Goal: Task Accomplishment & Management: Use online tool/utility

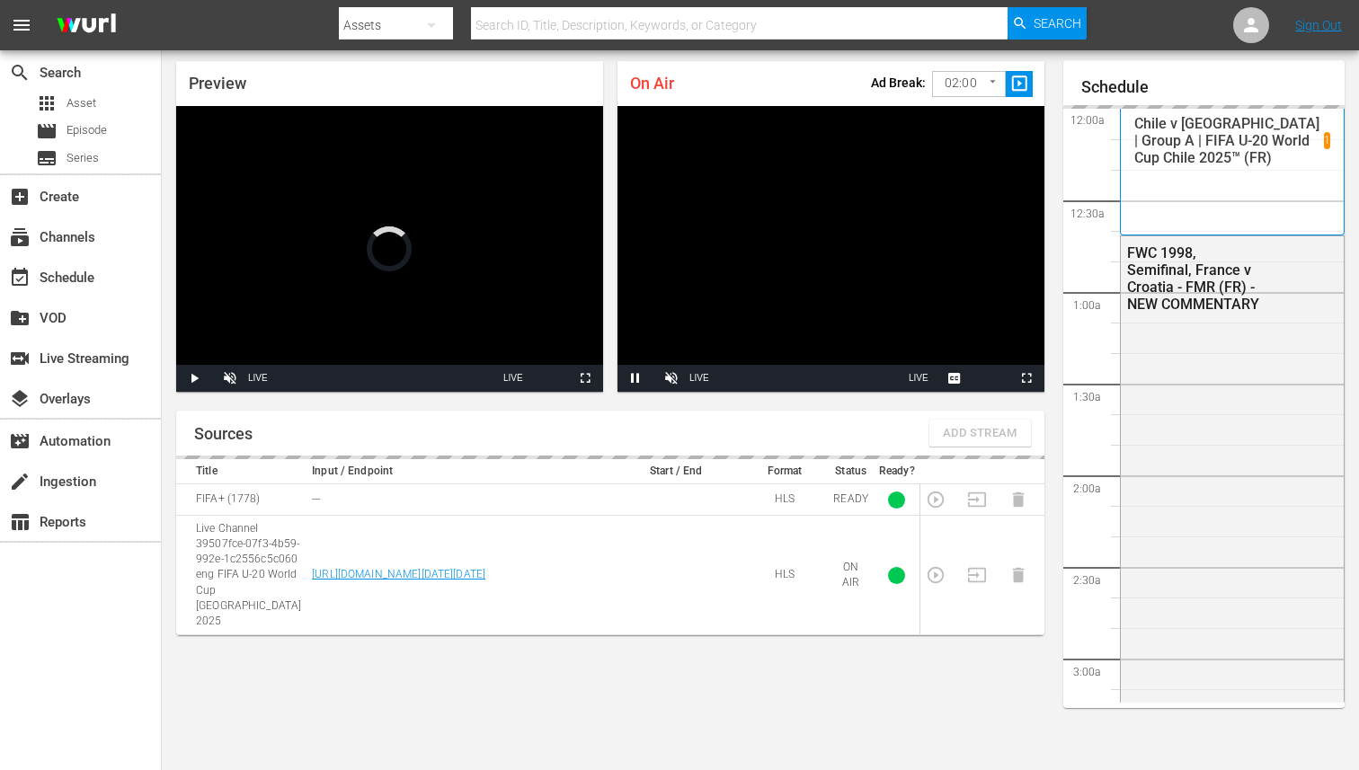
scroll to position [3279, 0]
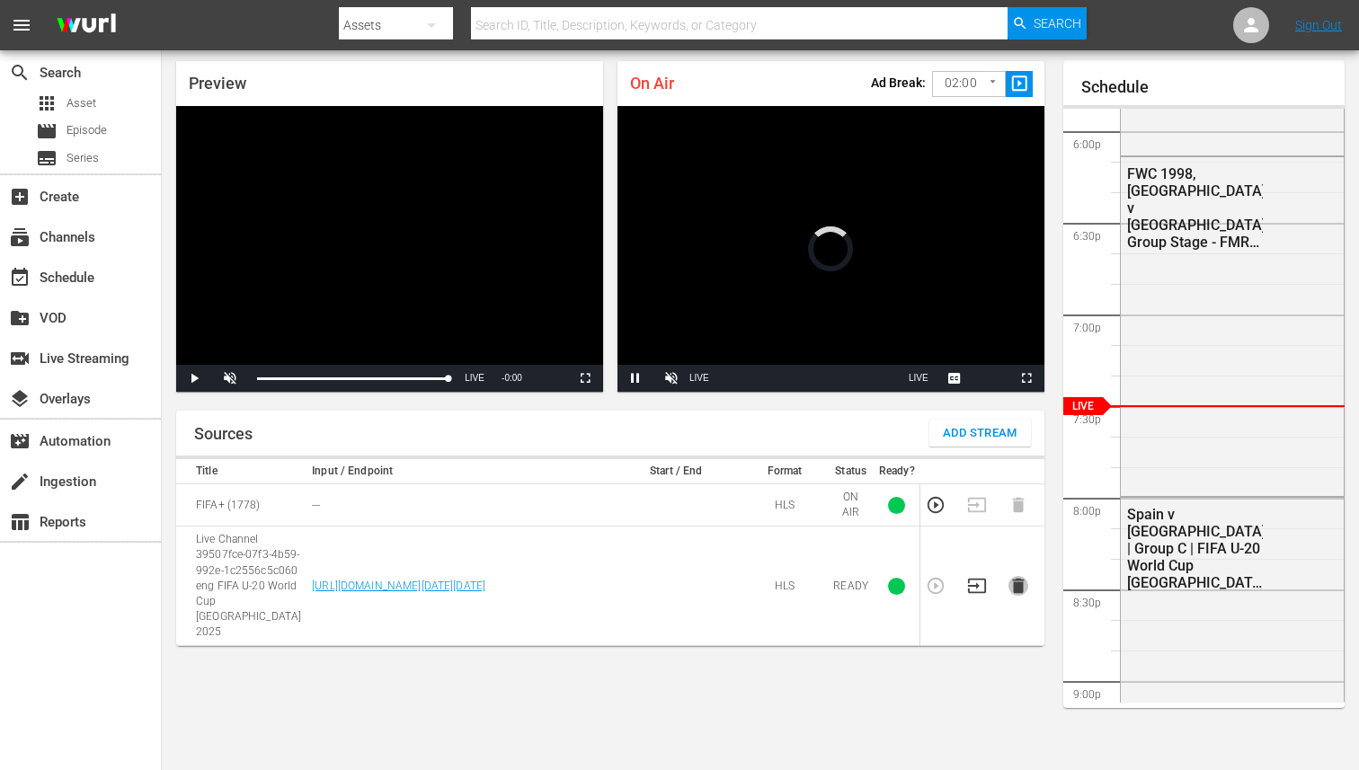
click at [1017, 579] on icon "button" at bounding box center [1018, 586] width 12 height 15
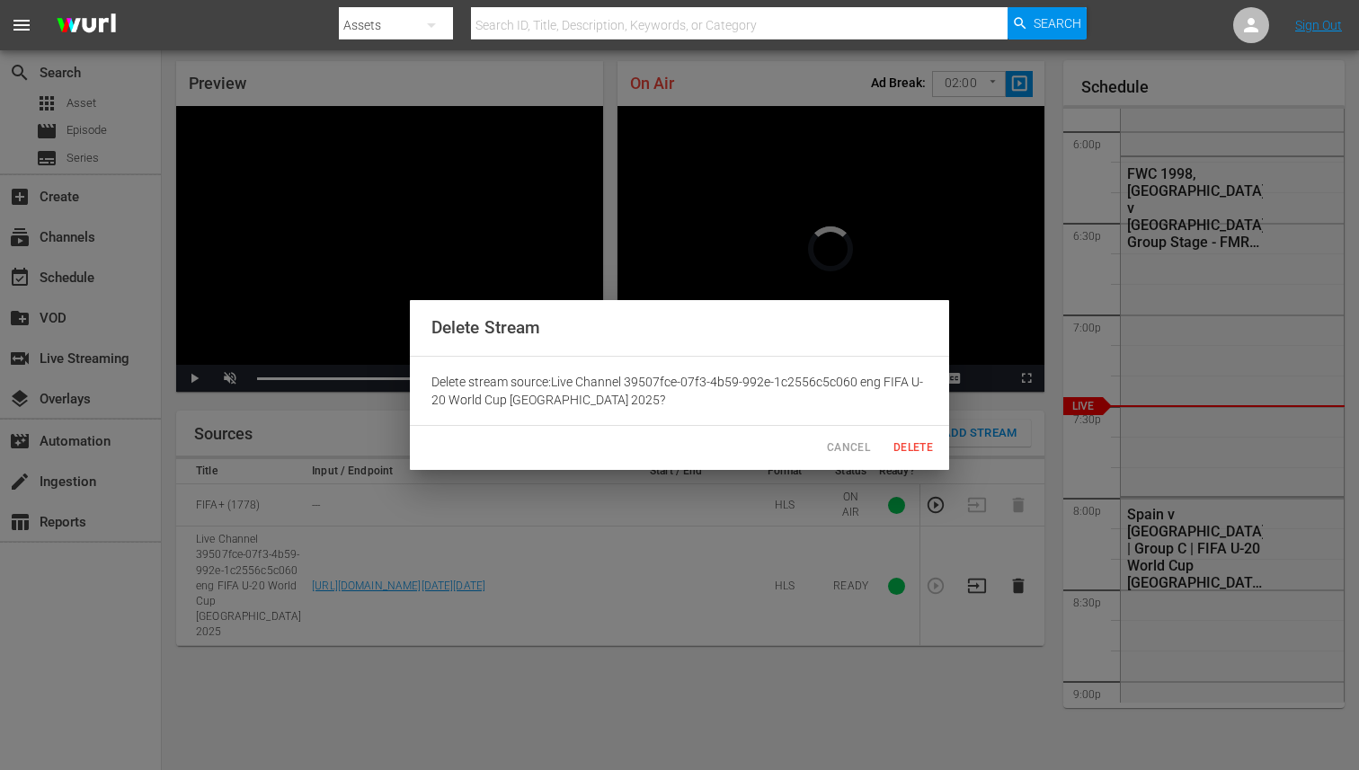
click at [903, 443] on span "Delete" at bounding box center [913, 448] width 43 height 19
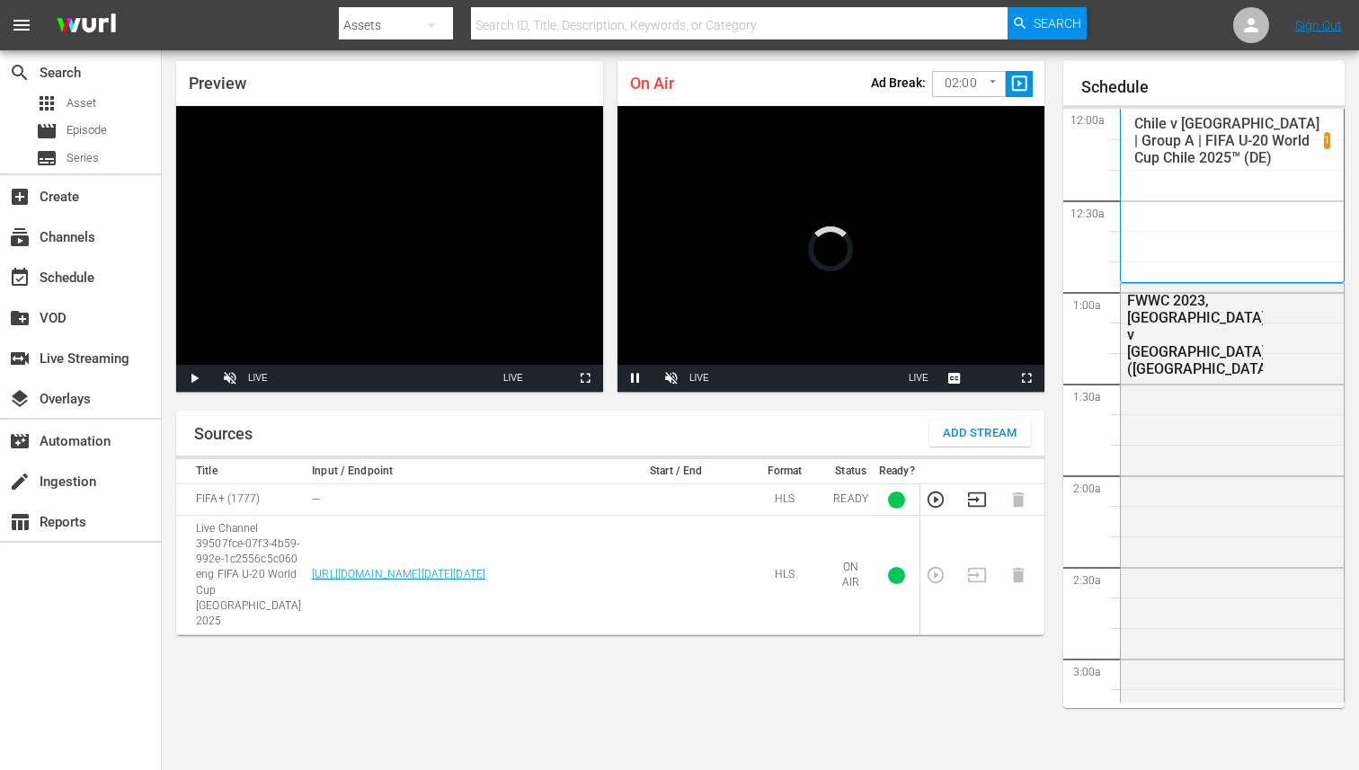
scroll to position [3279, 0]
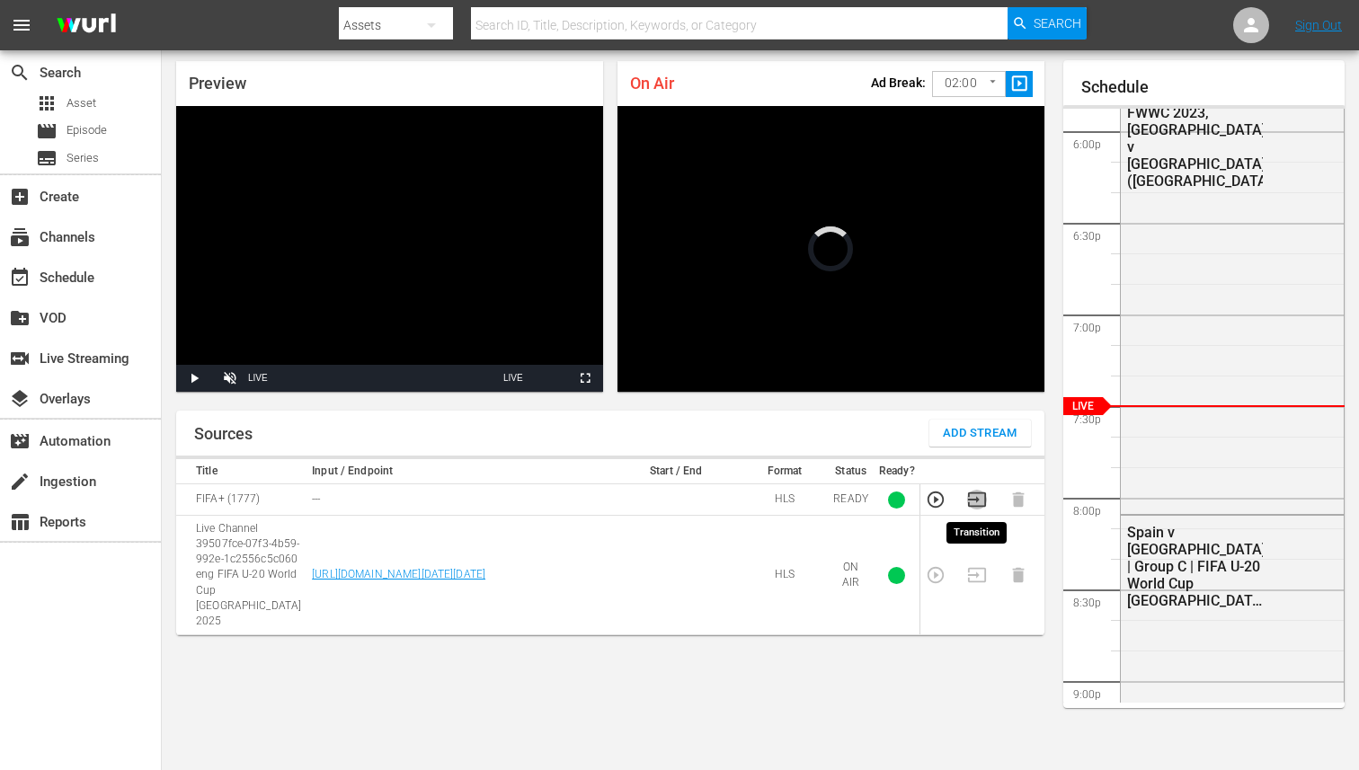
click at [971, 504] on icon "button" at bounding box center [977, 500] width 20 height 20
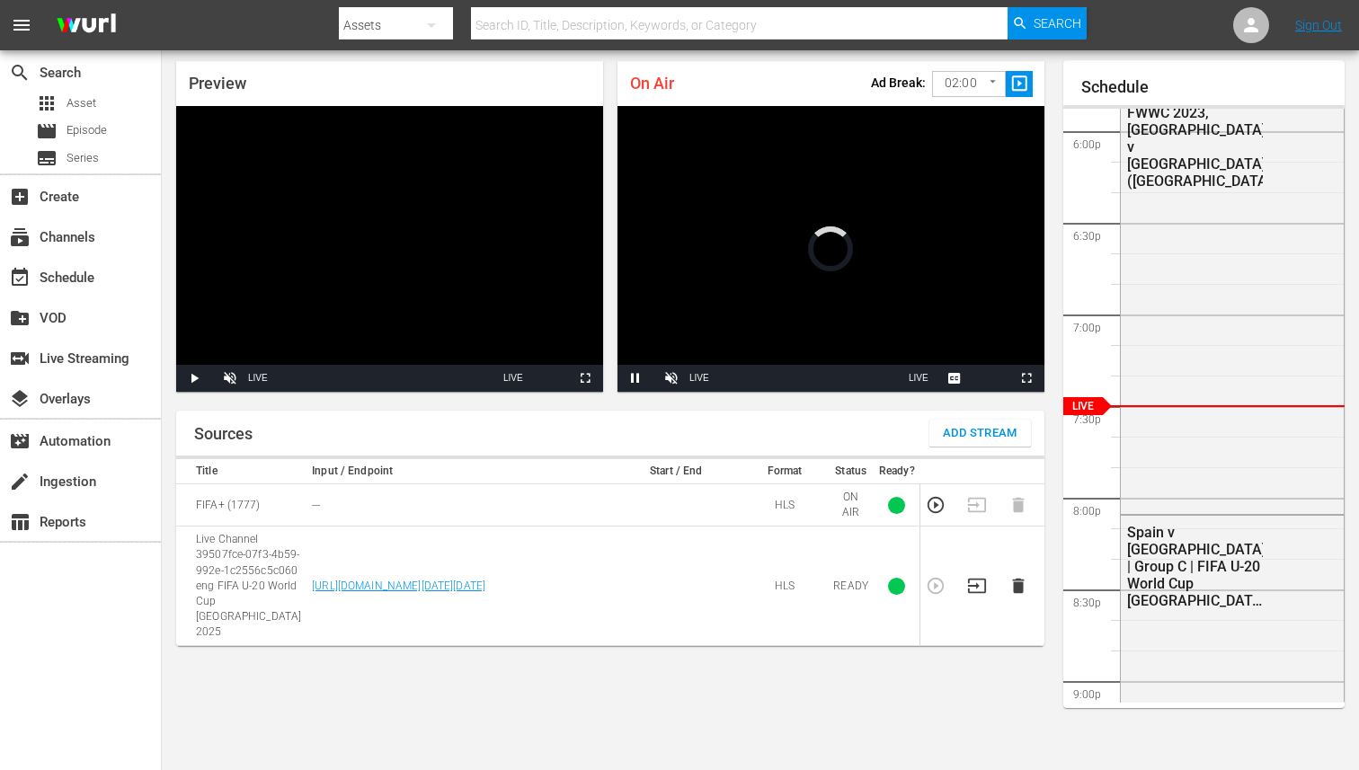
click at [1015, 579] on icon "button" at bounding box center [1018, 586] width 12 height 15
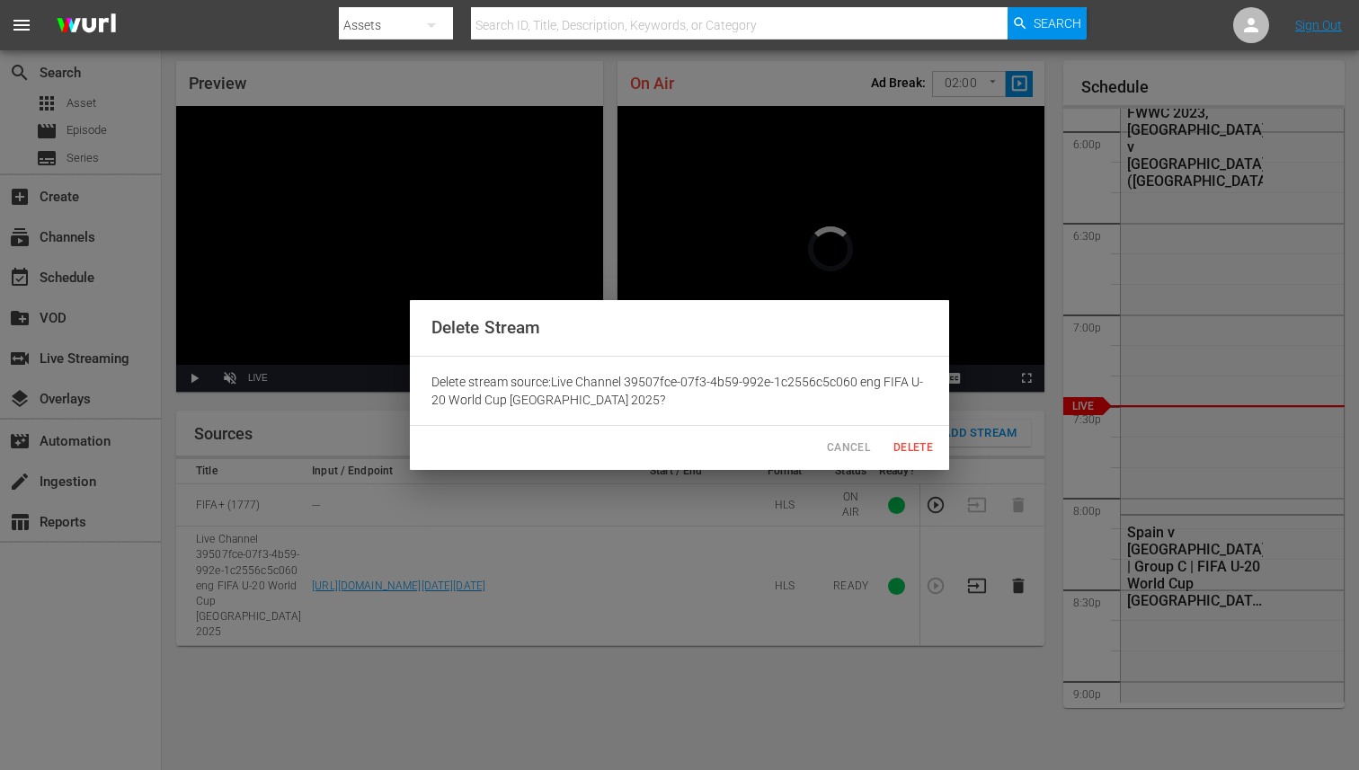
click at [903, 447] on span "Delete" at bounding box center [913, 448] width 43 height 19
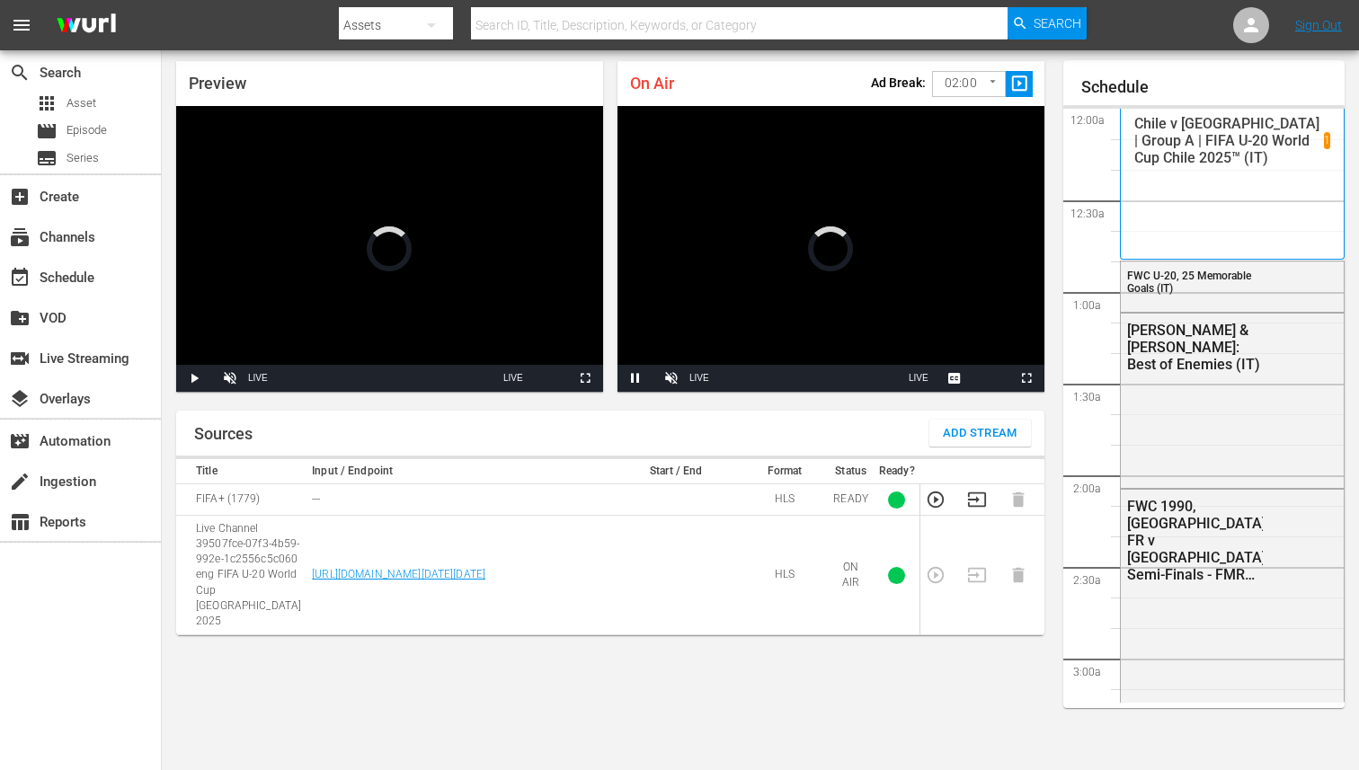
scroll to position [3279, 0]
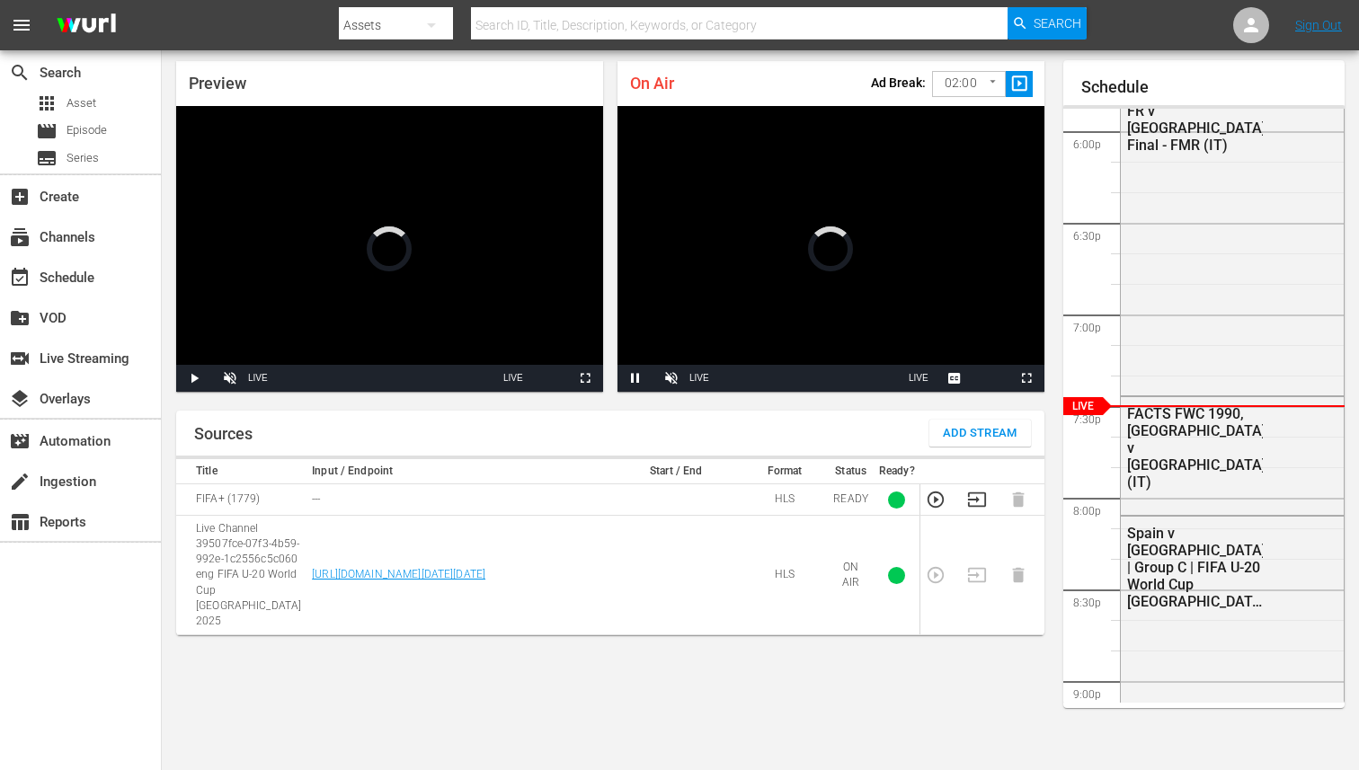
click at [984, 496] on icon "button" at bounding box center [977, 500] width 20 height 20
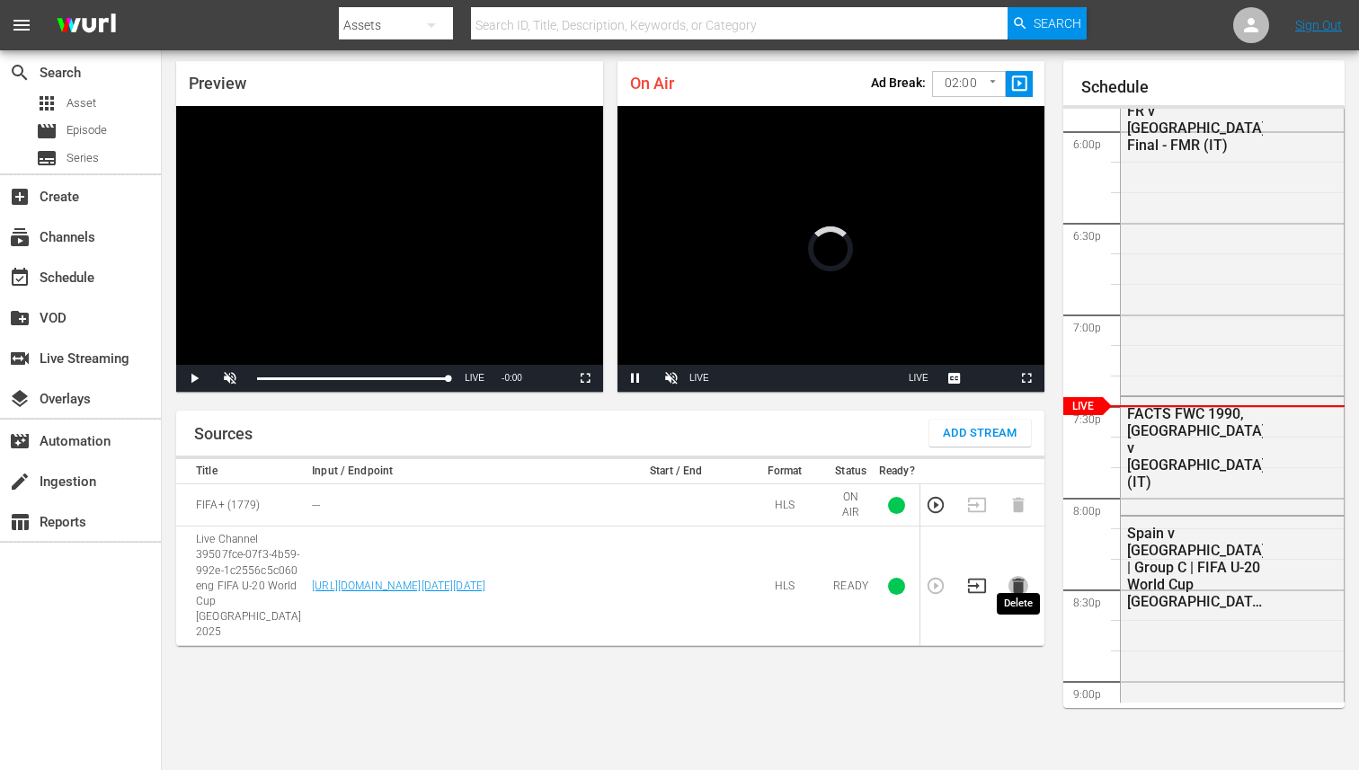
click at [1020, 578] on icon "button" at bounding box center [1019, 586] width 20 height 20
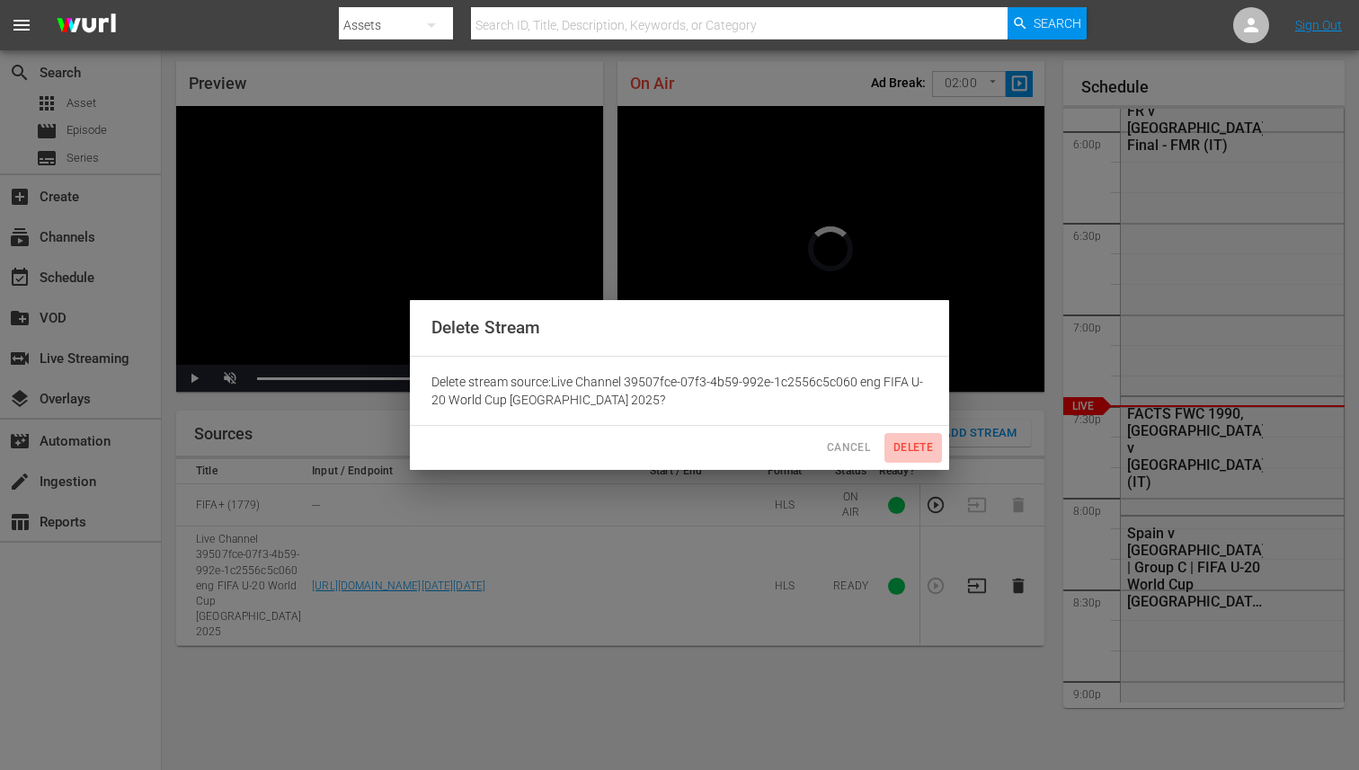
click at [899, 439] on span "Delete" at bounding box center [913, 448] width 43 height 19
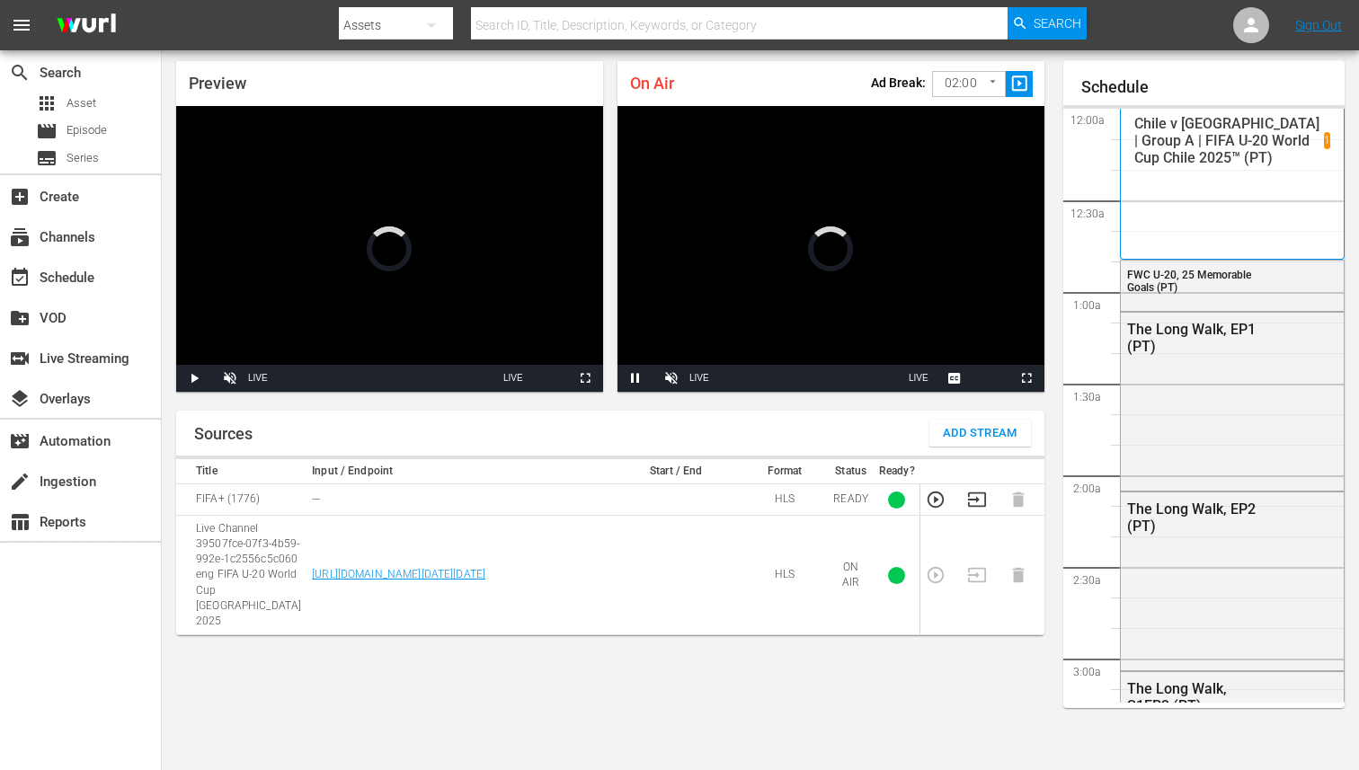
scroll to position [3279, 0]
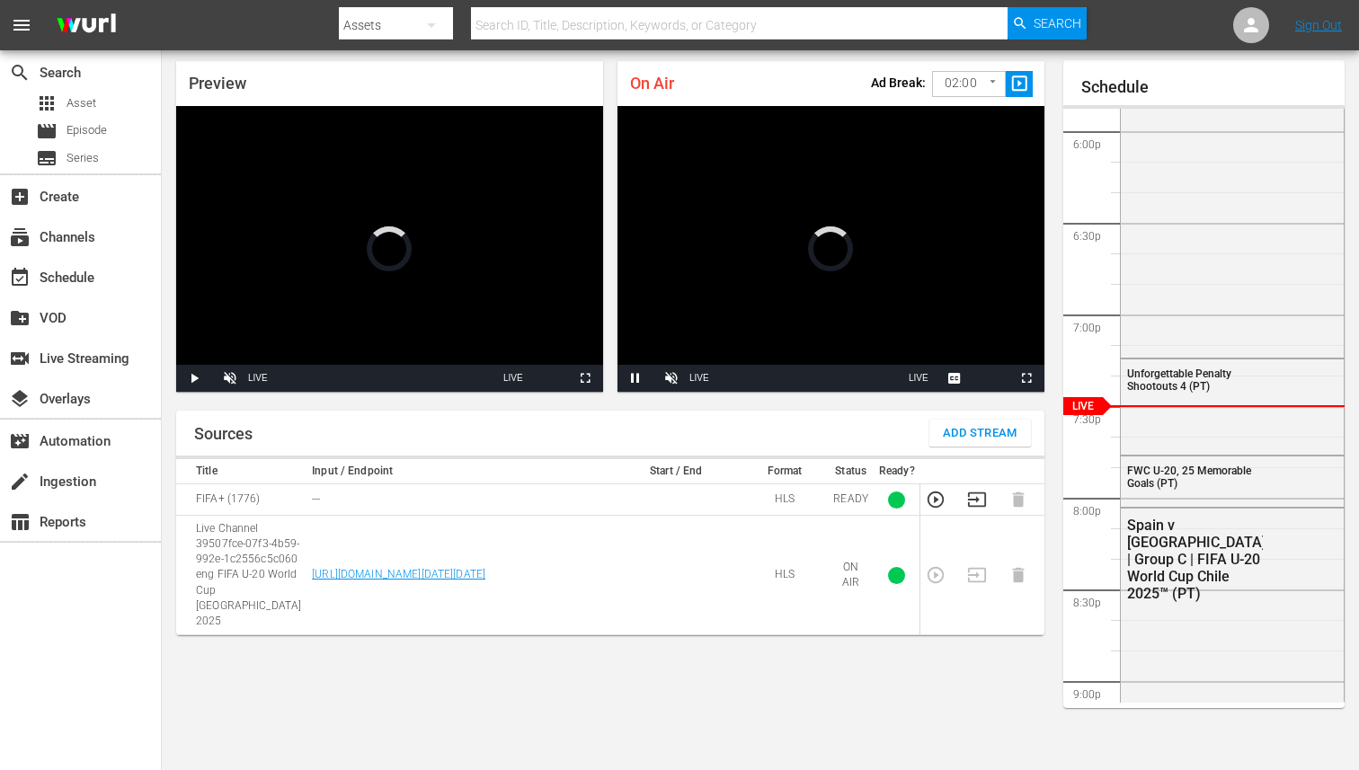
click at [972, 496] on icon "button" at bounding box center [977, 500] width 20 height 20
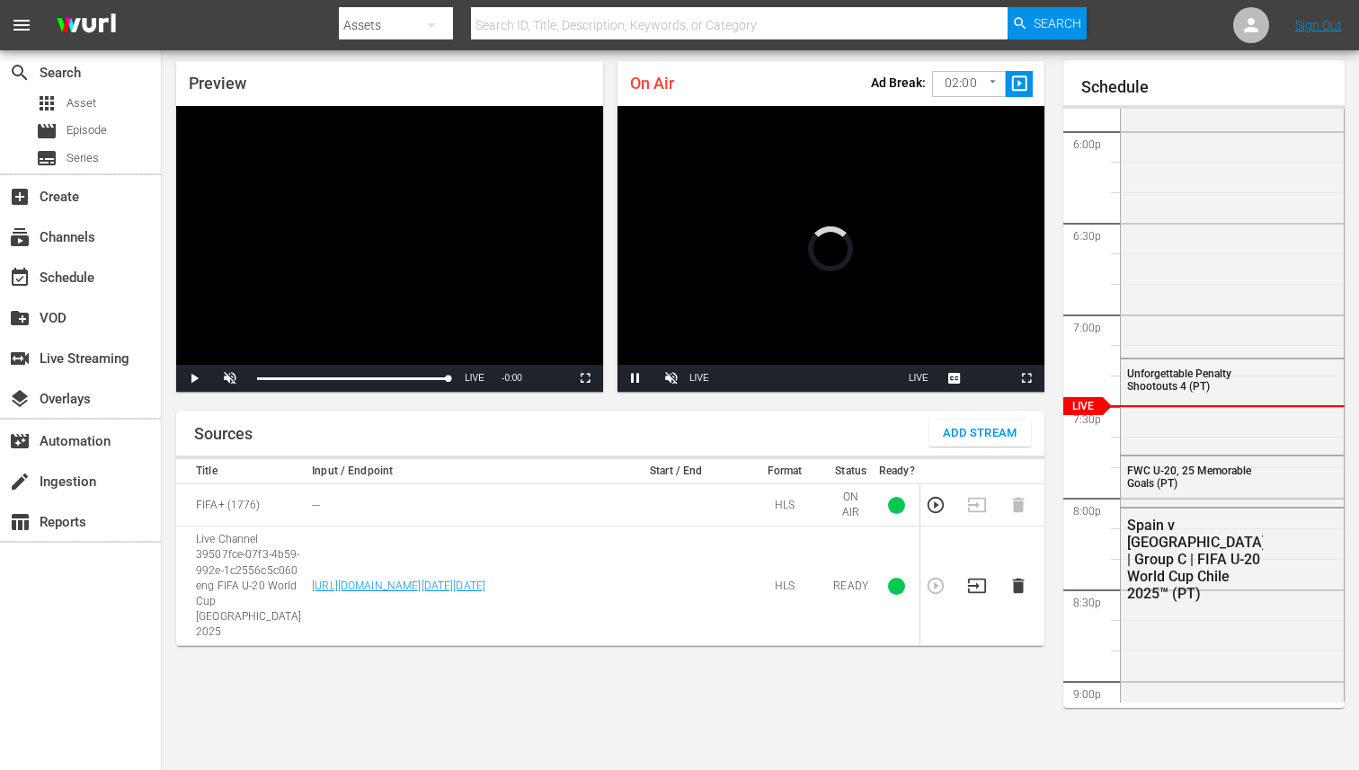
click at [1013, 579] on icon "button" at bounding box center [1018, 586] width 12 height 15
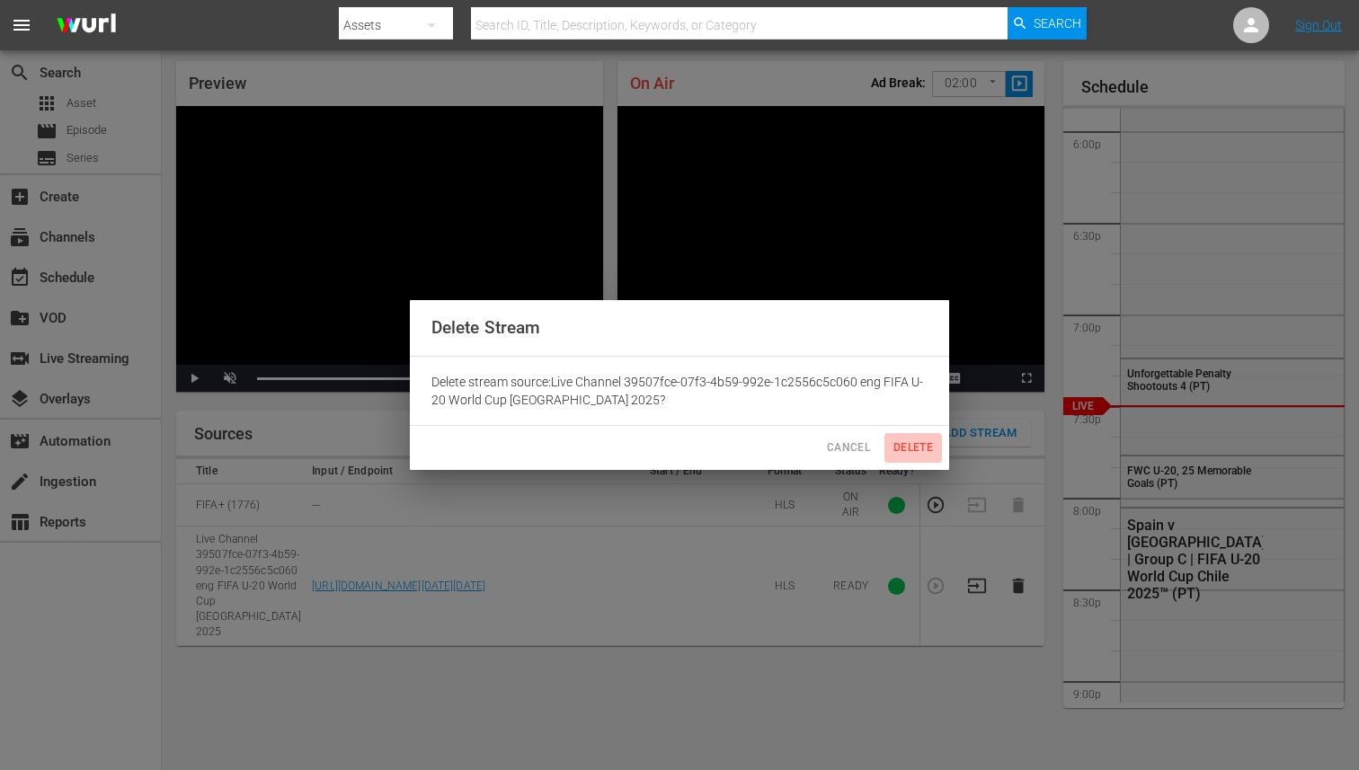
click at [902, 447] on span "Delete" at bounding box center [913, 448] width 43 height 19
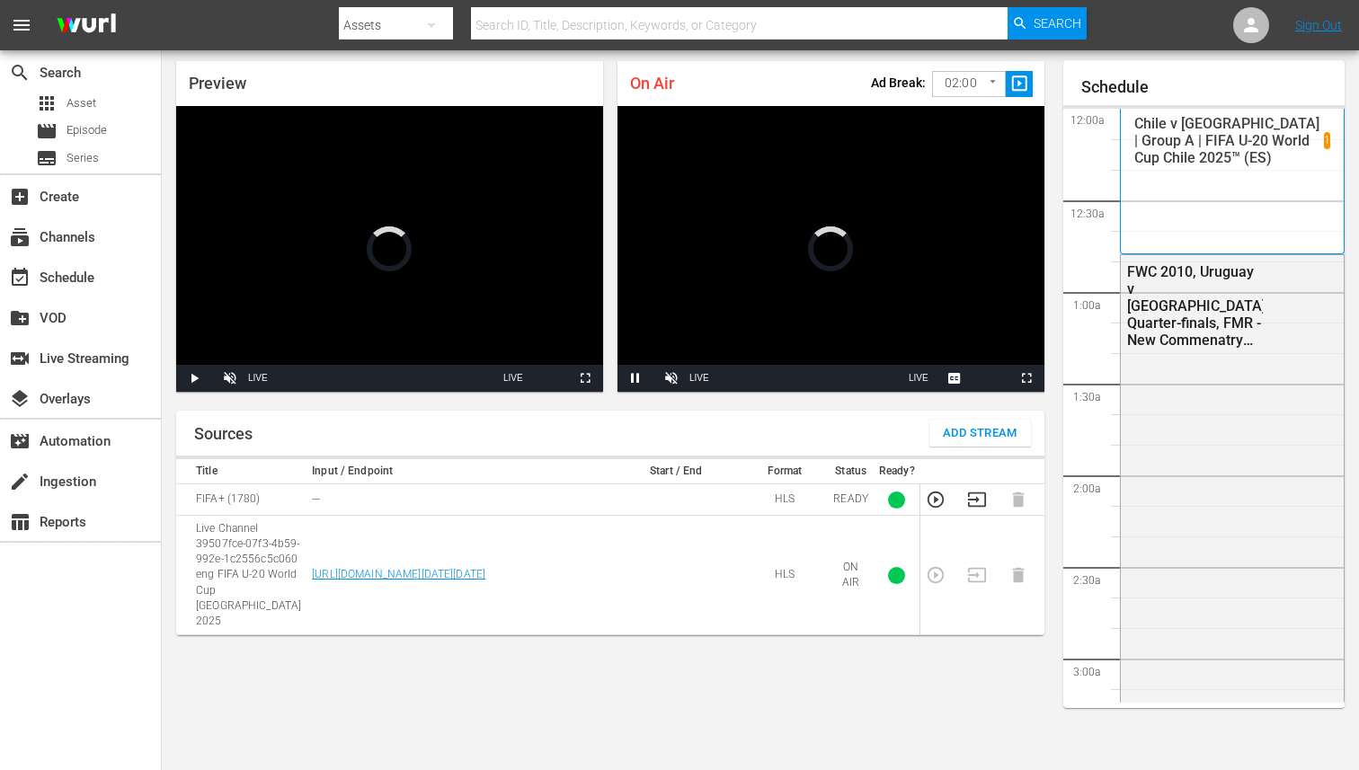
scroll to position [3279, 0]
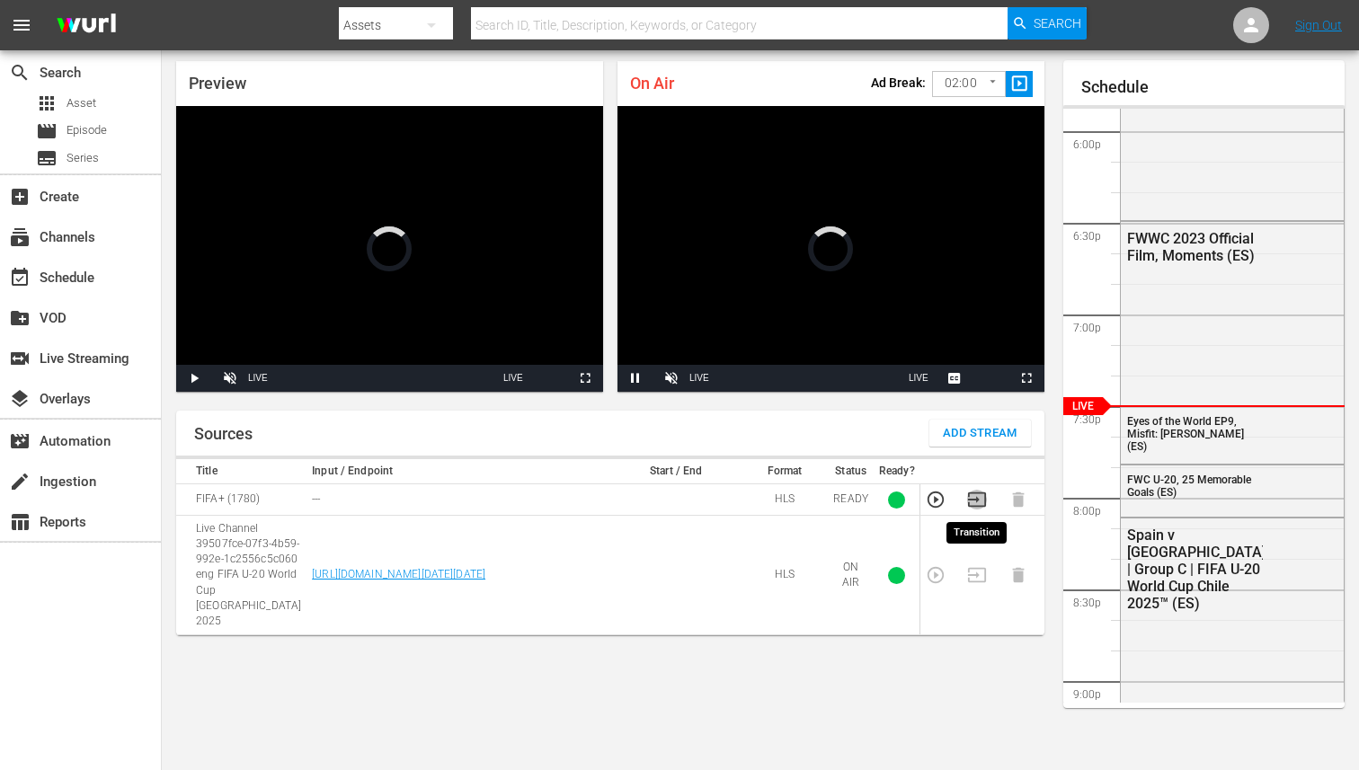
click at [982, 495] on icon "button" at bounding box center [977, 500] width 20 height 20
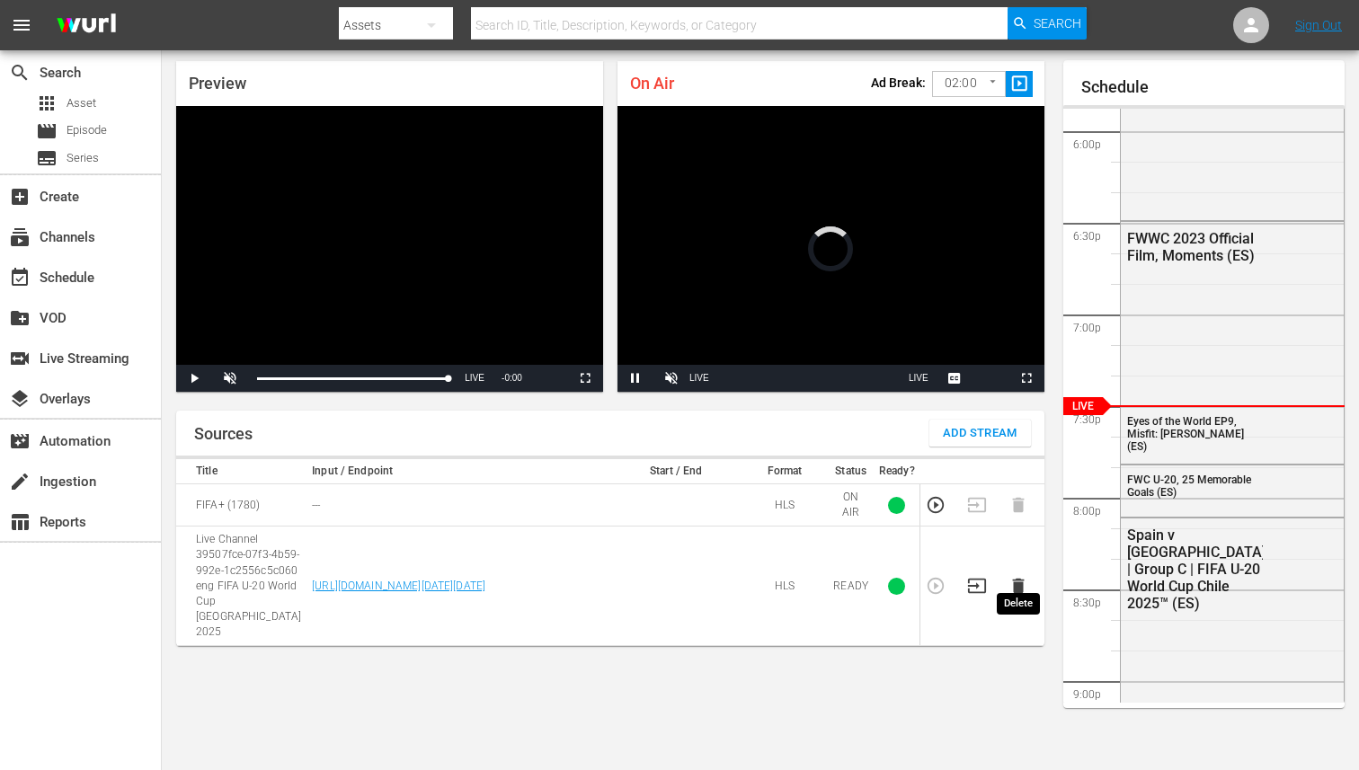
click at [1020, 578] on icon "button" at bounding box center [1019, 586] width 20 height 20
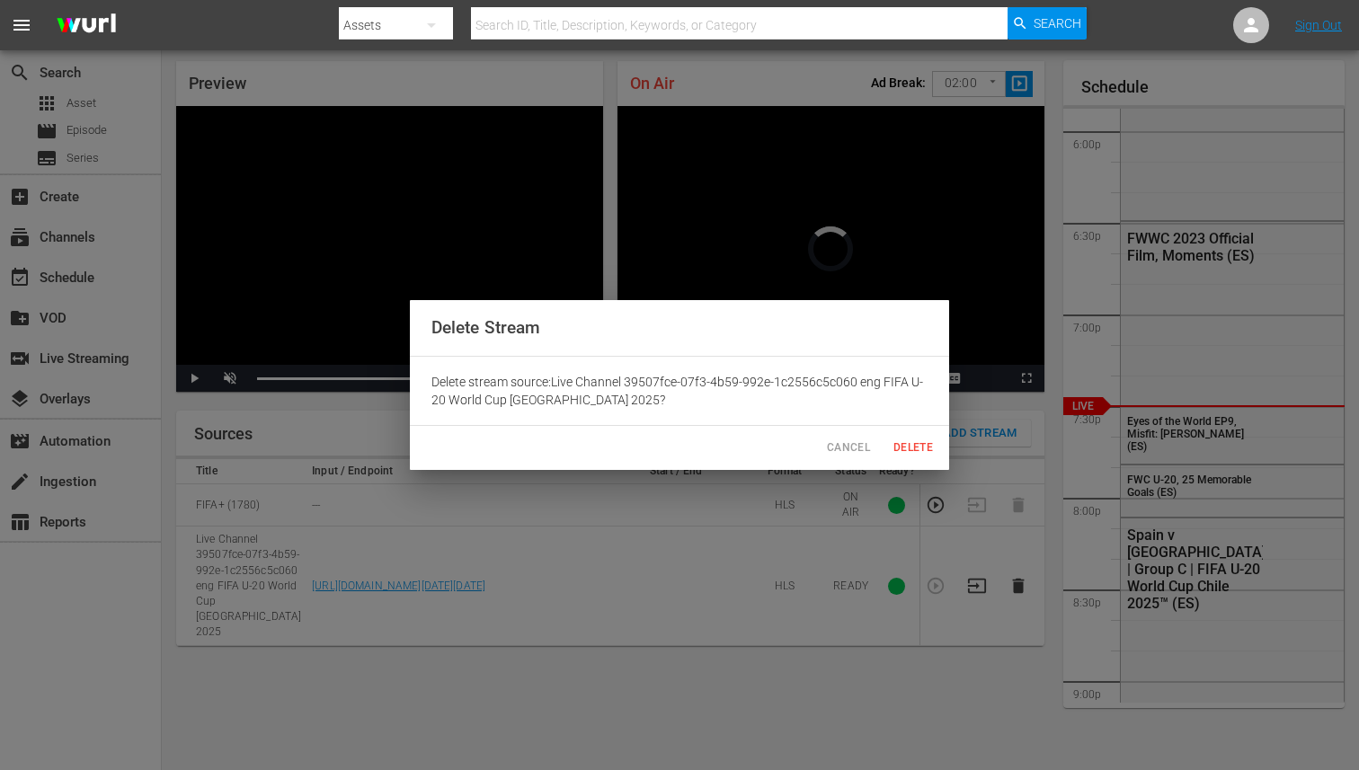
click at [913, 448] on span "Delete" at bounding box center [913, 448] width 43 height 19
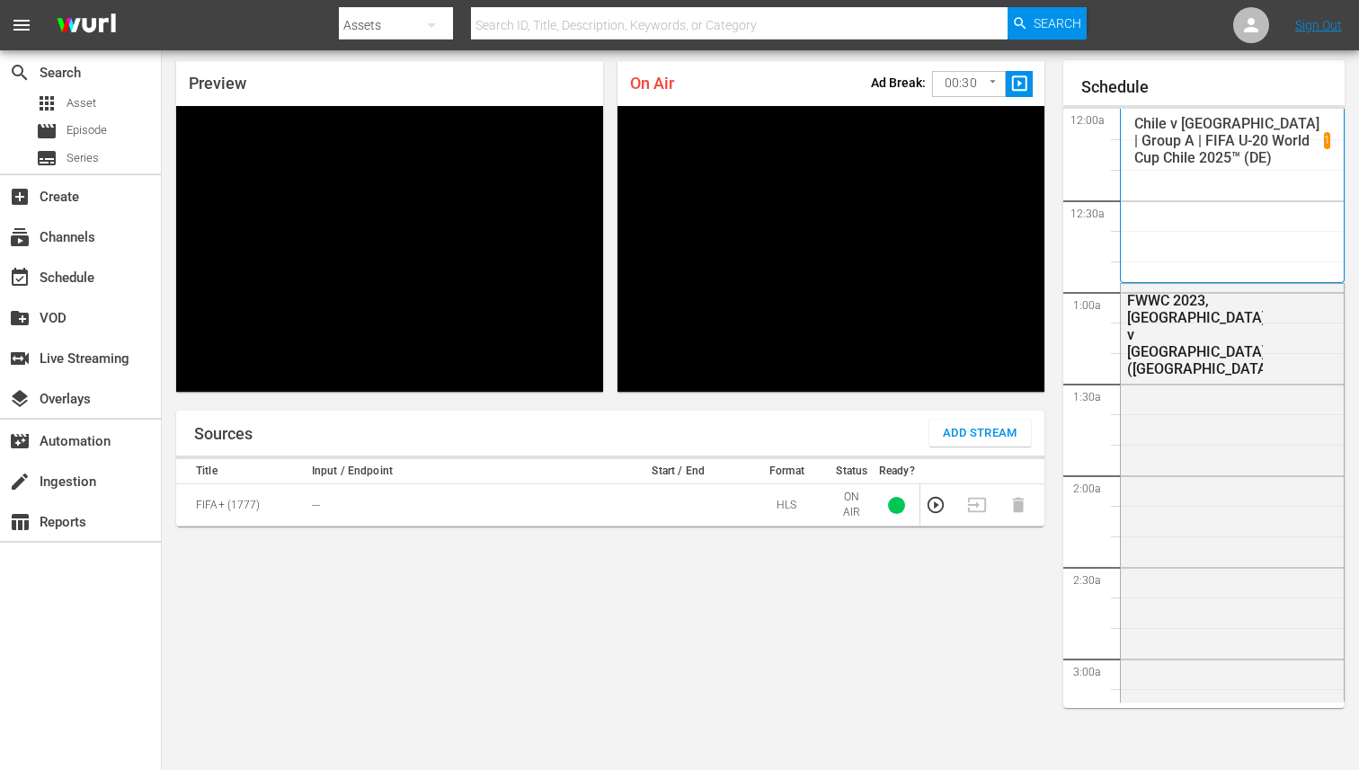
scroll to position [58, 0]
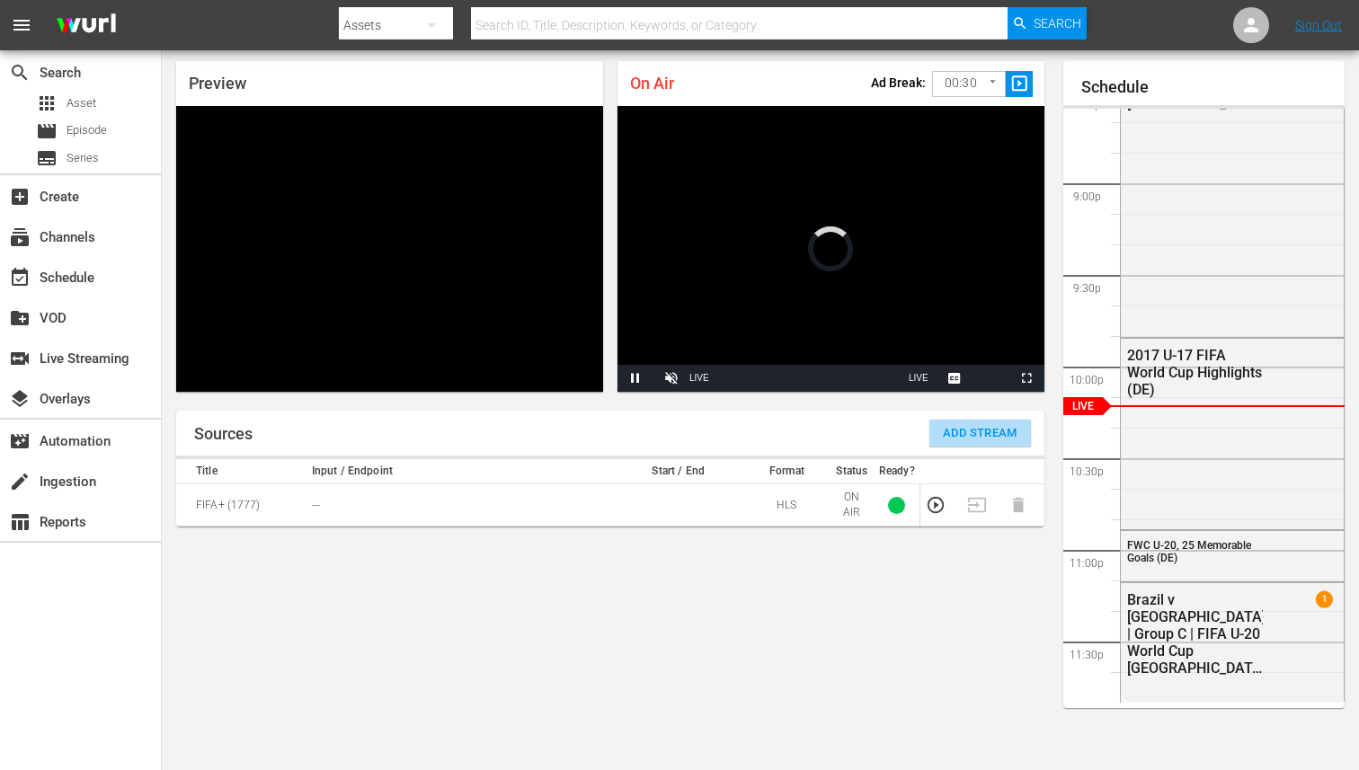
click at [984, 445] on button "Add Stream" at bounding box center [981, 433] width 102 height 27
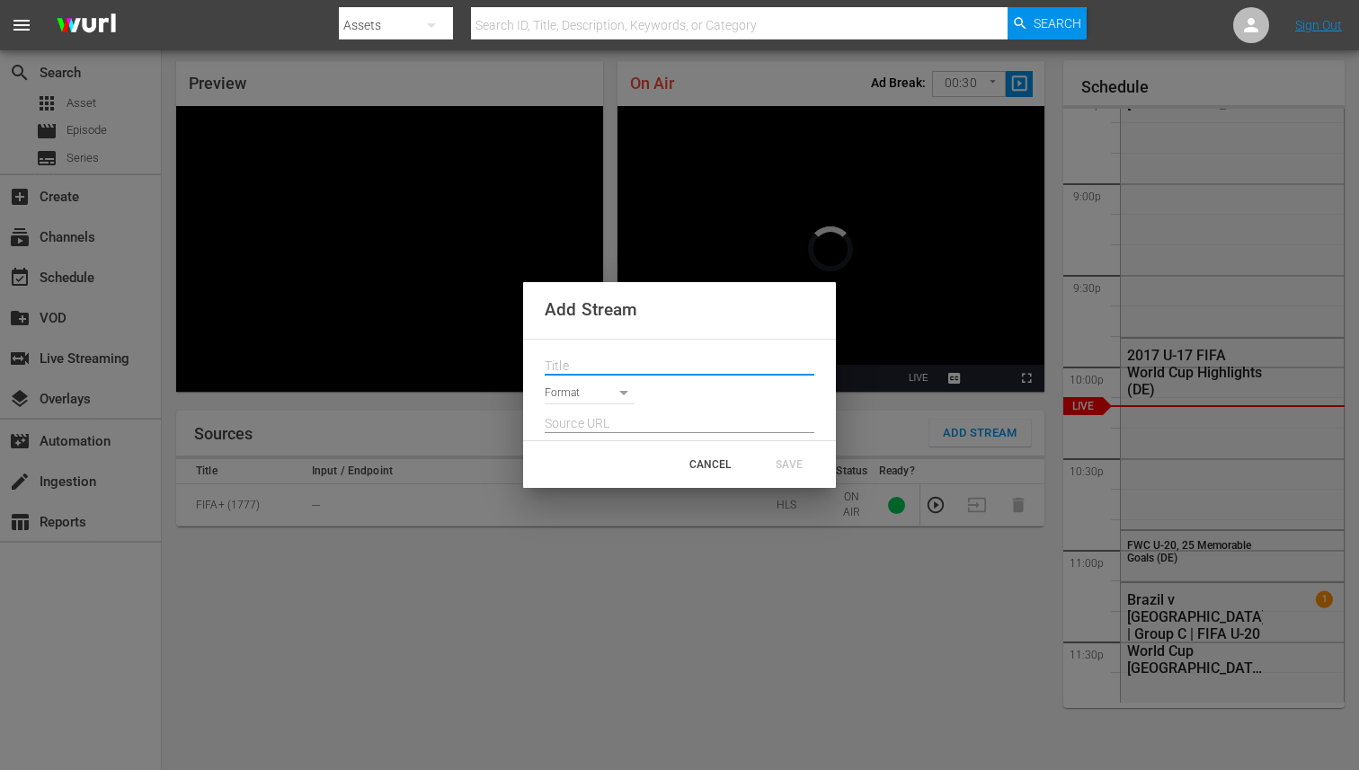
click at [728, 358] on input "text" at bounding box center [680, 366] width 270 height 27
paste input "Live Channel 4b830a97-97d4-4b06-a141-7c9955931129 eng FIFA U-20 World Cup [GEOG…"
type input "Live Channel 4b830a97-97d4-4b06-a141-7c9955931129 eng FIFA U-20 World Cup [GEOG…"
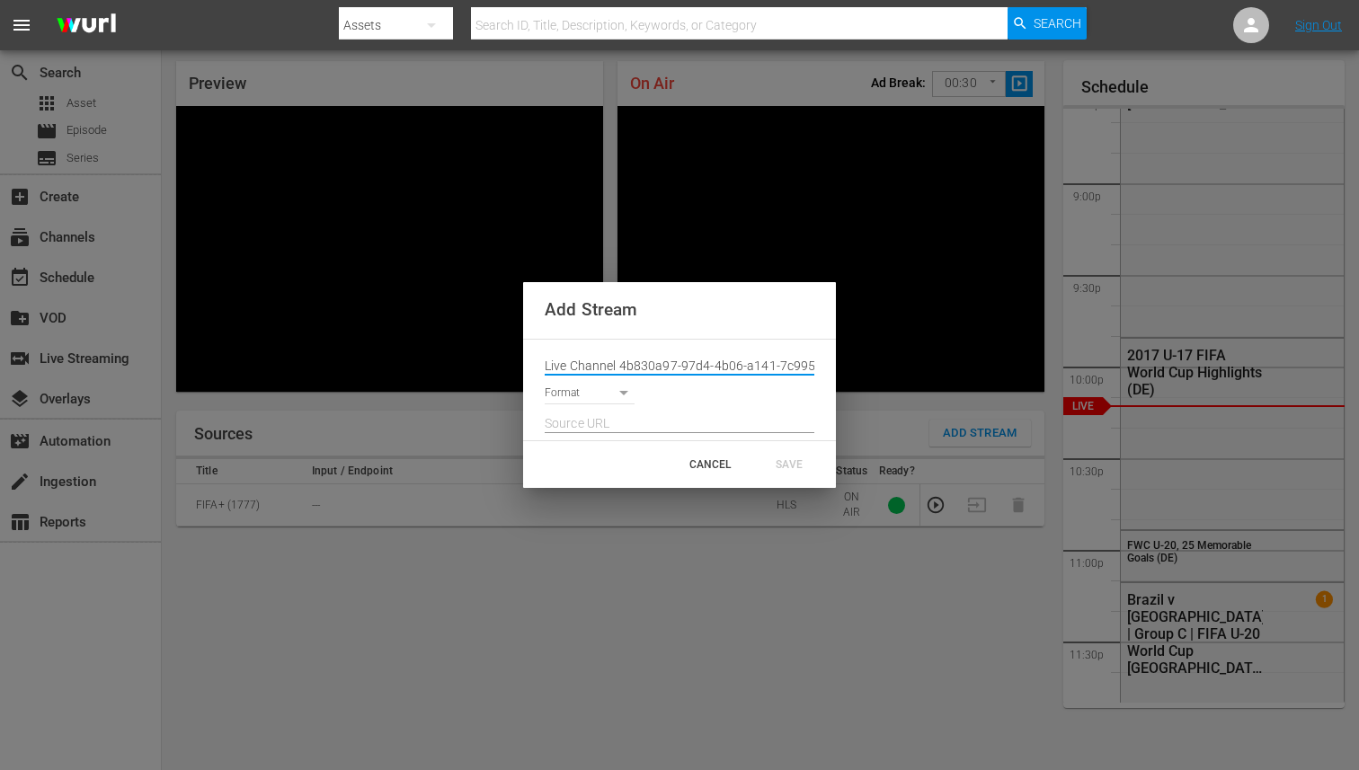
click at [705, 426] on input "text" at bounding box center [680, 424] width 270 height 27
paste input "[URL][DOMAIN_NAME][DATE][DATE]"
type input "[URL][DOMAIN_NAME][DATE][DATE]"
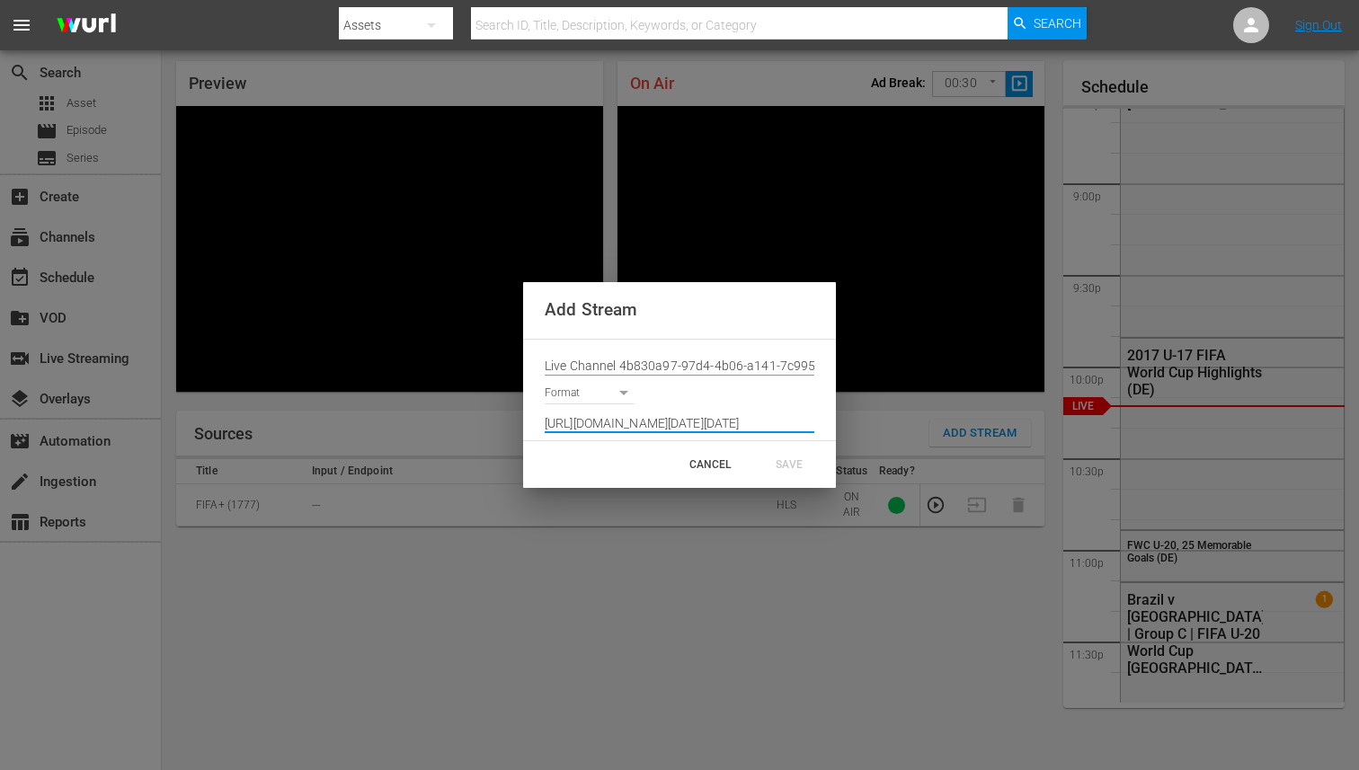
click at [626, 392] on body "menu Search By Assets Search ID, Title, Description, Keywords, or Category Sear…" at bounding box center [679, 327] width 1359 height 770
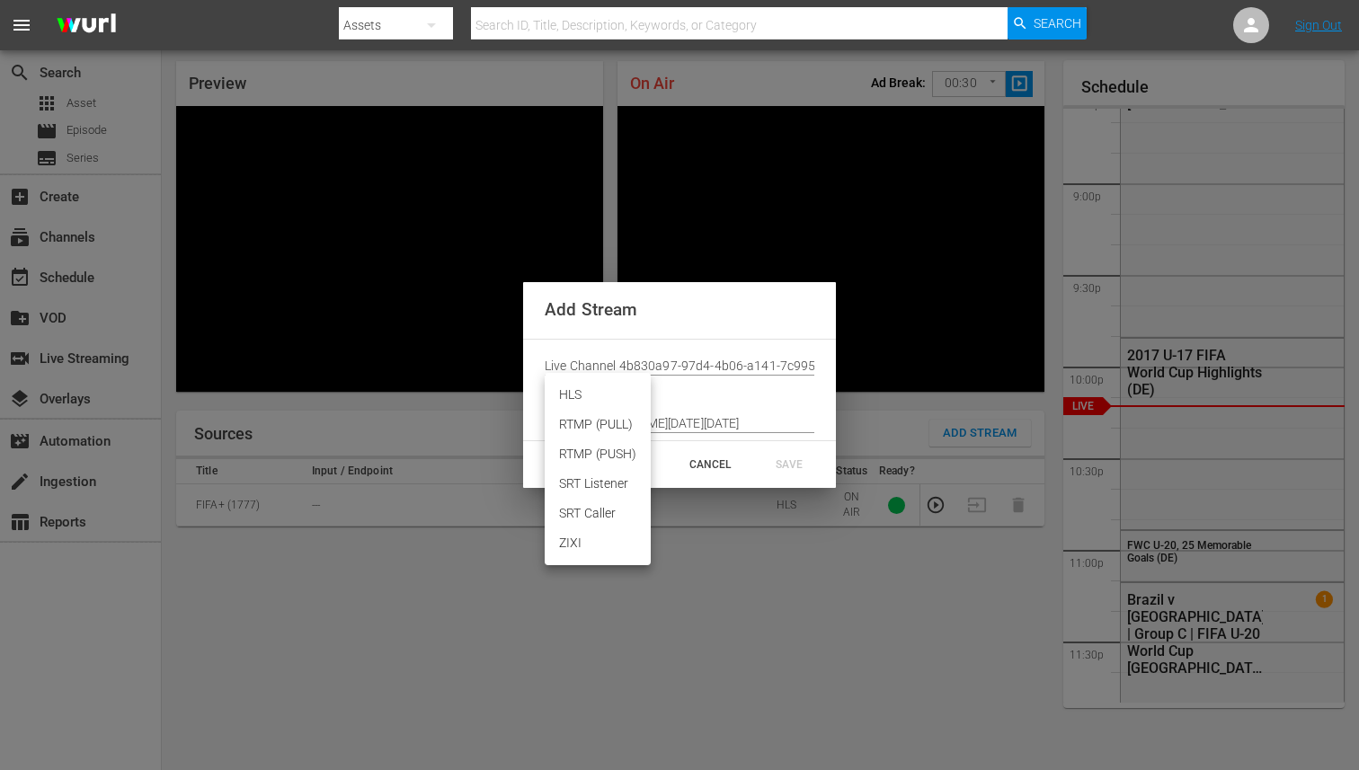
click at [592, 393] on li "HLS" at bounding box center [598, 395] width 106 height 30
type input "HLS"
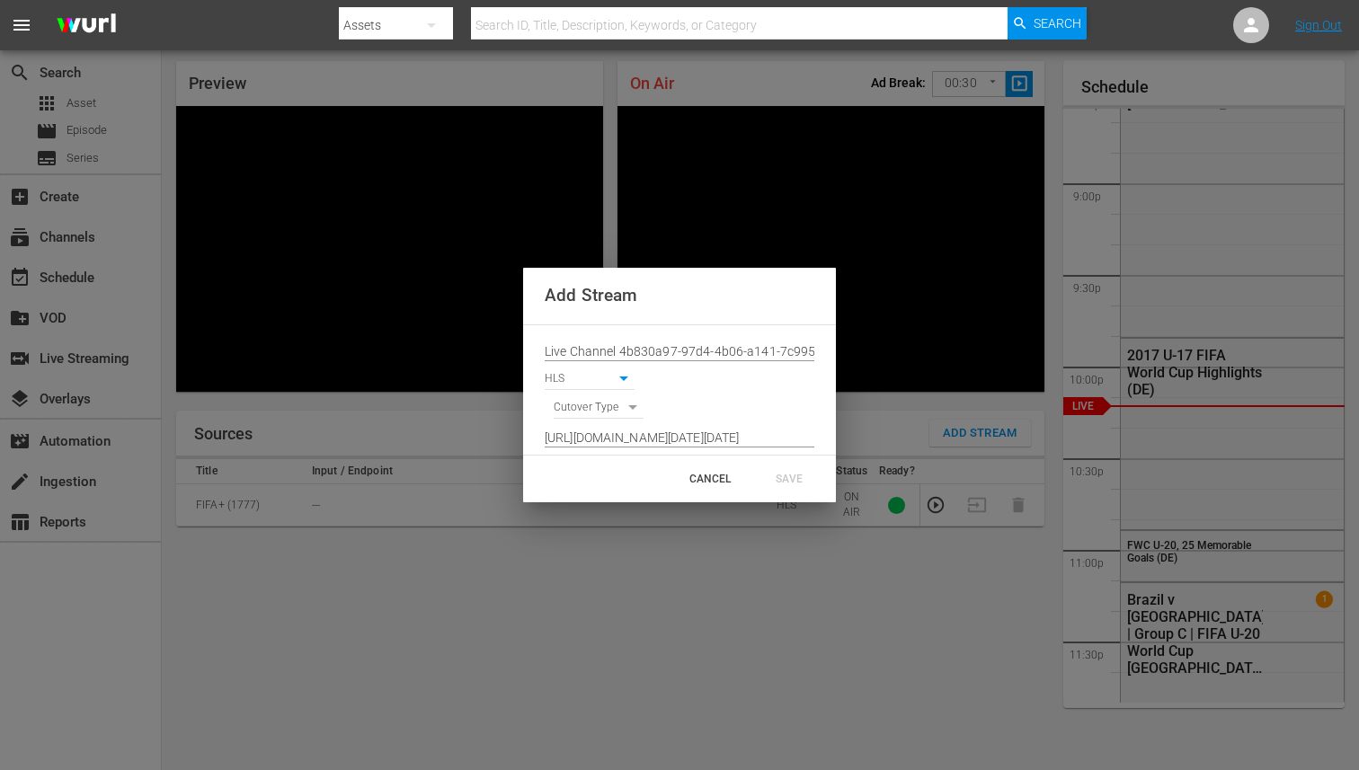
click at [592, 404] on body "menu Search By Assets Search ID, Title, Description, Keywords, or Category Sear…" at bounding box center [679, 327] width 1359 height 770
click at [590, 437] on li "SIGNAL" at bounding box center [599, 439] width 91 height 30
type input "SIGNAL"
click at [780, 485] on div "SAVE" at bounding box center [789, 479] width 79 height 32
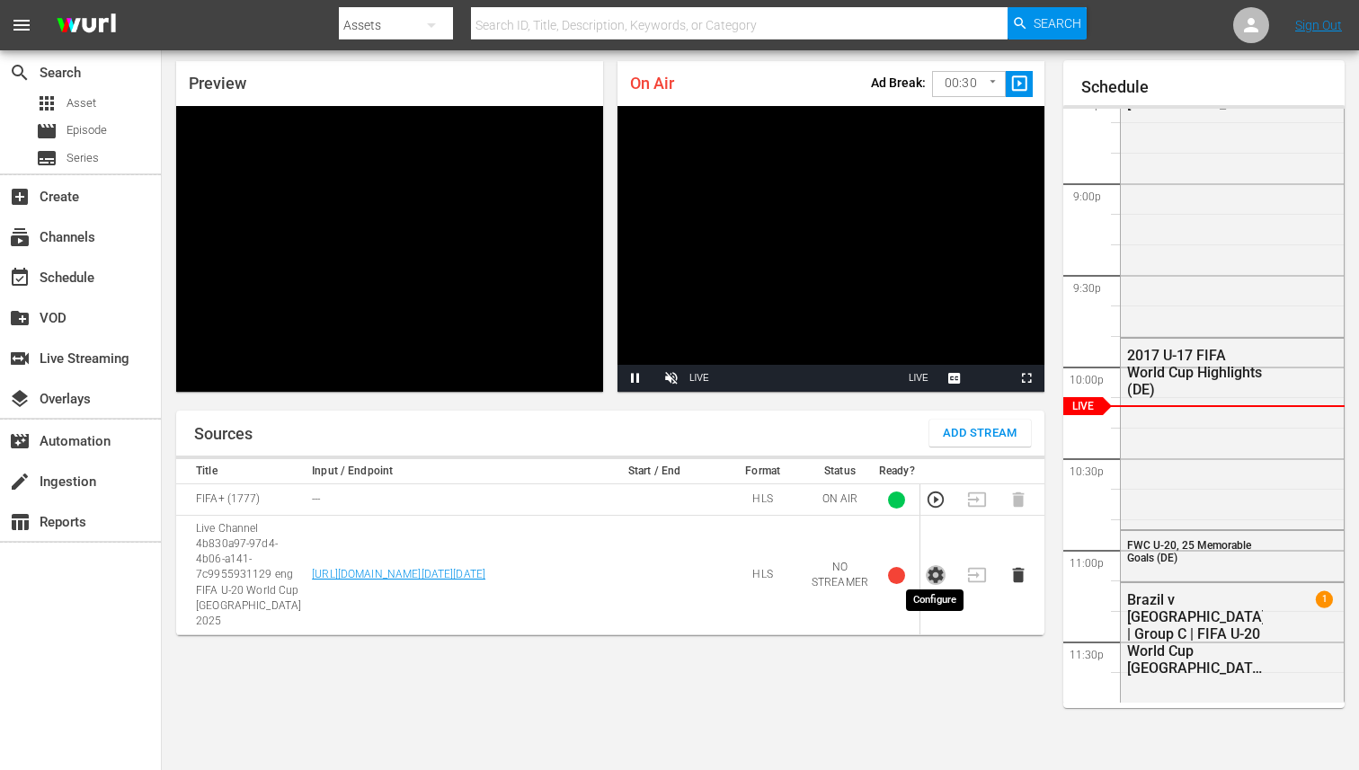
click at [934, 568] on icon "button" at bounding box center [936, 575] width 20 height 20
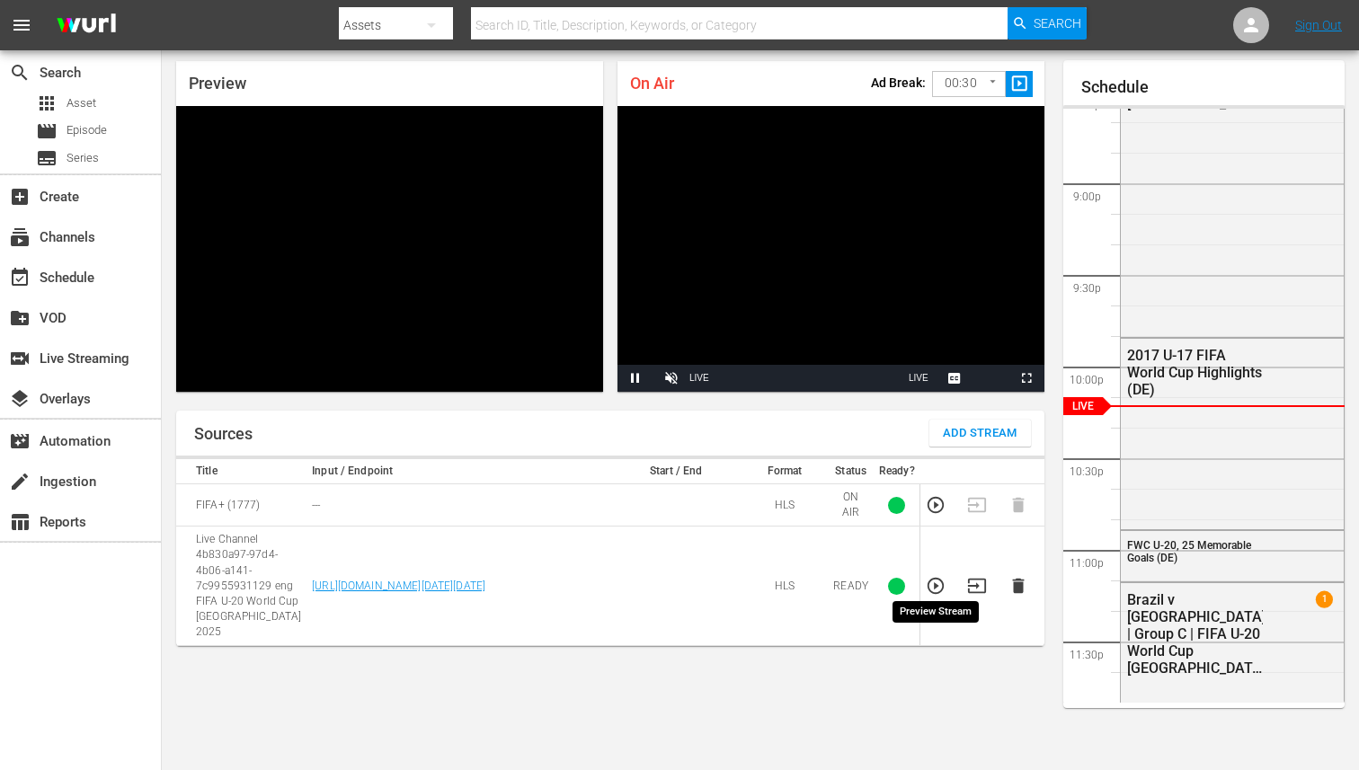
click at [939, 577] on icon "button" at bounding box center [936, 586] width 20 height 20
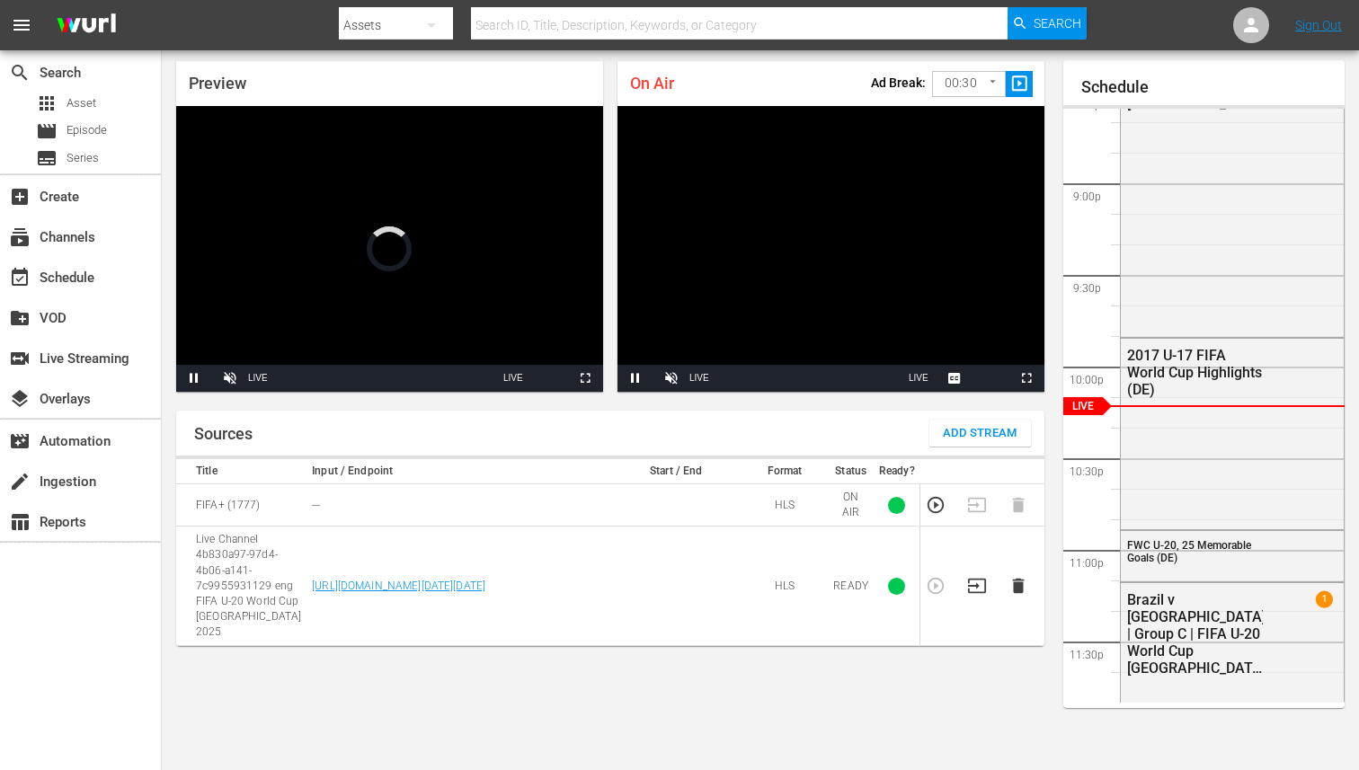
click at [972, 86] on body "menu Search By Assets Search ID, Title, Description, Keywords, or Category Sear…" at bounding box center [679, 327] width 1359 height 770
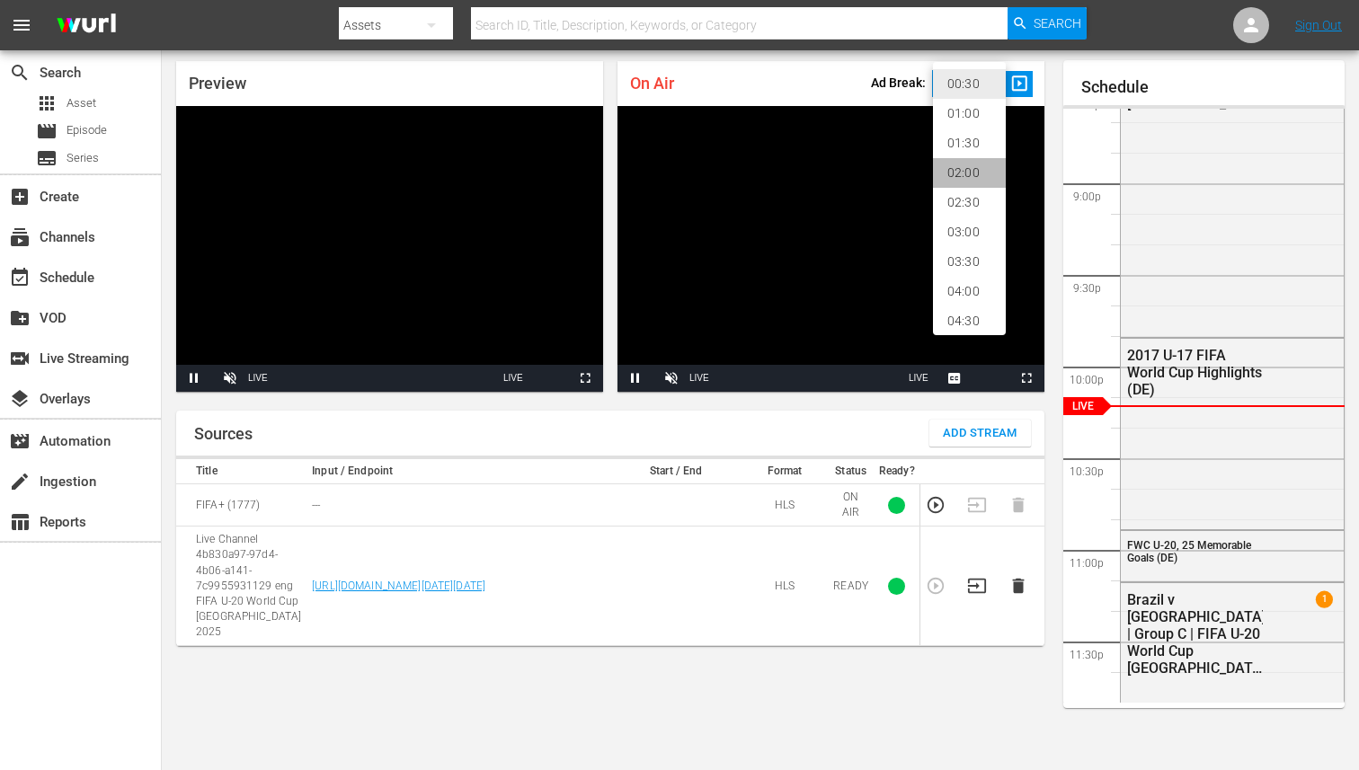
click at [948, 178] on li "02:00" at bounding box center [969, 173] width 73 height 30
type input "120"
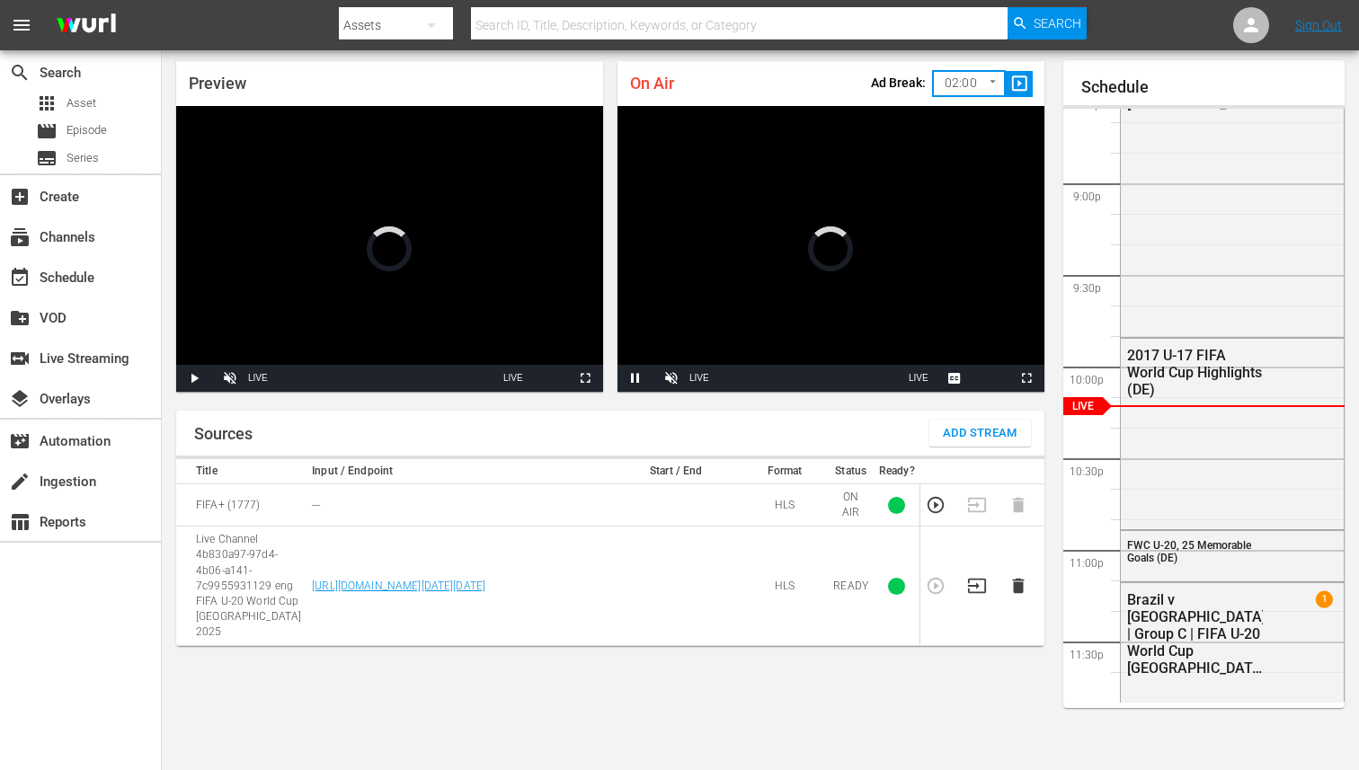
click at [984, 580] on icon "button" at bounding box center [977, 586] width 20 height 20
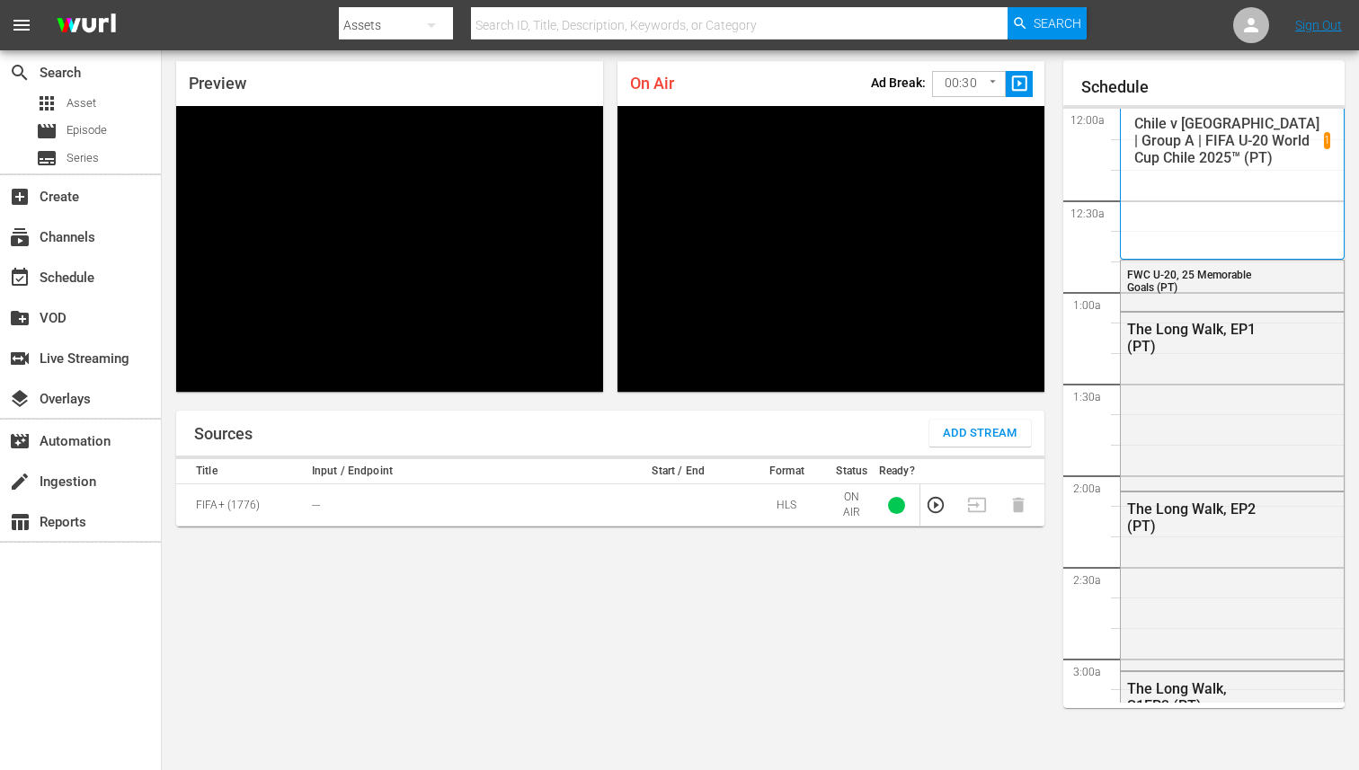
scroll to position [3777, 0]
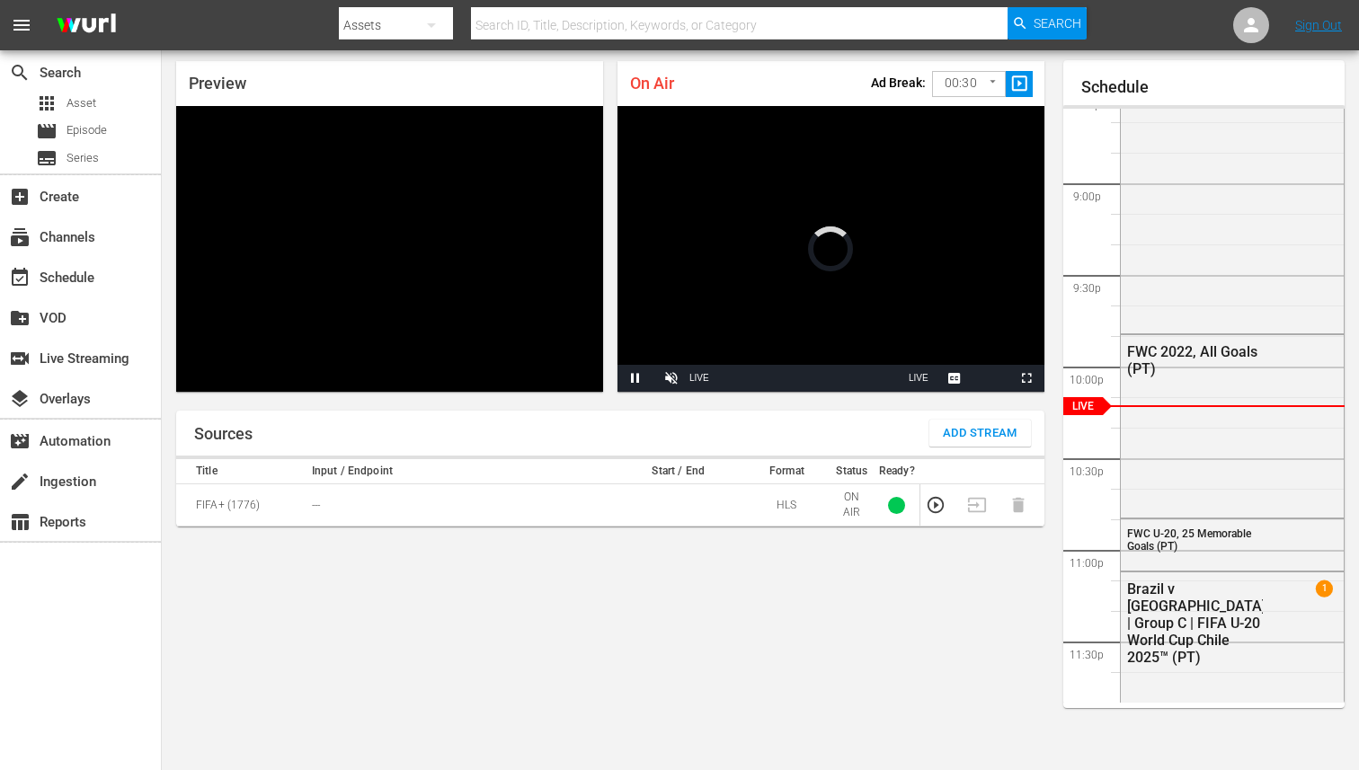
click at [939, 432] on button "Add Stream" at bounding box center [981, 433] width 102 height 27
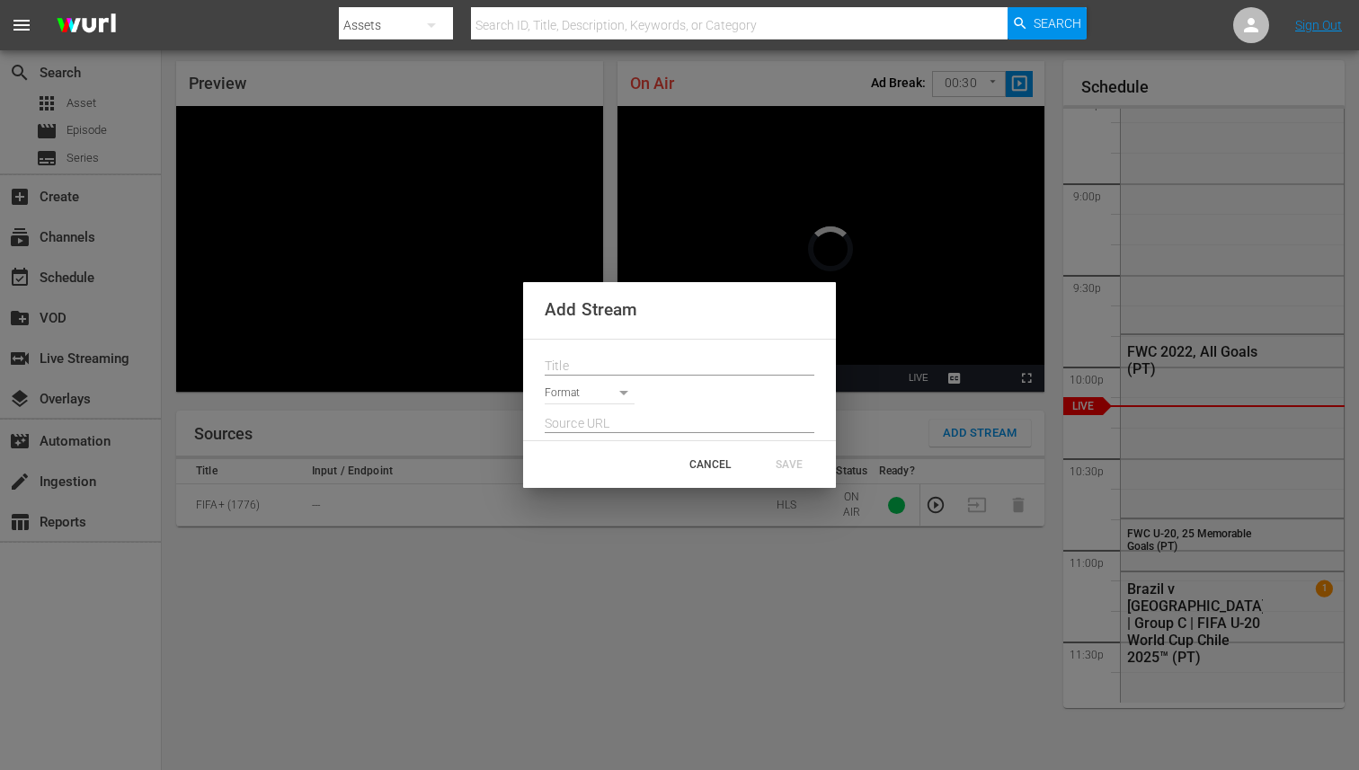
click at [792, 372] on input "text" at bounding box center [680, 366] width 270 height 27
paste input "Live Channel 4b830a97-97d4-4b06-a141-7c9955931129 eng FIFA U-20 World Cup [GEOG…"
type input "Live Channel 4b830a97-97d4-4b06-a141-7c9955931129 eng FIFA U-20 World Cup [GEOG…"
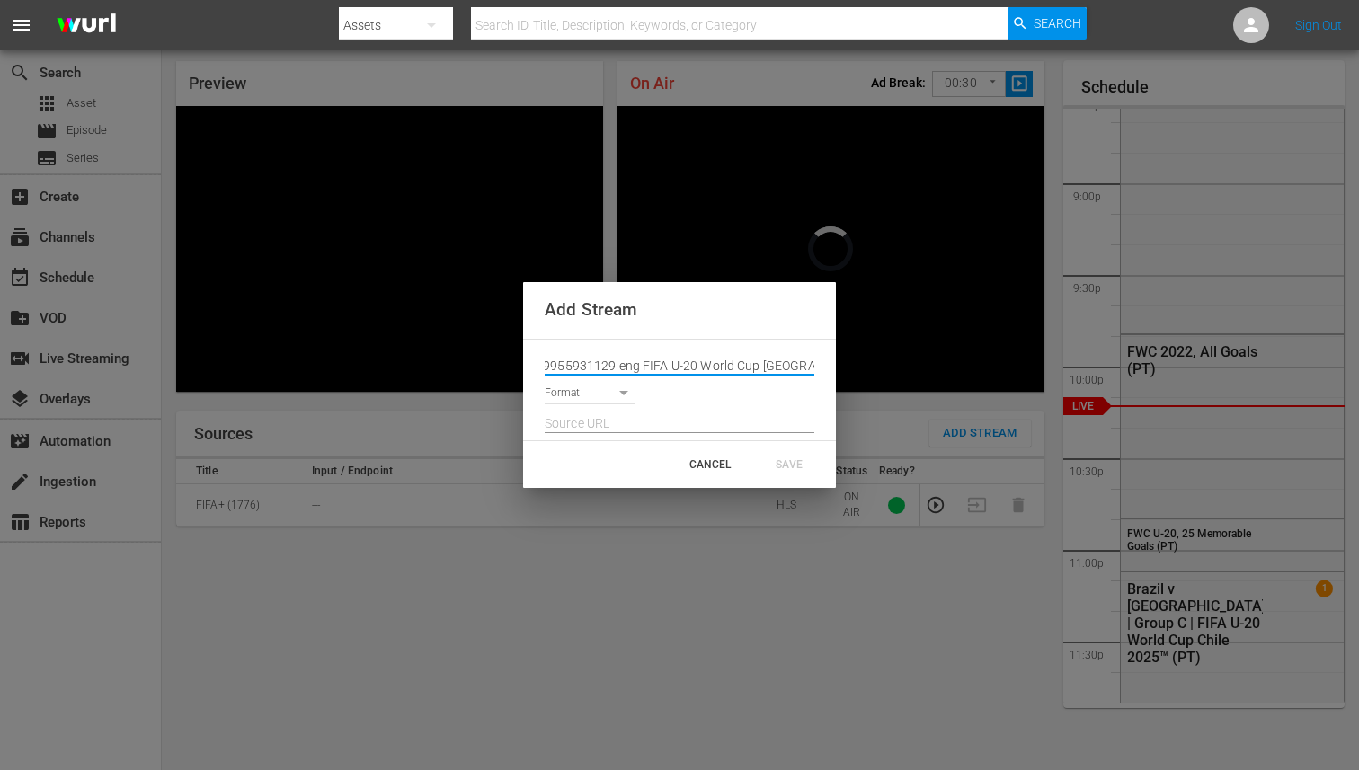
scroll to position [0, 0]
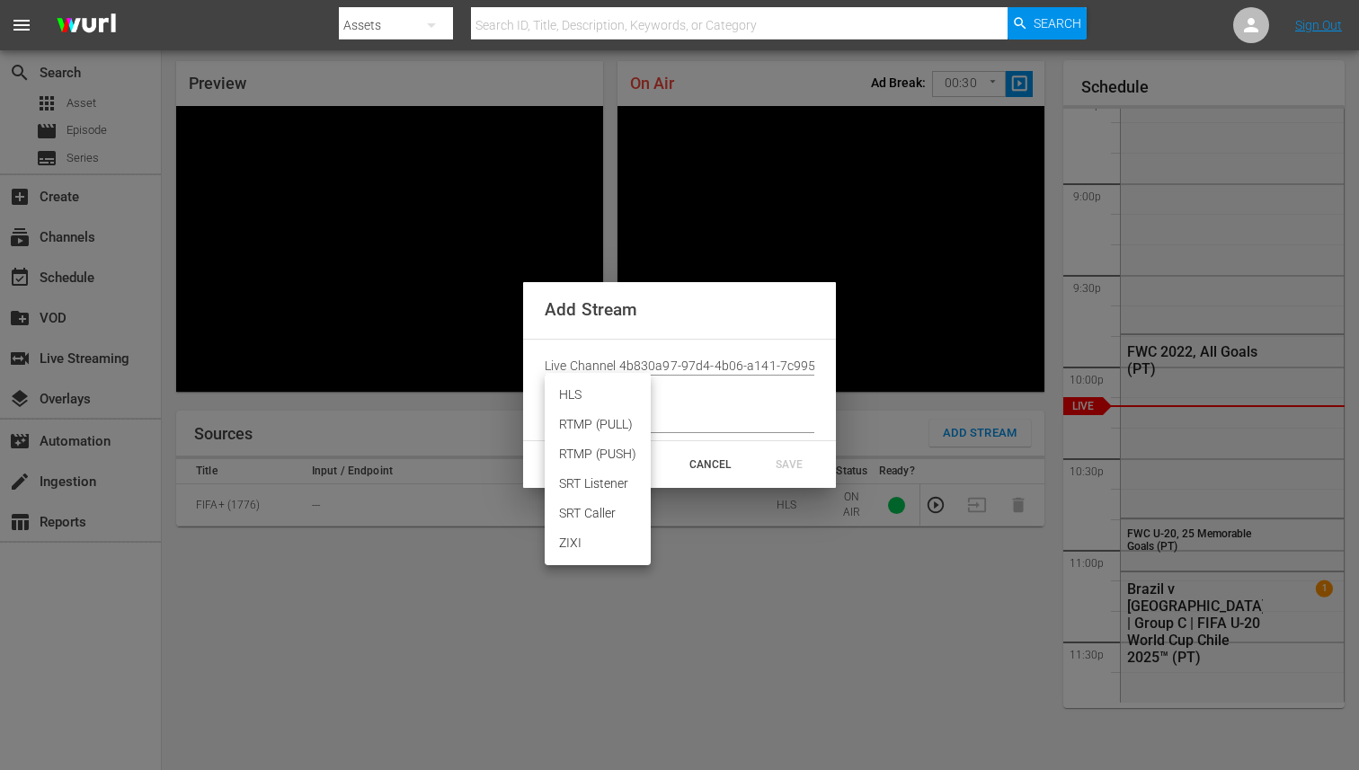
click at [597, 402] on body "menu Search By Assets Search ID, Title, Description, Keywords, or Category Sear…" at bounding box center [679, 327] width 1359 height 770
click at [591, 397] on li "HLS" at bounding box center [598, 395] width 106 height 30
type input "HLS"
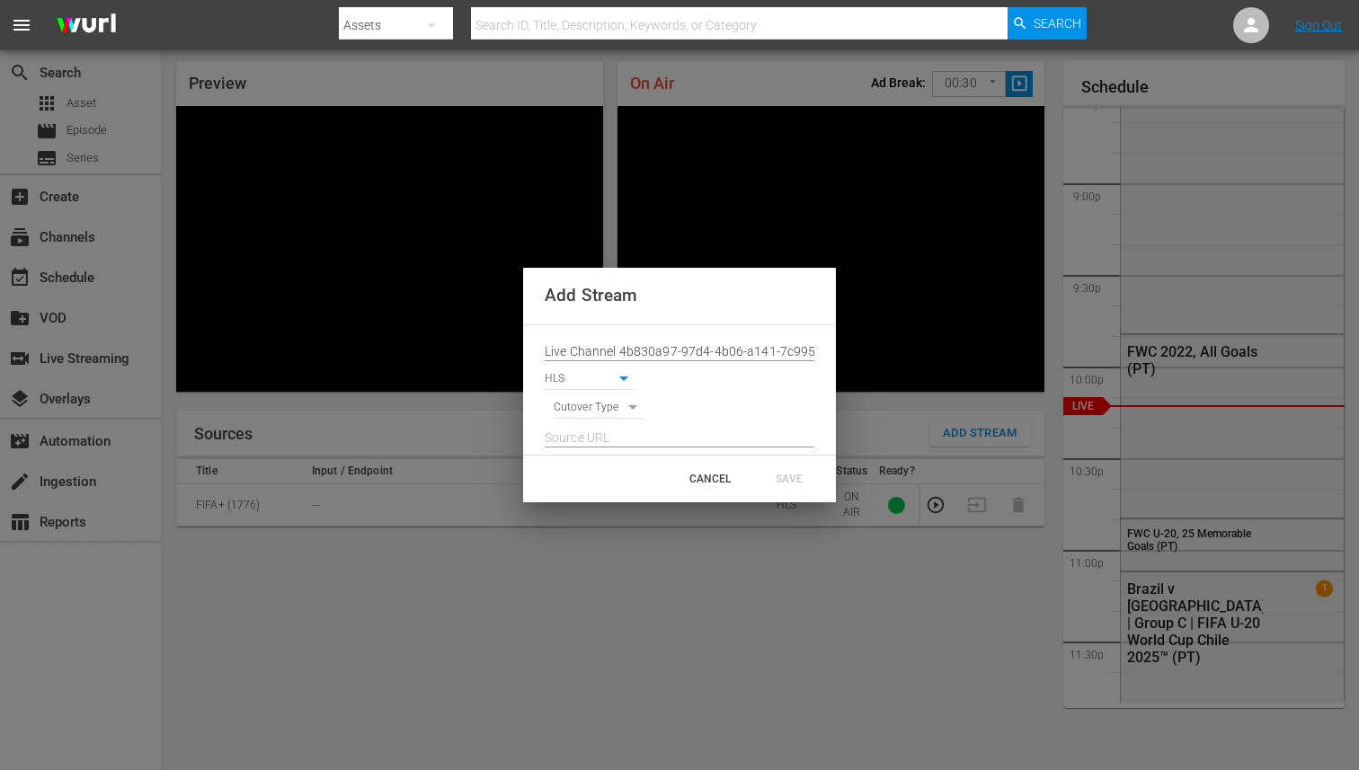
click at [587, 419] on div at bounding box center [680, 433] width 270 height 29
click at [592, 414] on body "menu Search By Assets Search ID, Title, Description, Keywords, or Category Sear…" at bounding box center [679, 327] width 1359 height 770
click at [592, 443] on li "SIGNAL" at bounding box center [599, 439] width 91 height 30
type input "SIGNAL"
click at [598, 439] on input "text" at bounding box center [680, 438] width 270 height 27
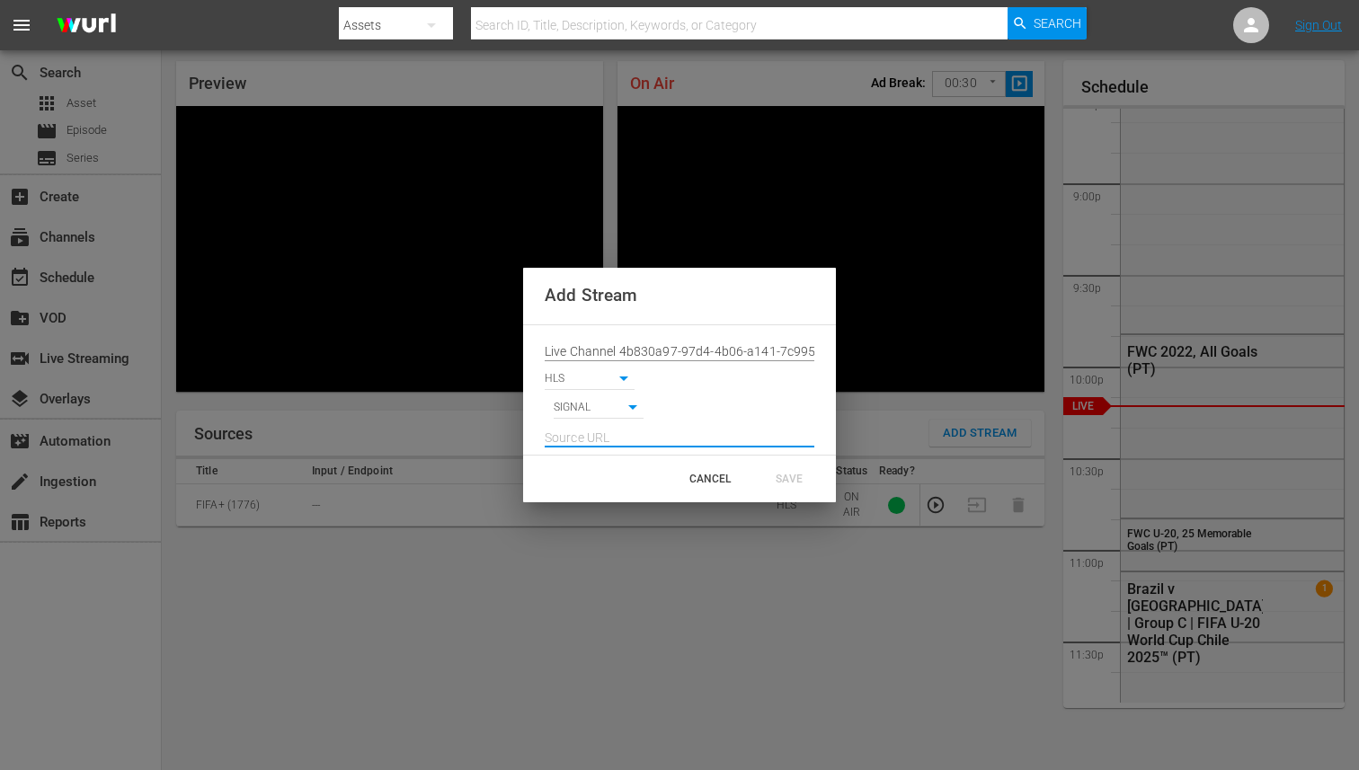
paste input "[URL][DOMAIN_NAME][DATE][DATE]"
type input "[URL][DOMAIN_NAME][DATE][DATE]"
click at [802, 487] on div "SAVE" at bounding box center [789, 479] width 79 height 32
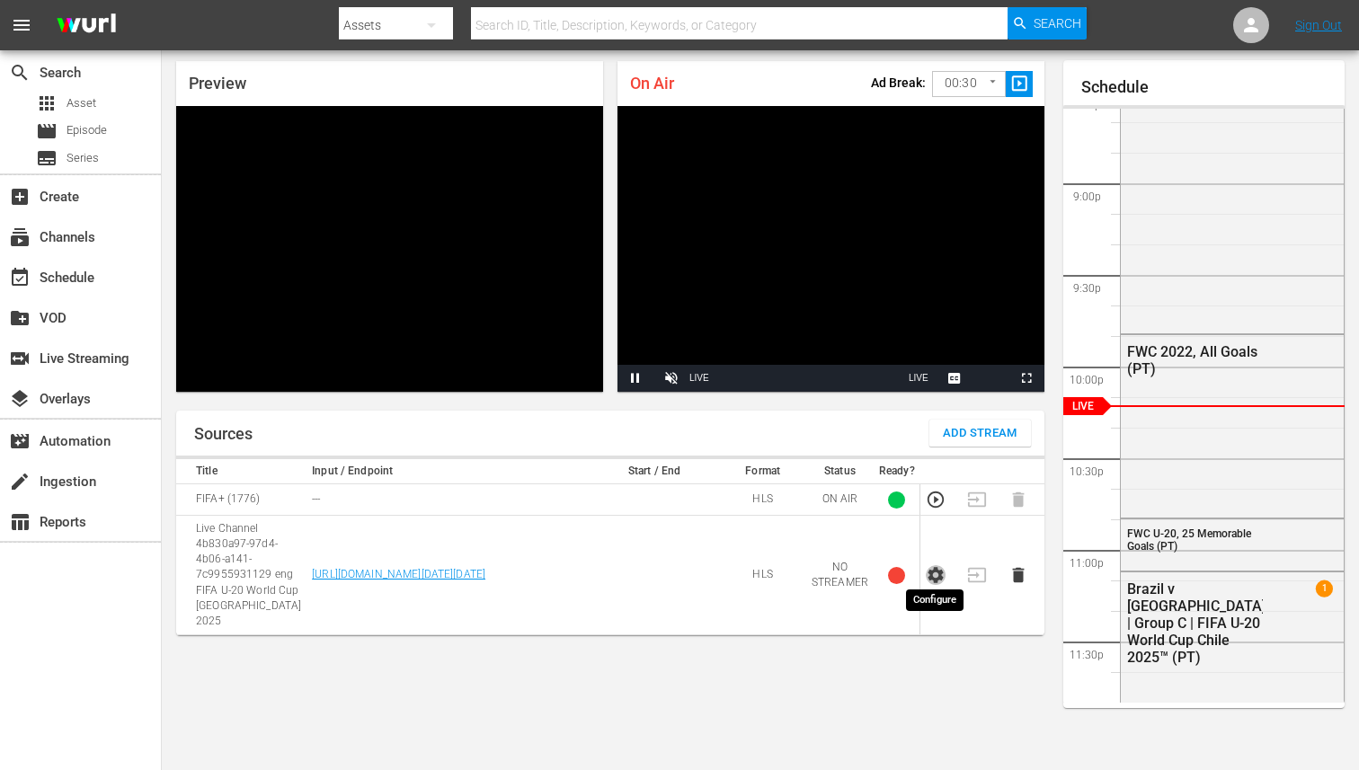
click at [939, 565] on icon "button" at bounding box center [936, 575] width 20 height 20
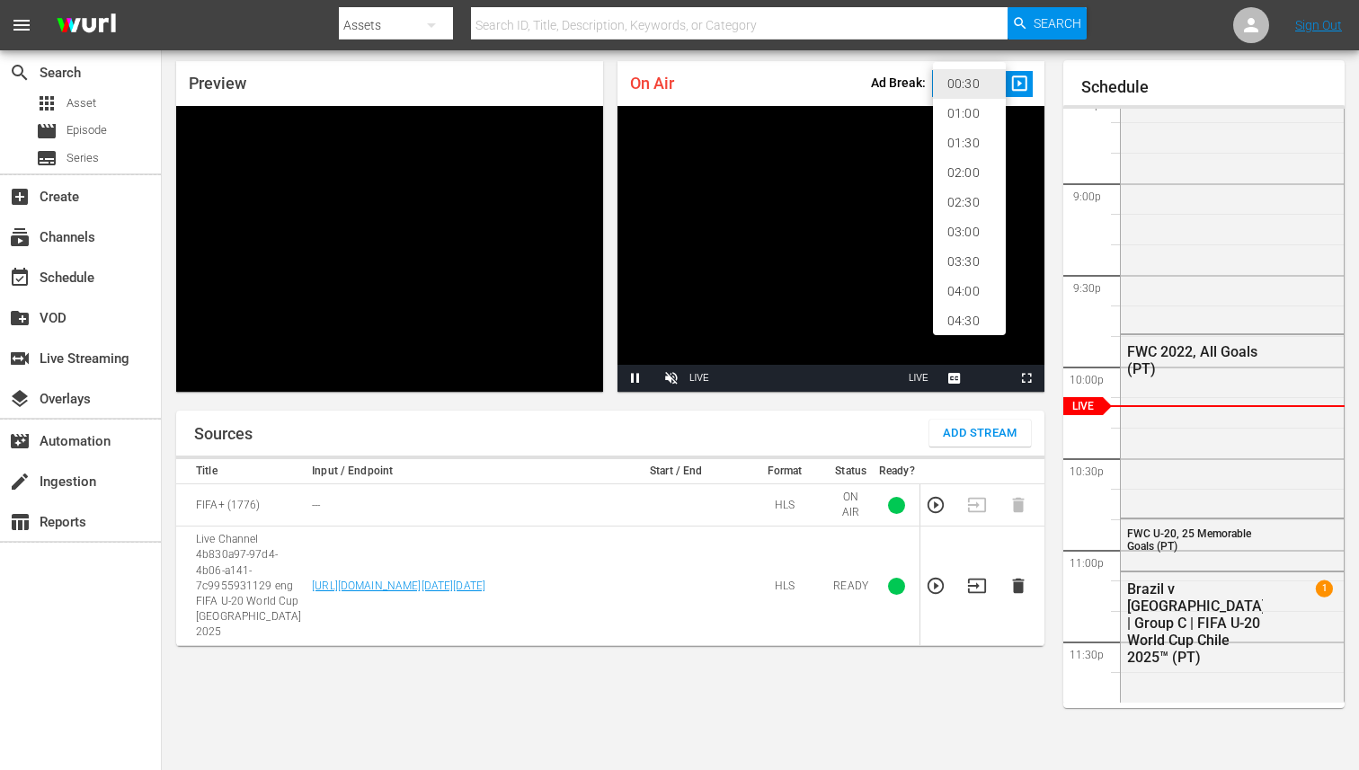
click at [969, 97] on body "menu Search By Assets Search ID, Title, Description, Keywords, or Category Sear…" at bounding box center [679, 327] width 1359 height 770
click at [964, 177] on li "02:00" at bounding box center [969, 173] width 73 height 30
type input "120"
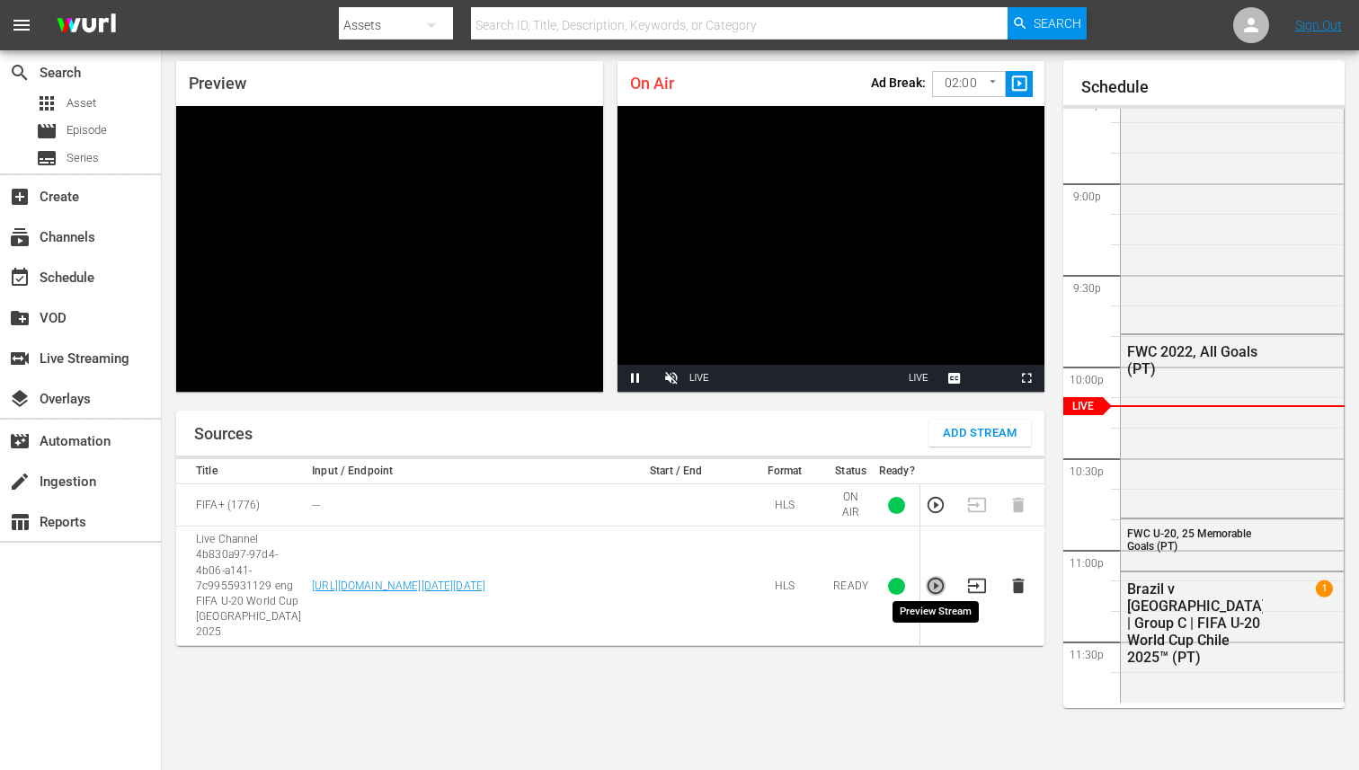
click at [931, 578] on icon "button" at bounding box center [936, 586] width 16 height 16
click at [975, 576] on icon "button" at bounding box center [977, 586] width 20 height 20
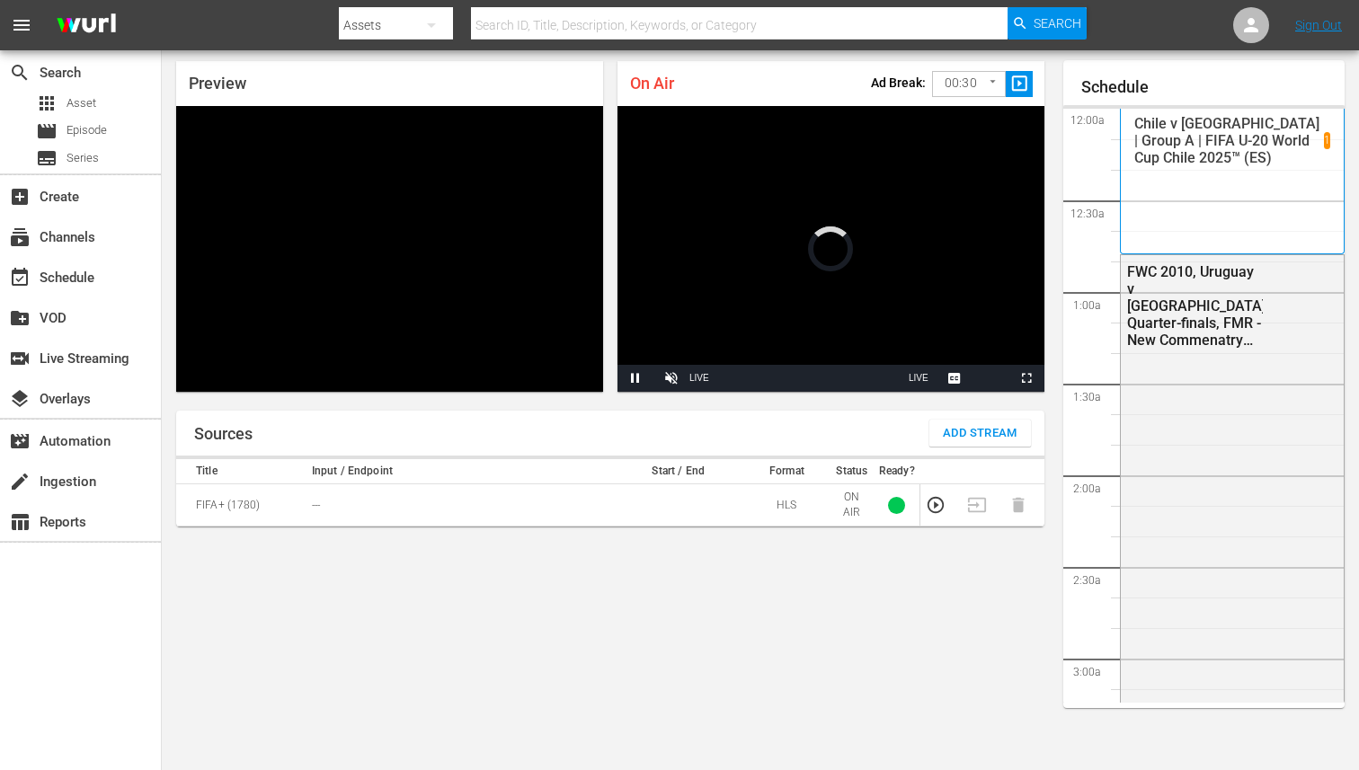
scroll to position [58, 0]
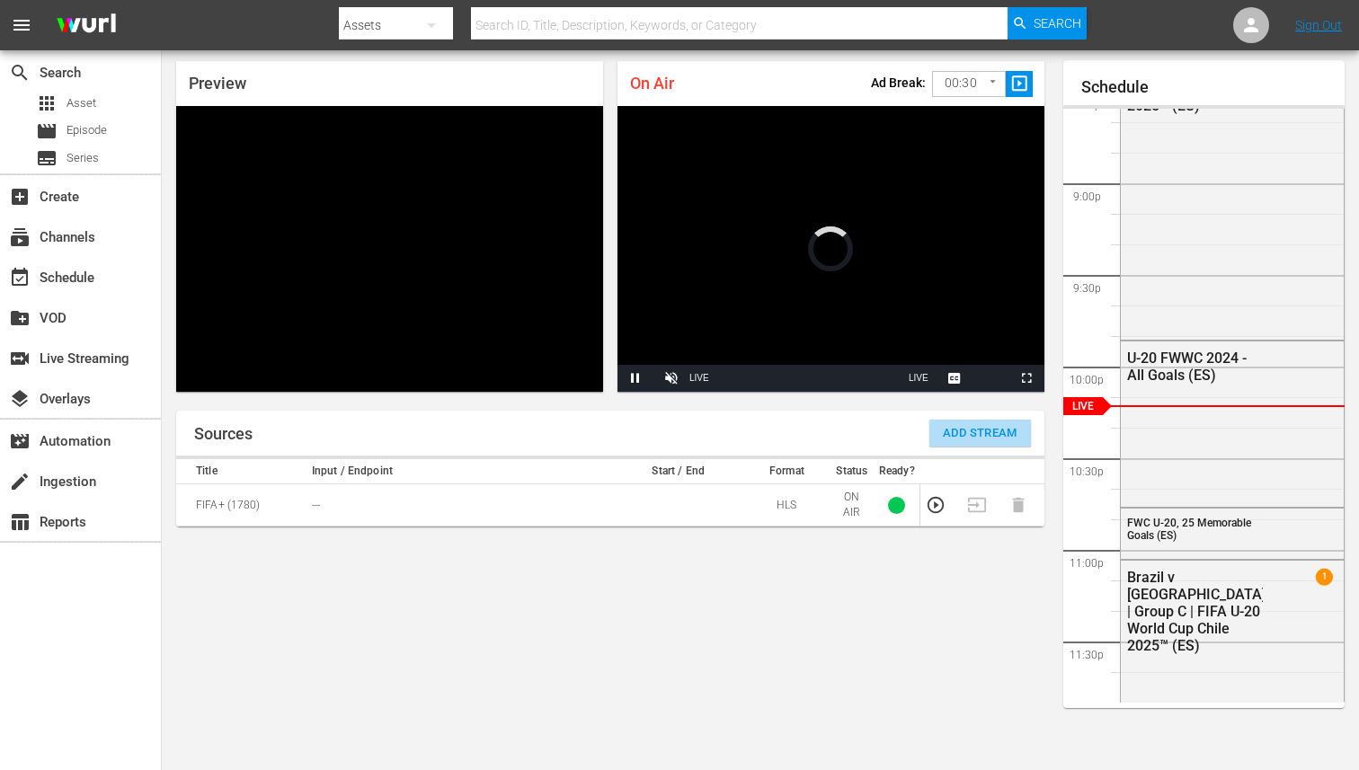
click at [992, 426] on span "Add Stream" at bounding box center [980, 433] width 75 height 21
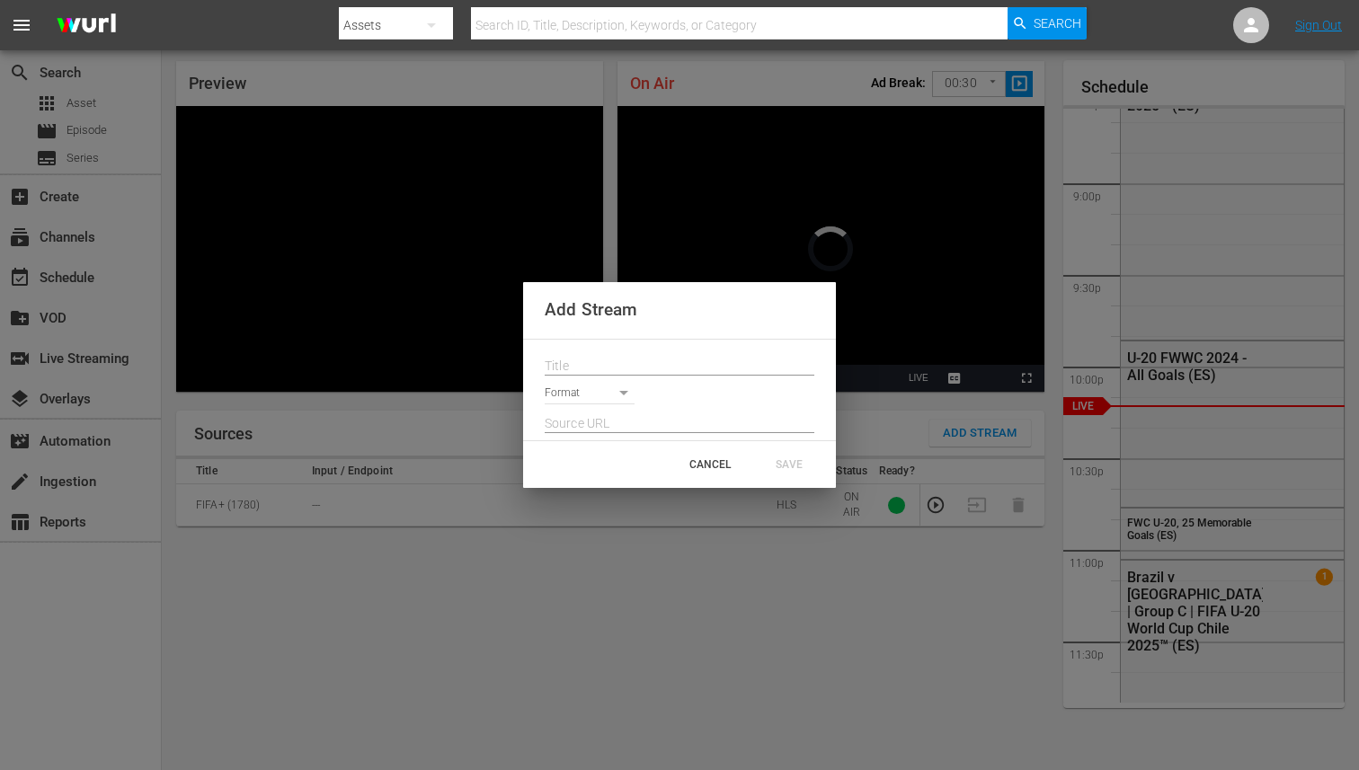
click at [713, 359] on input "text" at bounding box center [680, 366] width 270 height 27
paste input "Live Channel 4b830a97-97d4-4b06-a141-7c9955931129 eng FIFA U-20 World Cup [GEOG…"
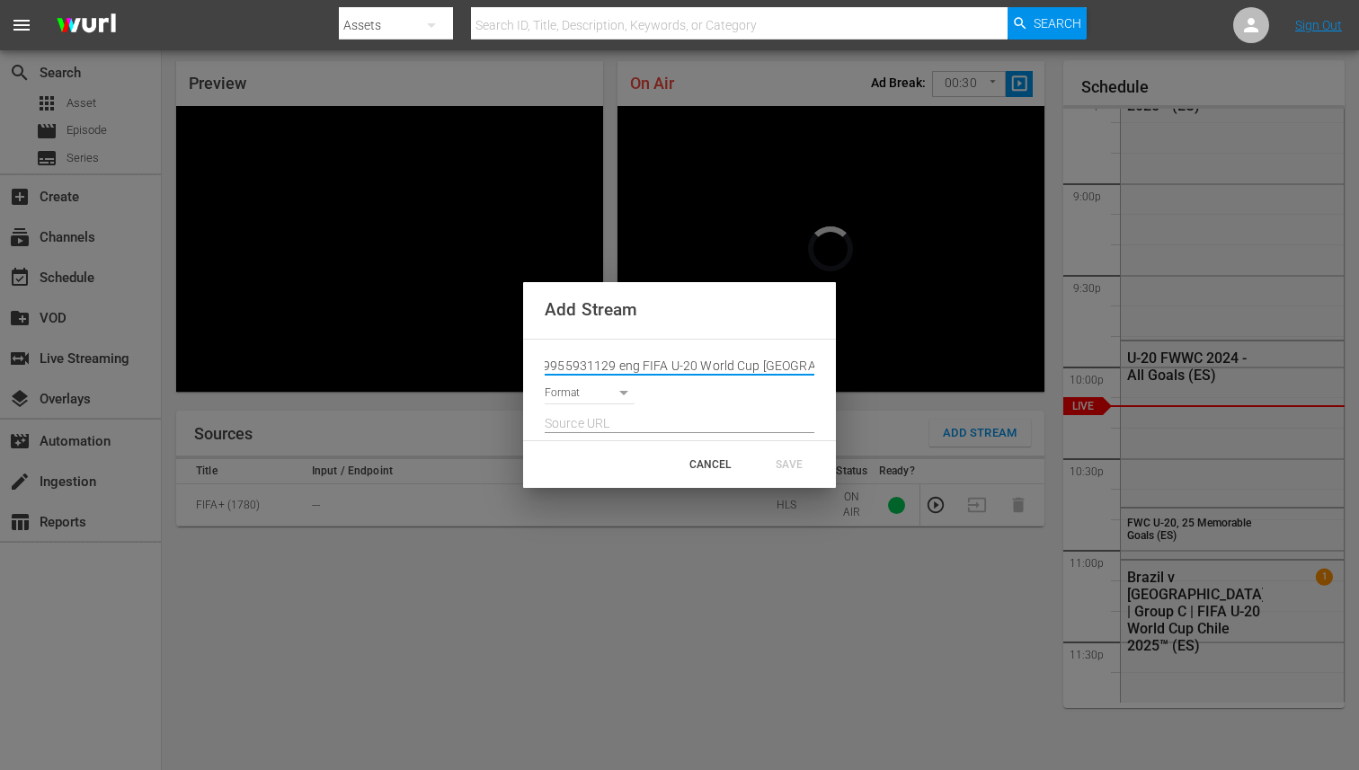
type input "Live Channel 4b830a97-97d4-4b06-a141-7c9955931129 eng FIFA U-20 World Cup [GEOG…"
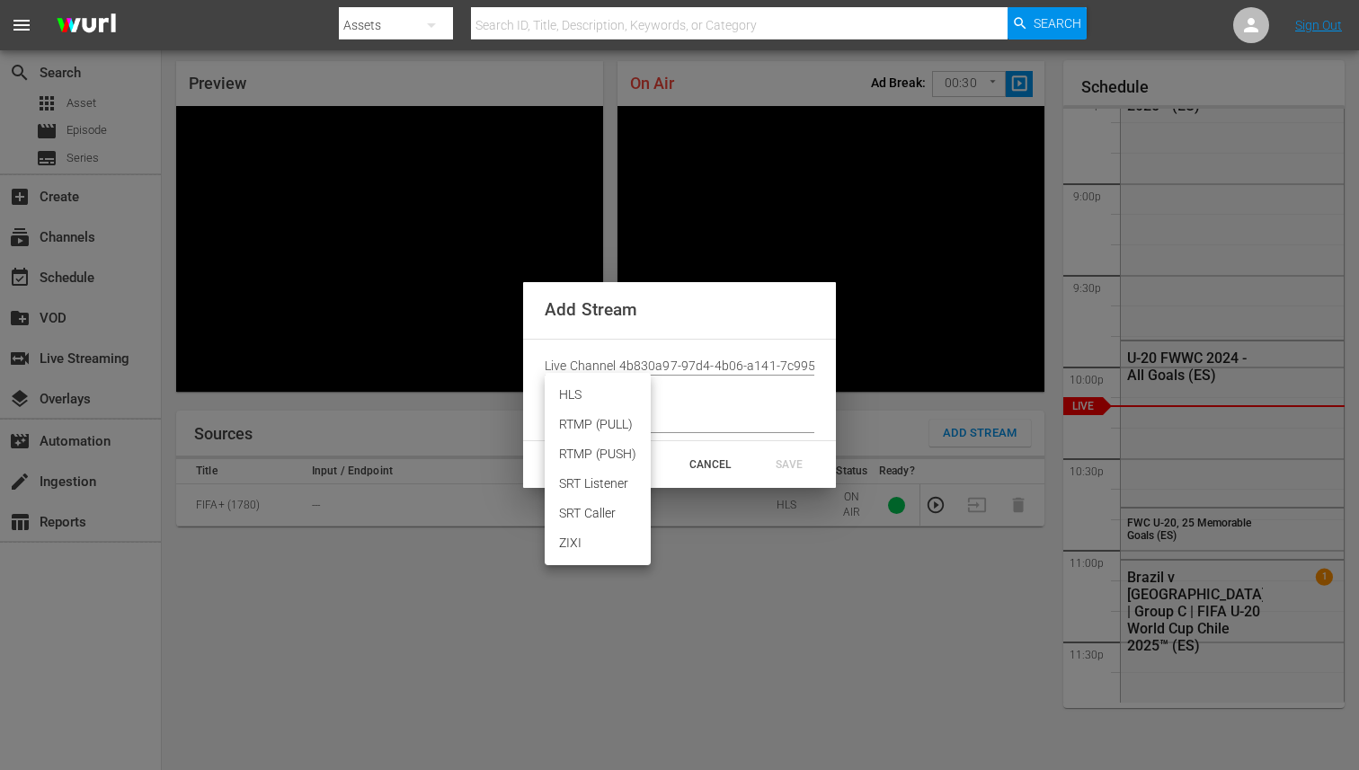
click at [622, 389] on body "menu Search By Assets Search ID, Title, Description, Keywords, or Category Sear…" at bounding box center [679, 327] width 1359 height 770
click at [603, 400] on li "HLS" at bounding box center [598, 395] width 106 height 30
type input "HLS"
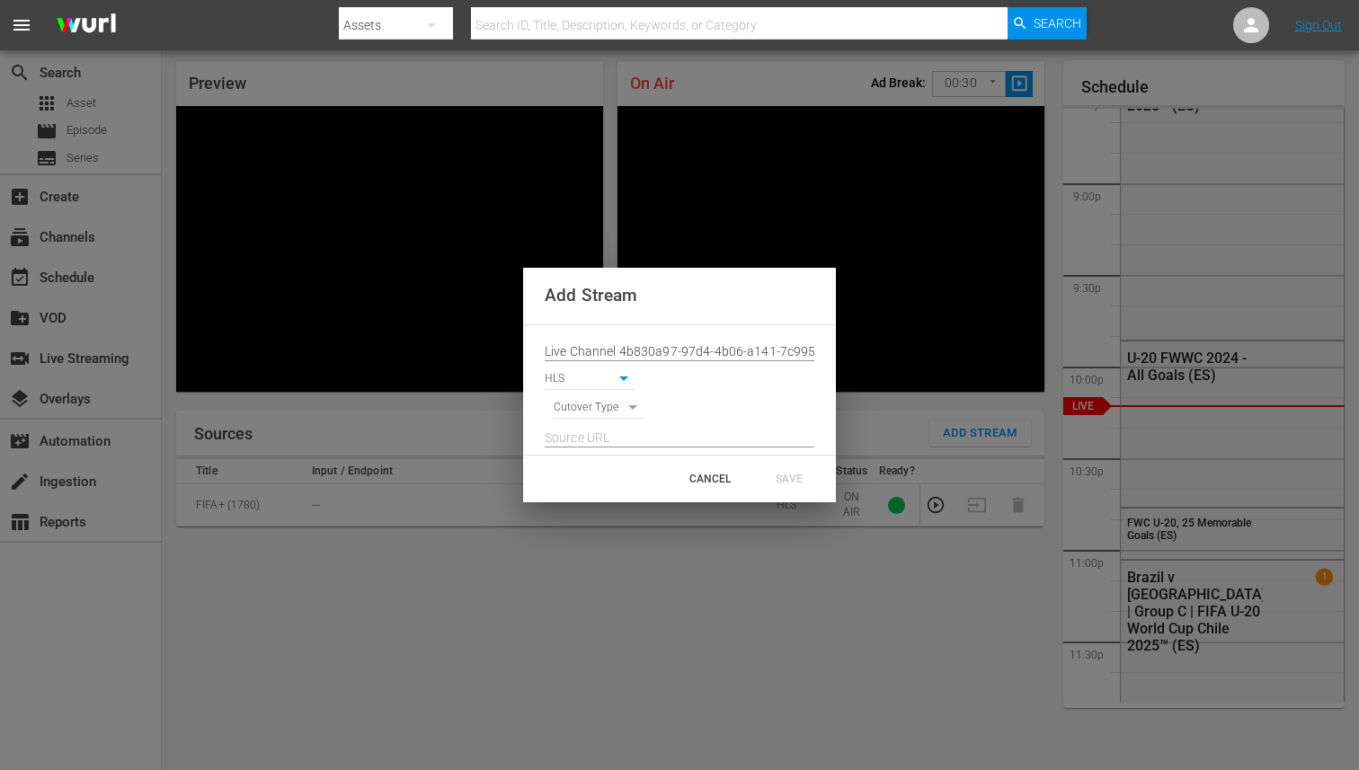
click at [601, 412] on body "menu Search By Assets Search ID, Title, Description, Keywords, or Category Sear…" at bounding box center [679, 327] width 1359 height 770
click at [596, 449] on li "SIGNAL" at bounding box center [599, 439] width 91 height 30
type input "SIGNAL"
click at [609, 432] on input "text" at bounding box center [680, 438] width 270 height 27
paste input "[URL][DOMAIN_NAME][DATE][DATE]"
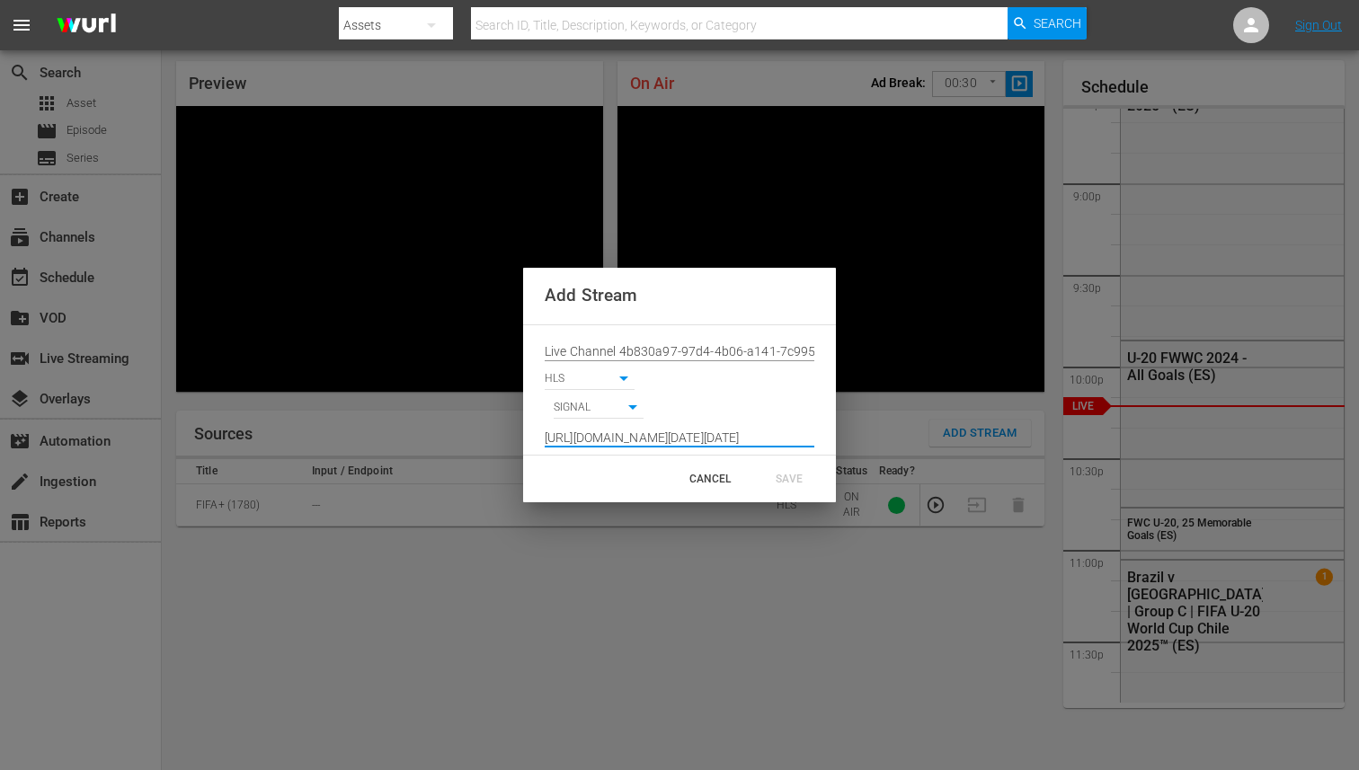
scroll to position [0, 1322]
type input "[URL][DOMAIN_NAME][DATE][DATE]"
click at [612, 471] on div "CANCEL SAVE" at bounding box center [679, 479] width 313 height 47
click at [777, 477] on div "SAVE" at bounding box center [789, 479] width 79 height 32
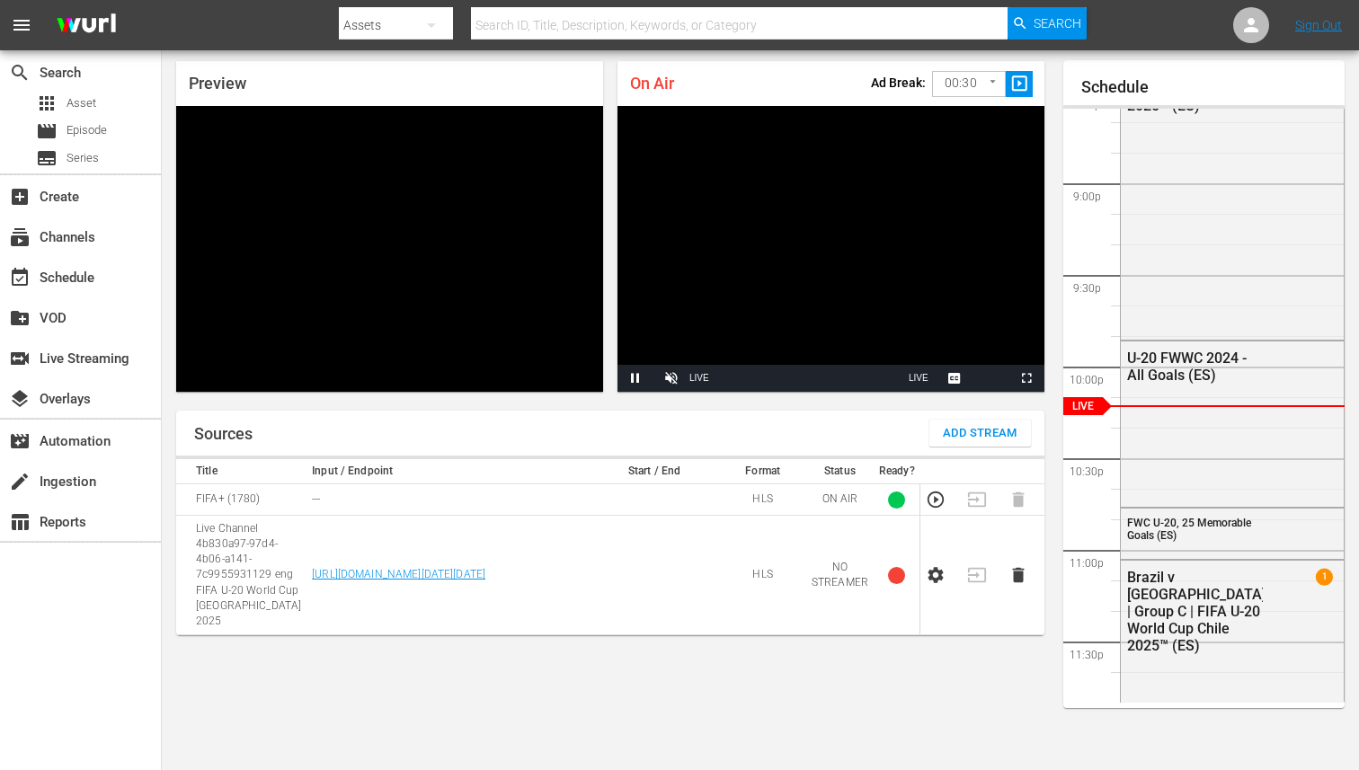
click at [939, 574] on icon "button" at bounding box center [936, 575] width 20 height 20
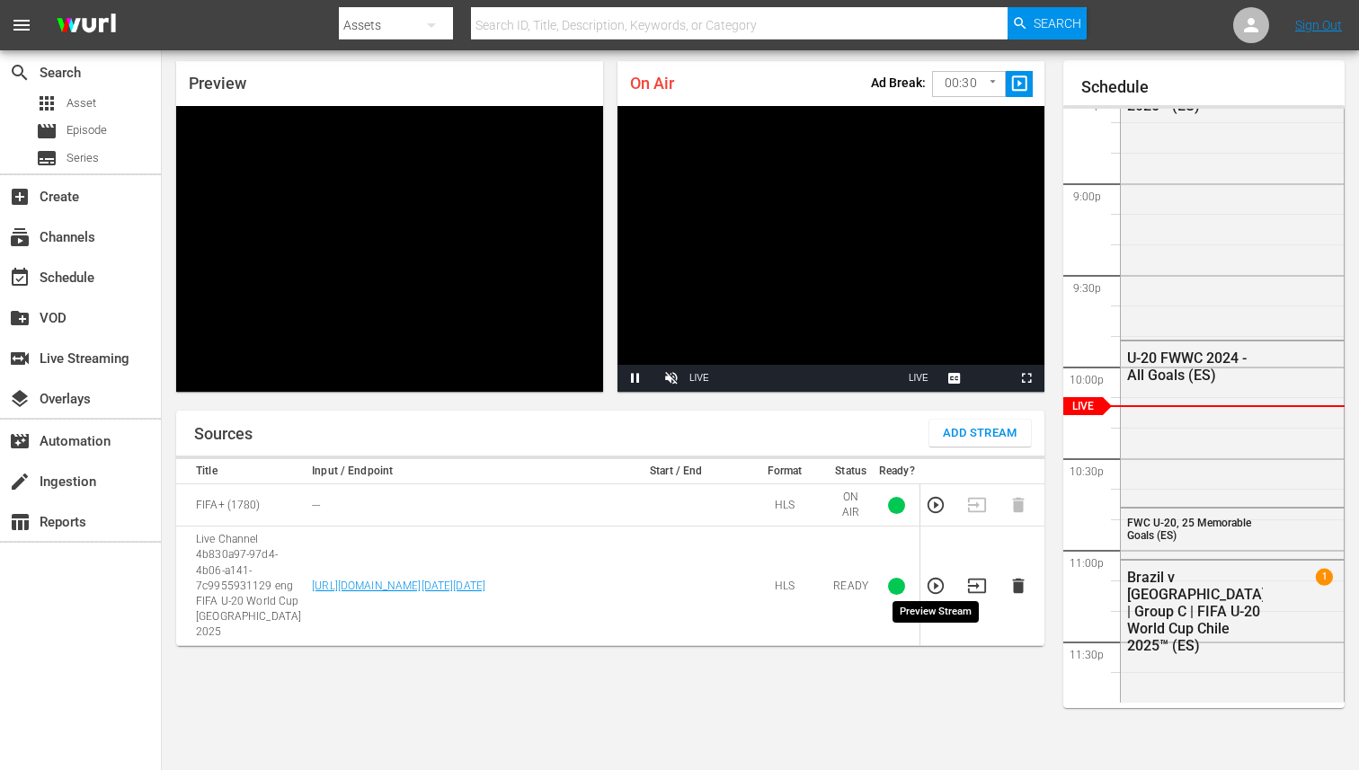
click at [930, 578] on icon "button" at bounding box center [936, 586] width 16 height 16
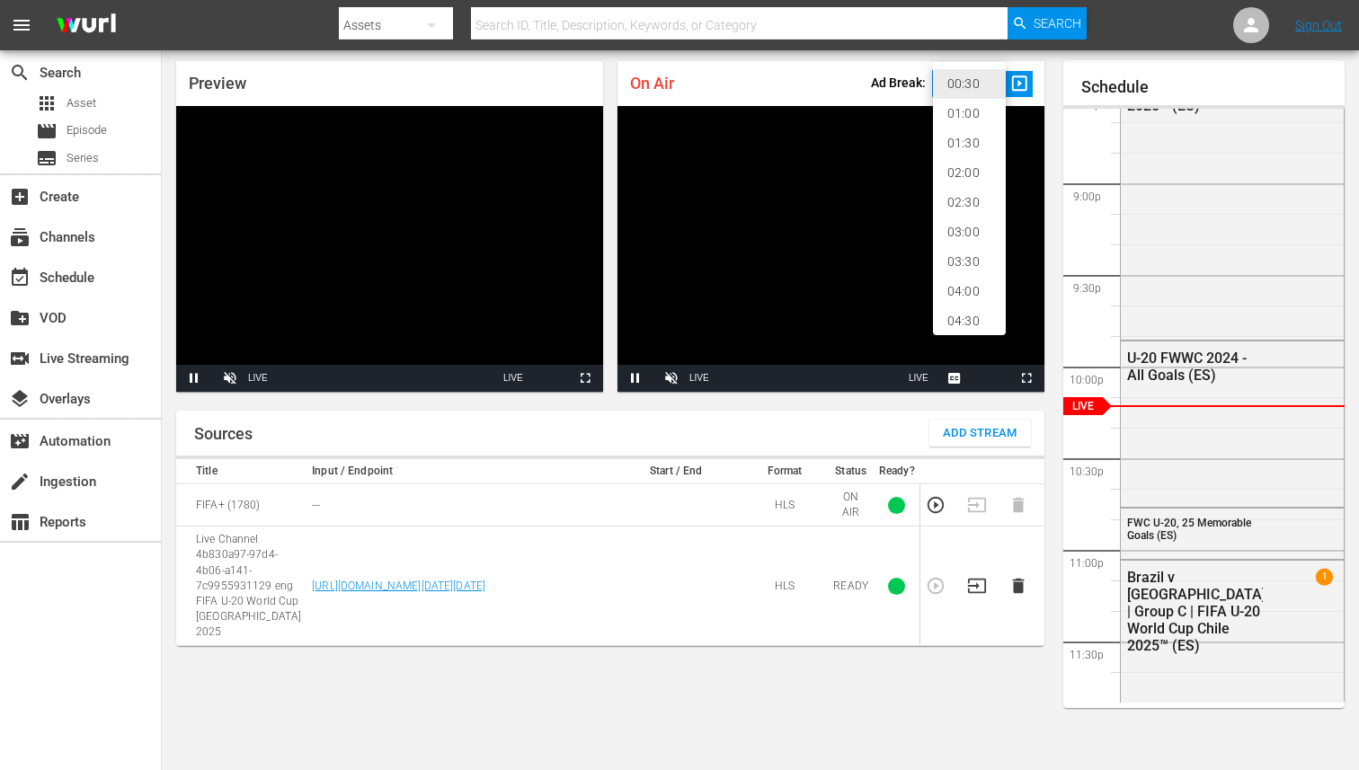
click at [954, 95] on body "menu Search By Assets Search ID, Title, Description, Keywords, or Category Sear…" at bounding box center [679, 327] width 1359 height 770
click at [962, 161] on li "02:00" at bounding box center [969, 173] width 73 height 30
type input "120"
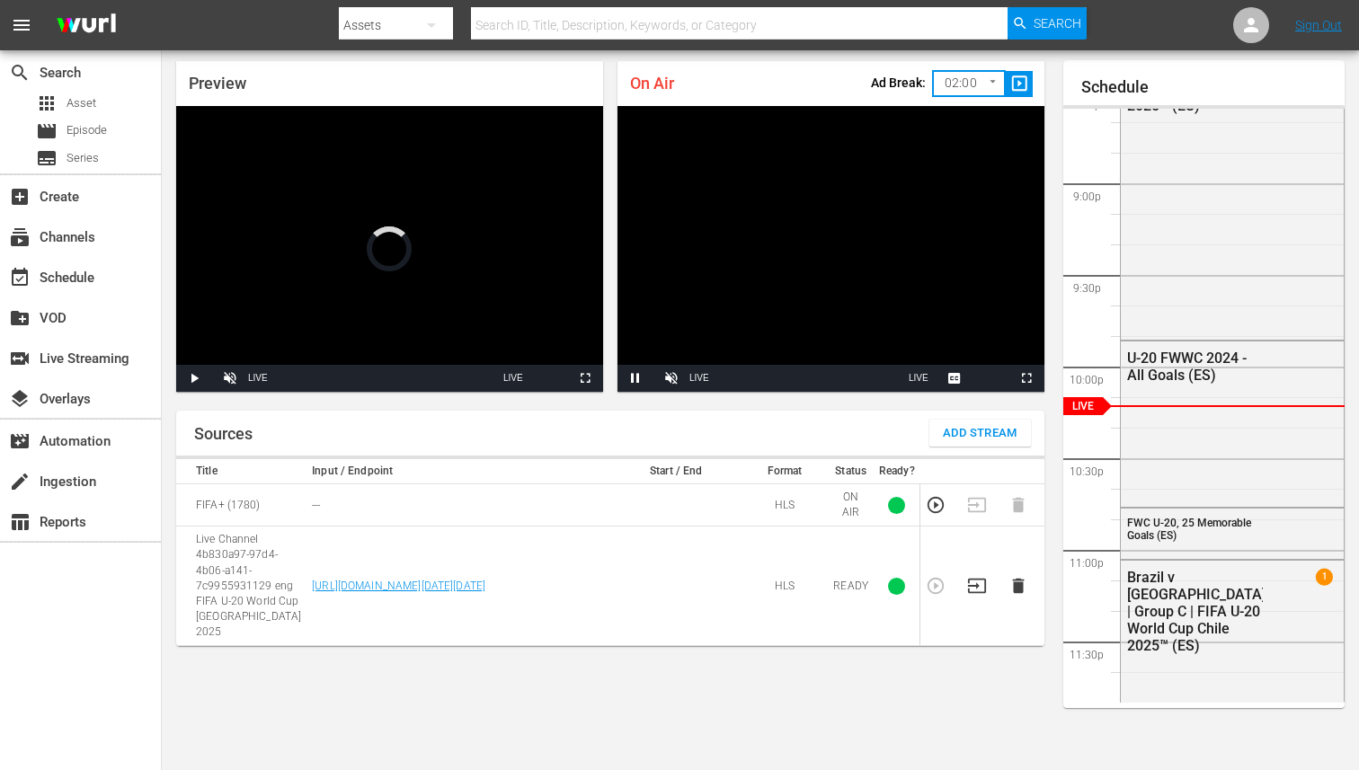
click at [973, 580] on icon "button" at bounding box center [977, 586] width 20 height 20
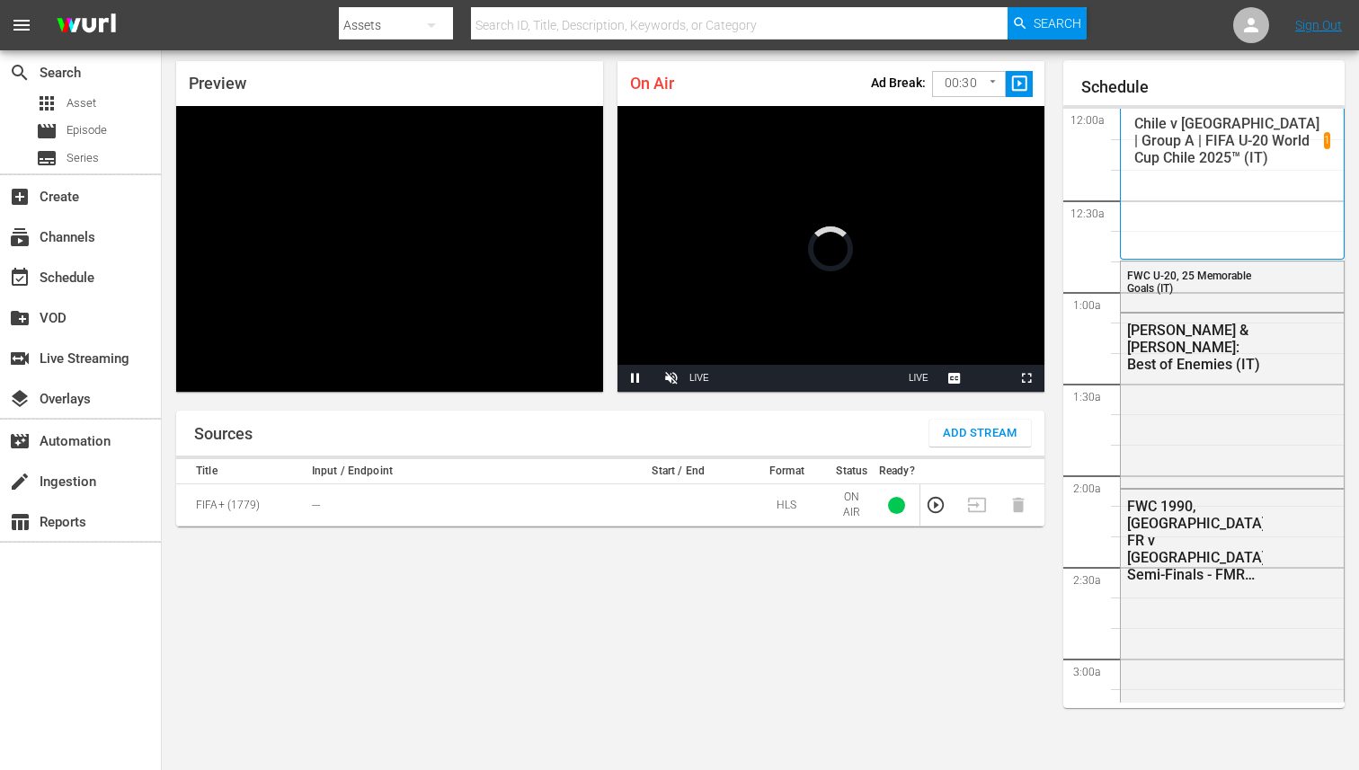
scroll to position [58, 0]
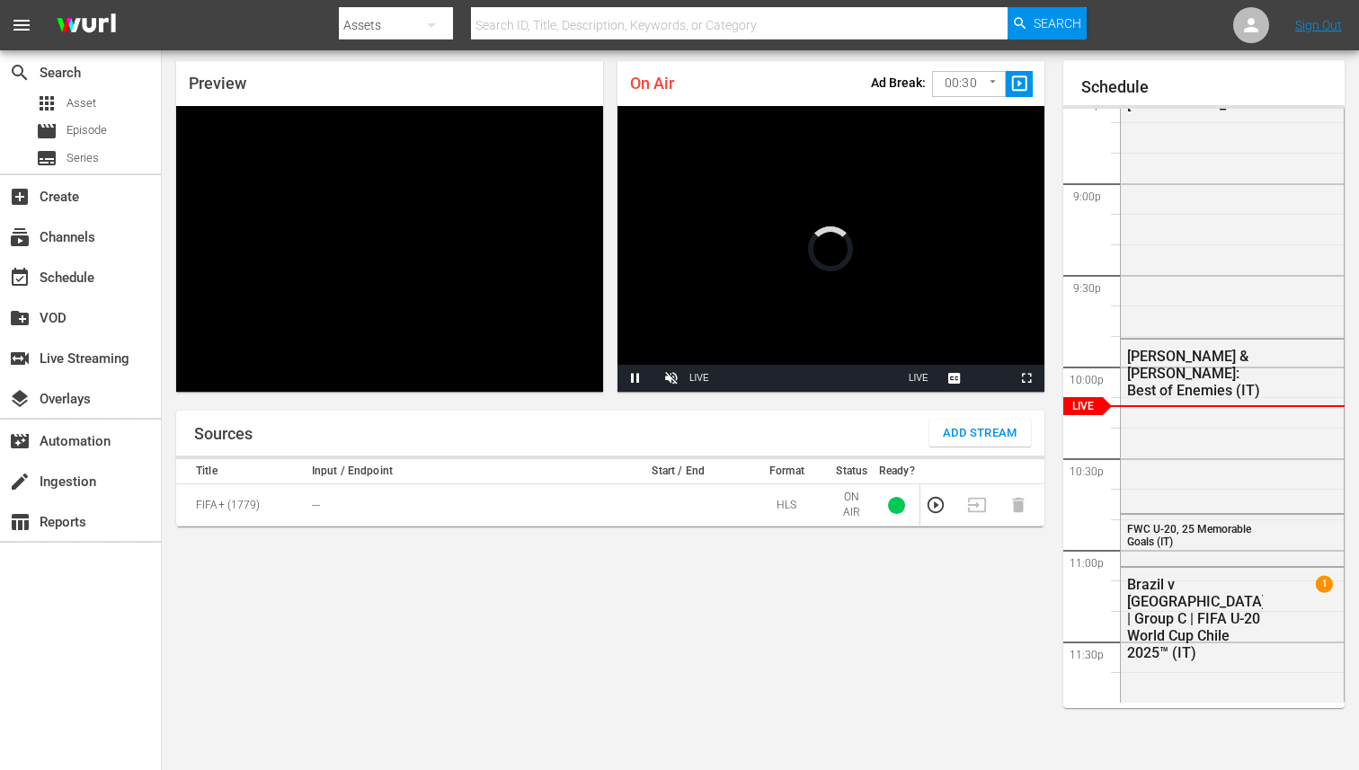
click at [957, 426] on span "Add Stream" at bounding box center [980, 433] width 75 height 21
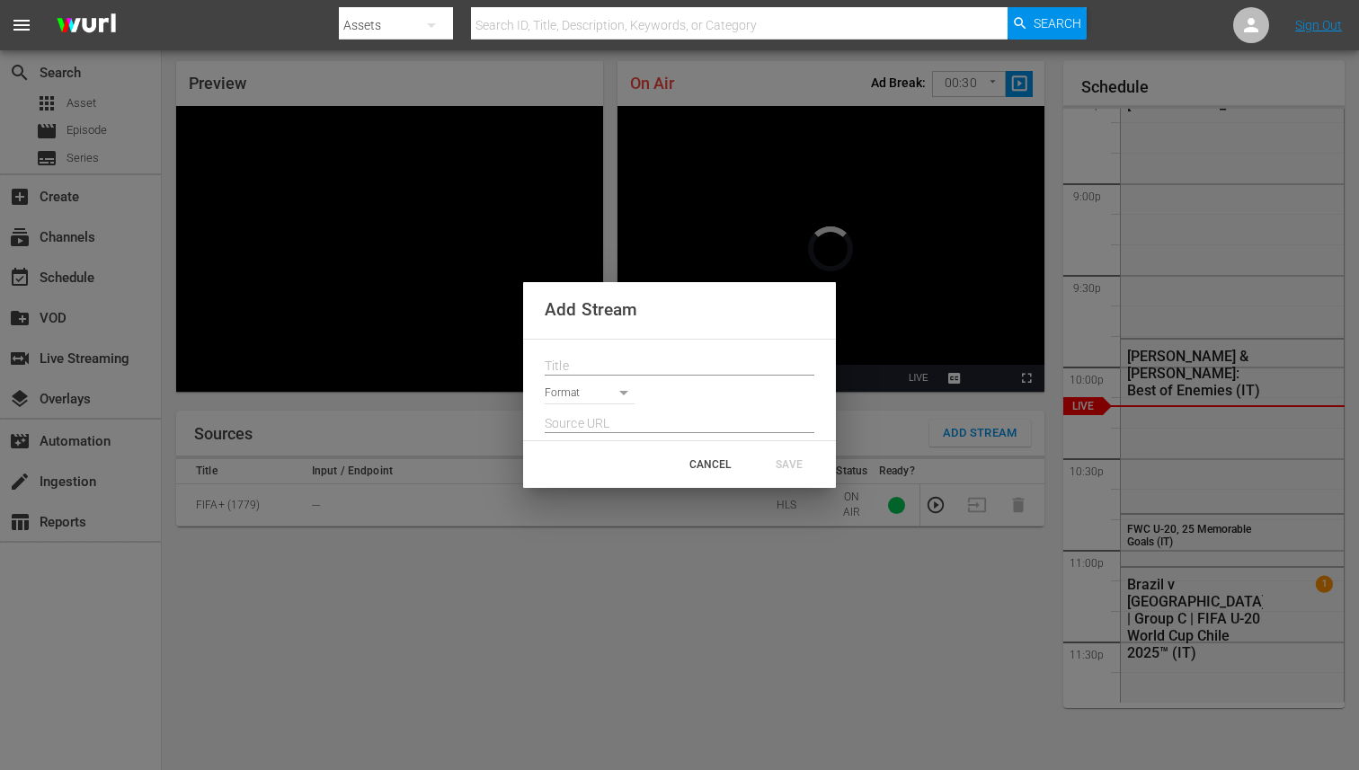
click at [670, 353] on input "text" at bounding box center [680, 366] width 270 height 27
paste input "Live Channel 4b830a97-97d4-4b06-a141-7c9955931129 eng FIFA U-20 World Cup [GEOG…"
type input "Live Channel 4b830a97-97d4-4b06-a141-7c9955931129 eng FIFA U-20 World Cup [GEOG…"
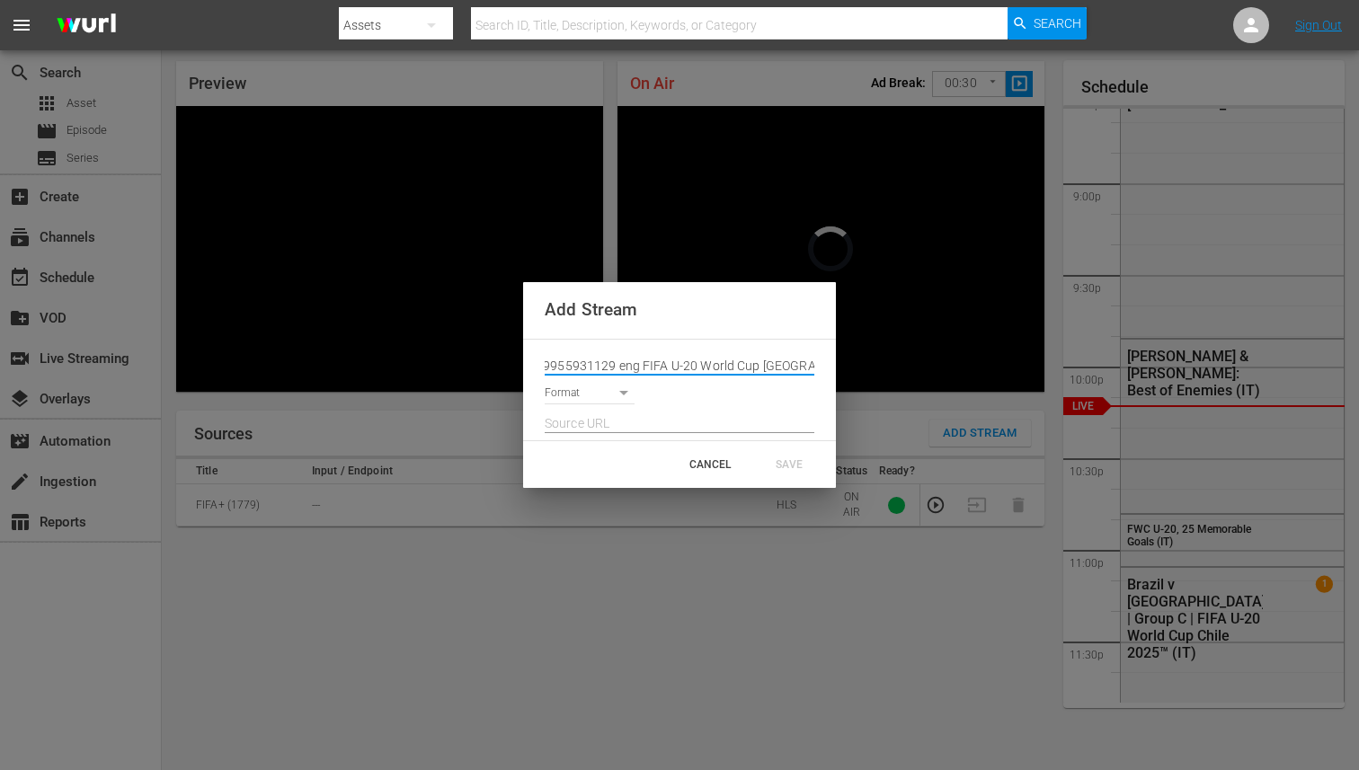
scroll to position [0, 0]
click at [579, 385] on body "menu Search By Assets Search ID, Title, Description, Keywords, or Category Sear…" at bounding box center [679, 327] width 1359 height 770
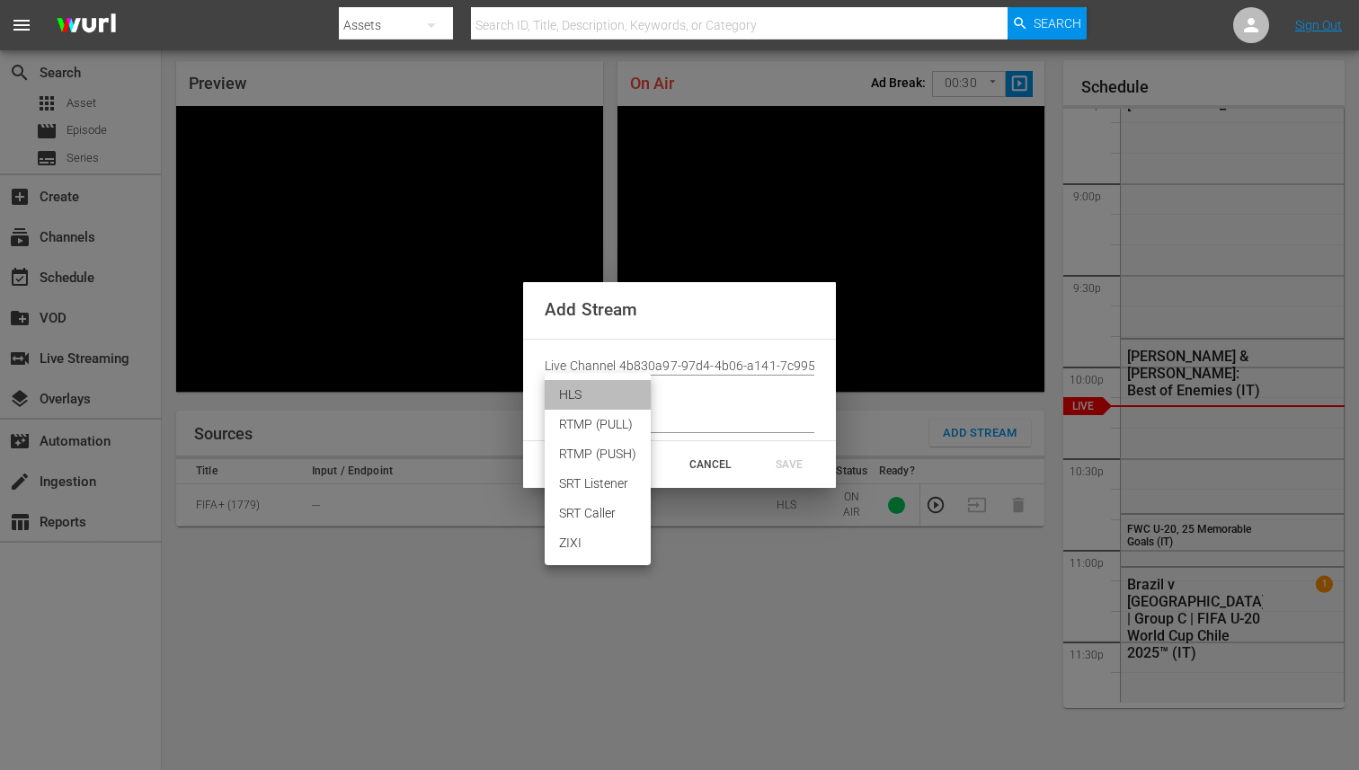
click at [604, 405] on li "HLS" at bounding box center [598, 395] width 106 height 30
type input "HLS"
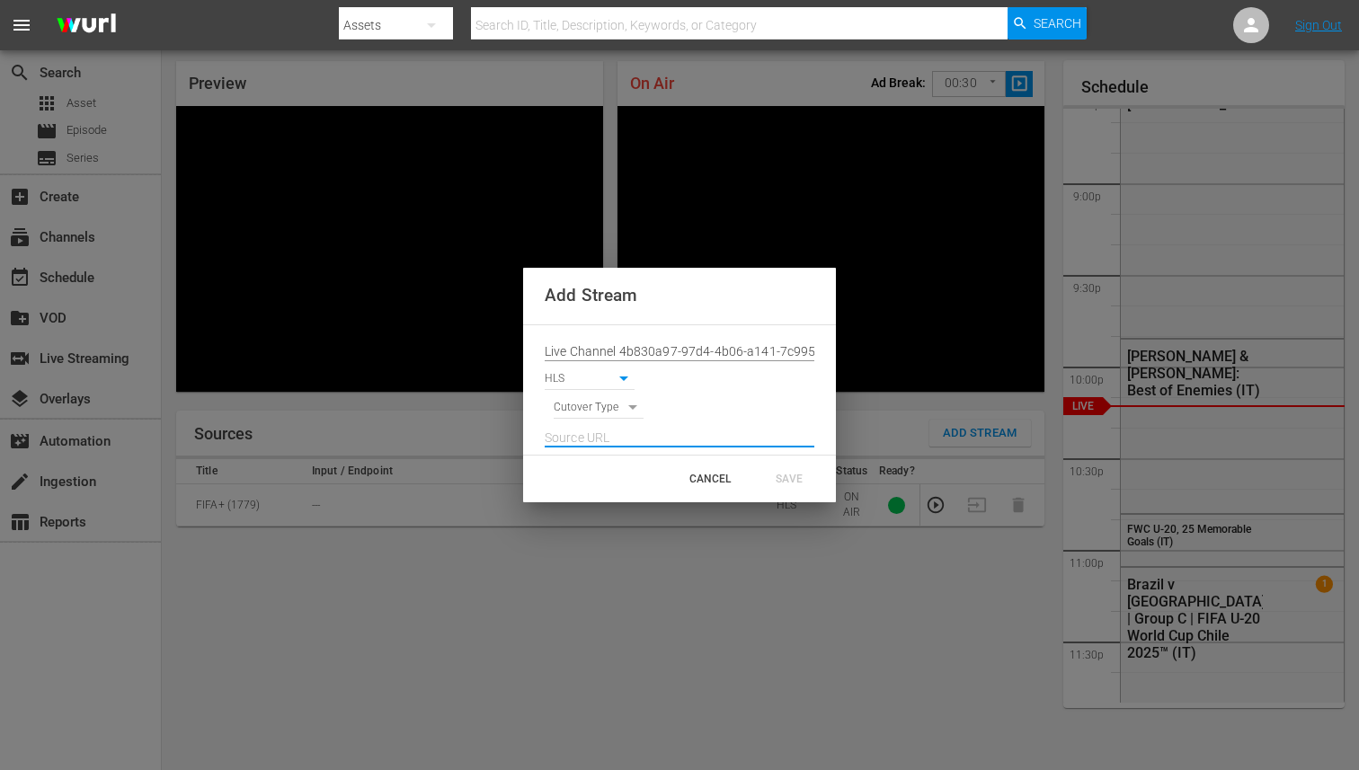
click at [604, 427] on input "text" at bounding box center [680, 438] width 270 height 27
paste input "[URL][DOMAIN_NAME][DATE][DATE]"
type input "[URL][DOMAIN_NAME][DATE][DATE]"
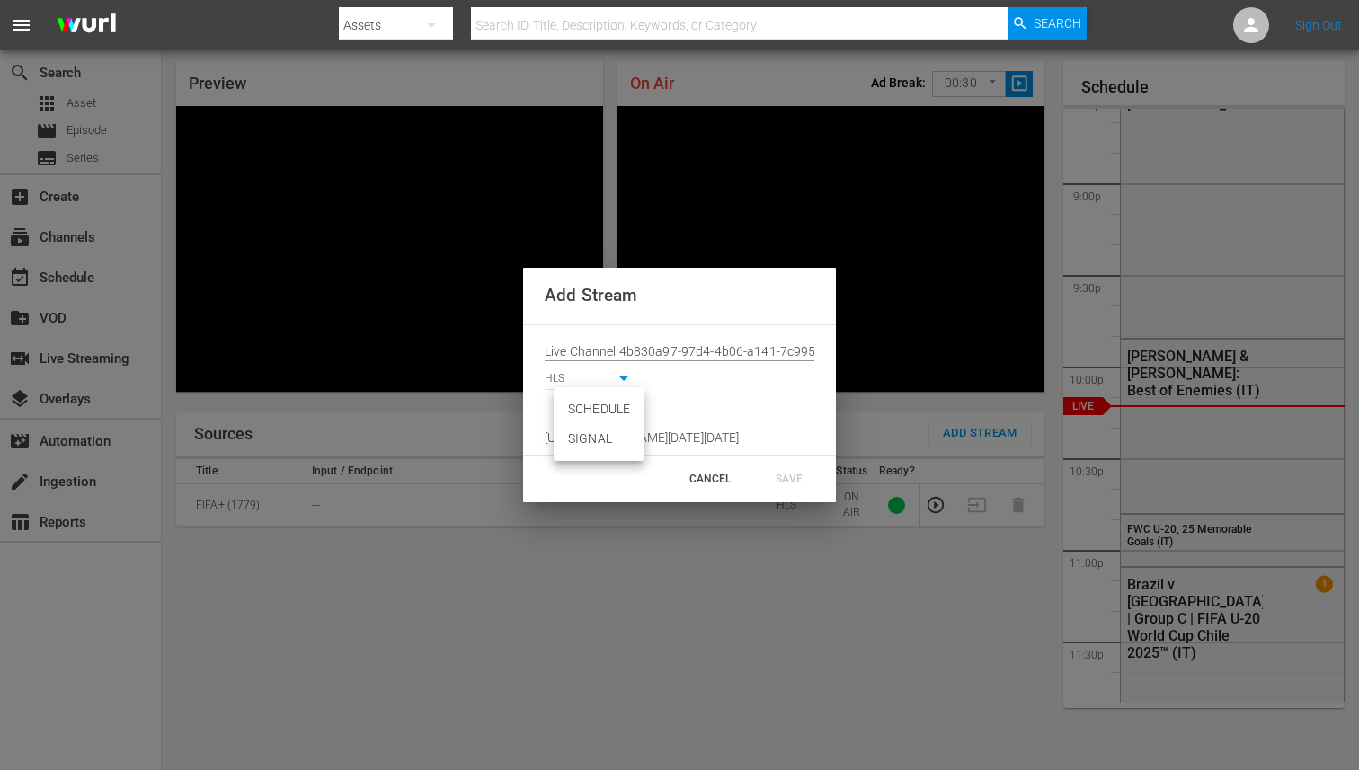
click at [618, 410] on body "menu Search By Assets Search ID, Title, Description, Keywords, or Category Sear…" at bounding box center [679, 327] width 1359 height 770
click at [605, 446] on li "SIGNAL" at bounding box center [599, 439] width 91 height 30
type input "SIGNAL"
click at [785, 482] on div "SAVE" at bounding box center [789, 479] width 79 height 32
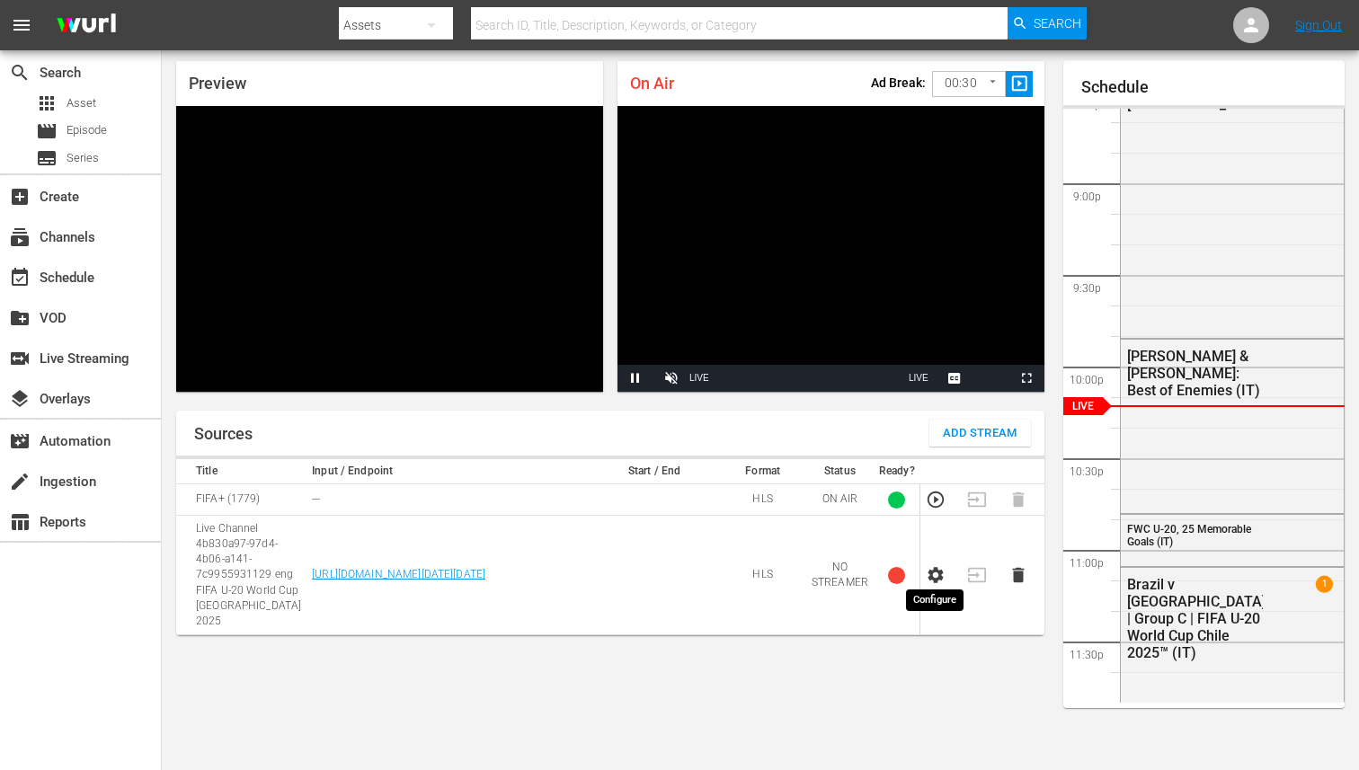
click at [940, 575] on icon "button" at bounding box center [936, 575] width 20 height 20
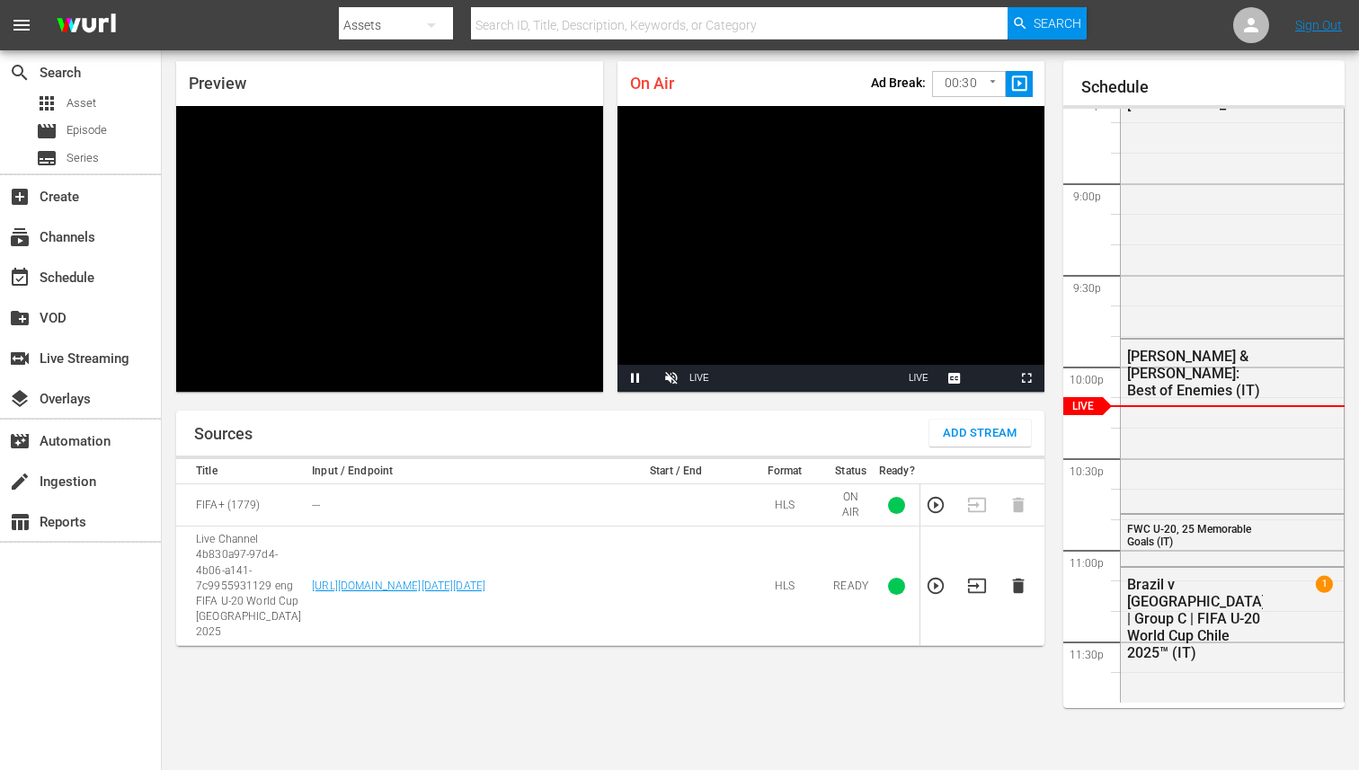
click at [962, 90] on body "menu Search By Assets Search ID, Title, Description, Keywords, or Category Sear…" at bounding box center [679, 327] width 1359 height 770
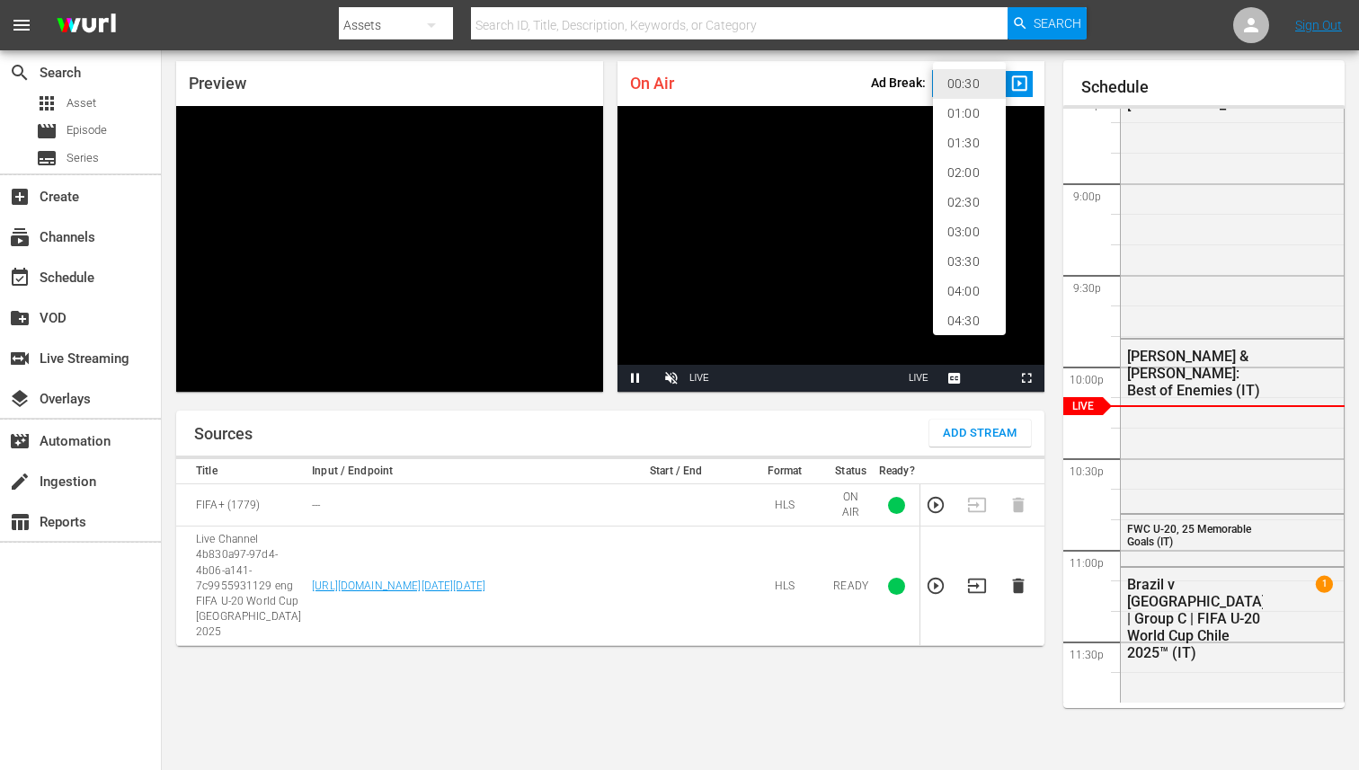
click at [956, 165] on li "02:00" at bounding box center [969, 173] width 73 height 30
type input "120"
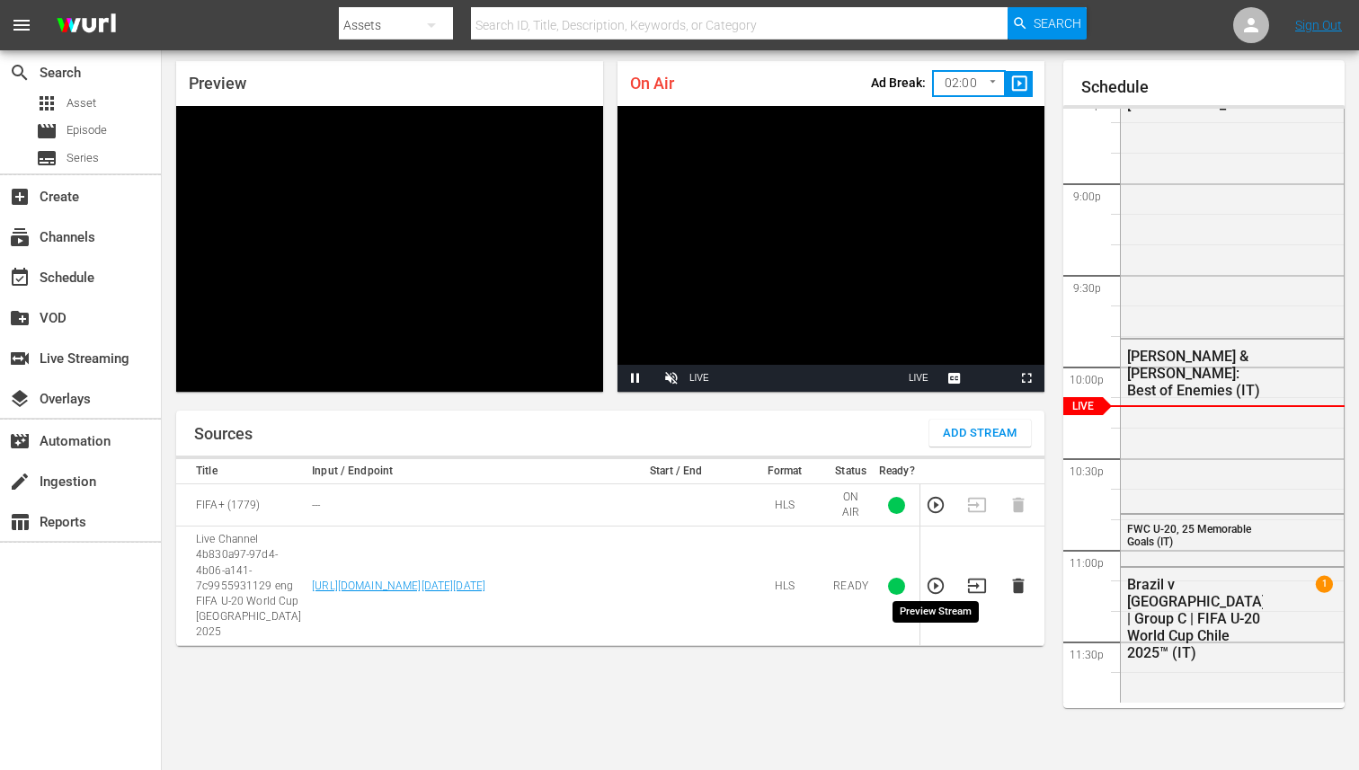
click at [933, 576] on icon "button" at bounding box center [936, 586] width 20 height 20
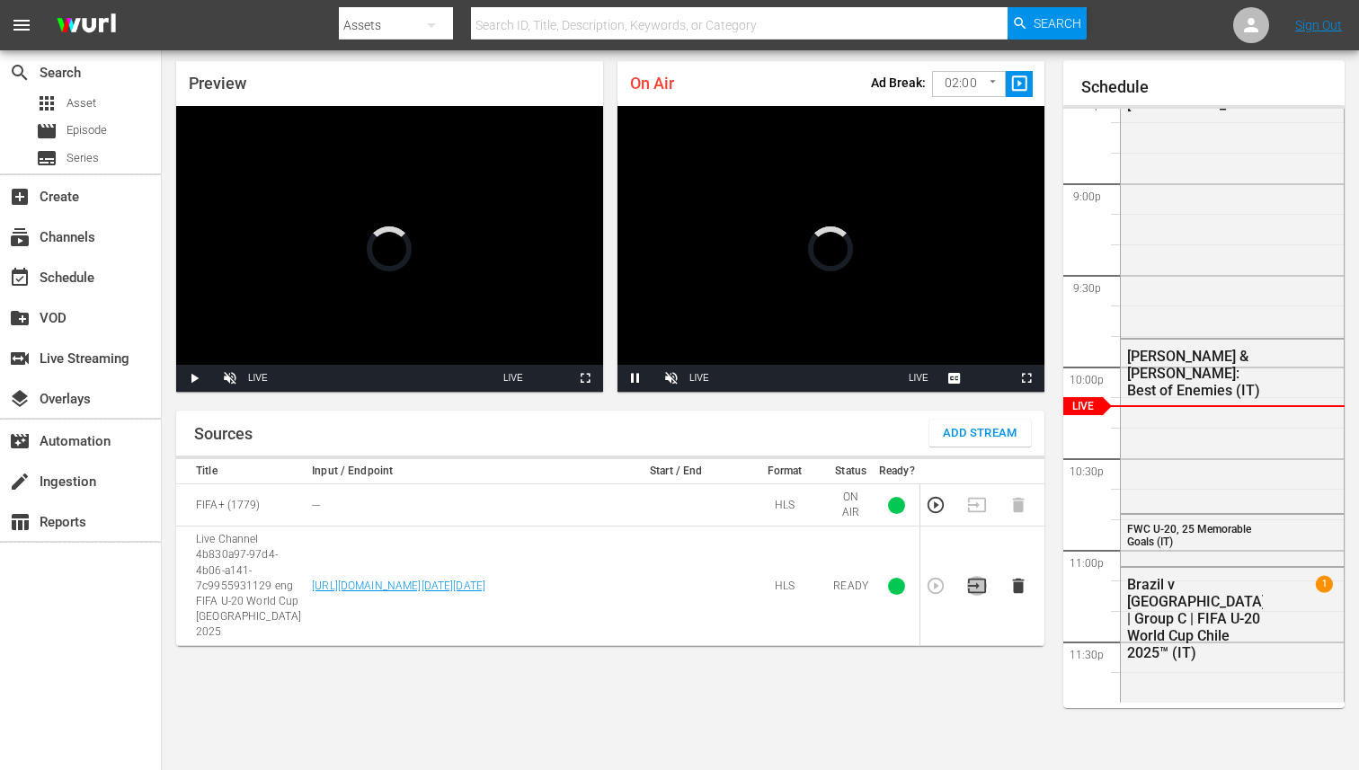
click at [975, 576] on icon "button" at bounding box center [977, 586] width 20 height 20
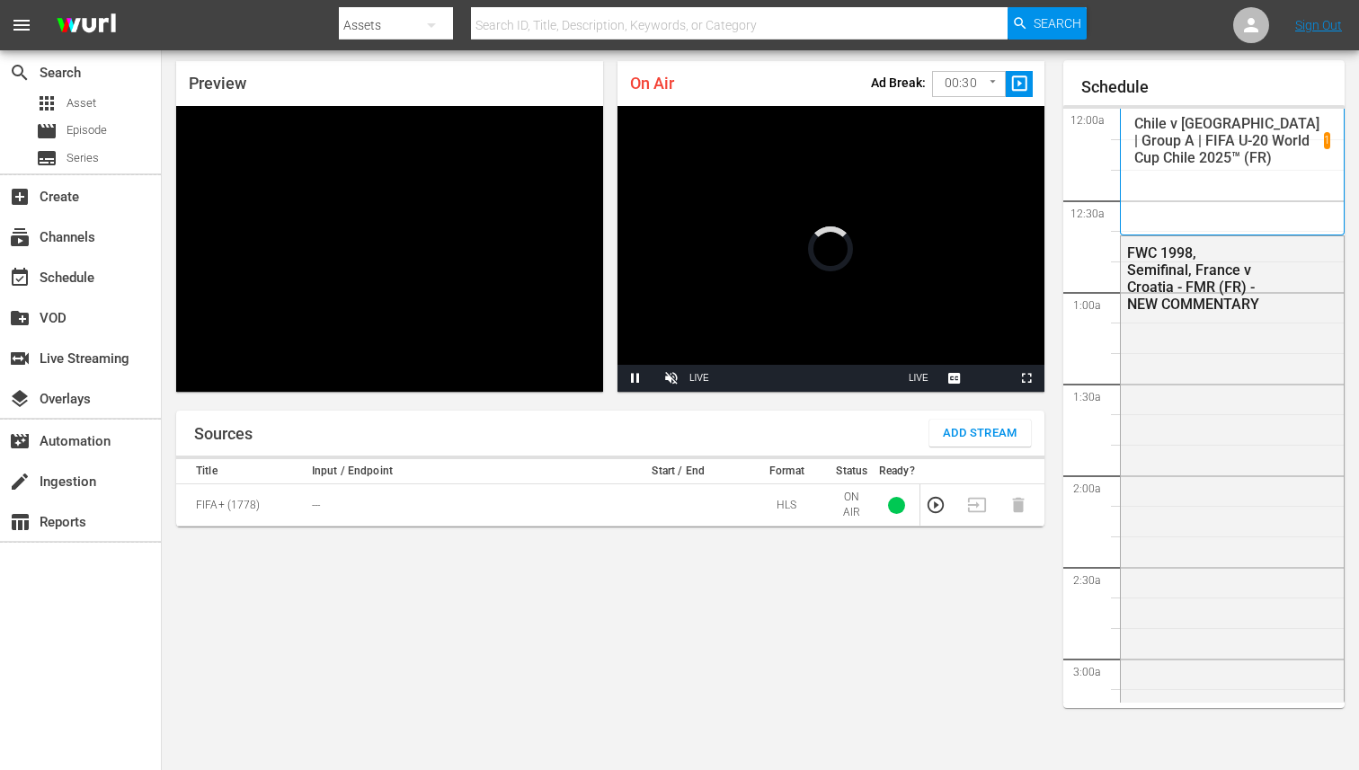
scroll to position [58, 0]
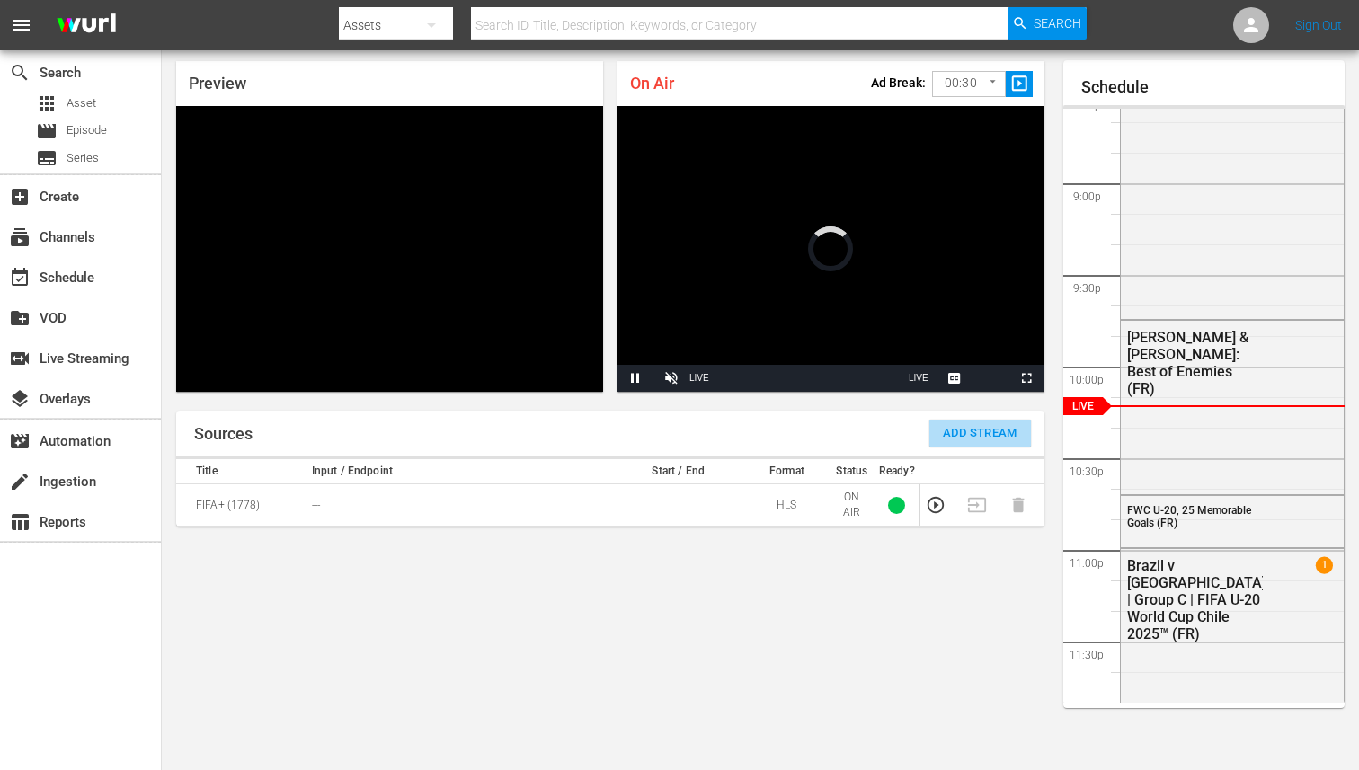
click at [959, 444] on button "Add Stream" at bounding box center [981, 433] width 102 height 27
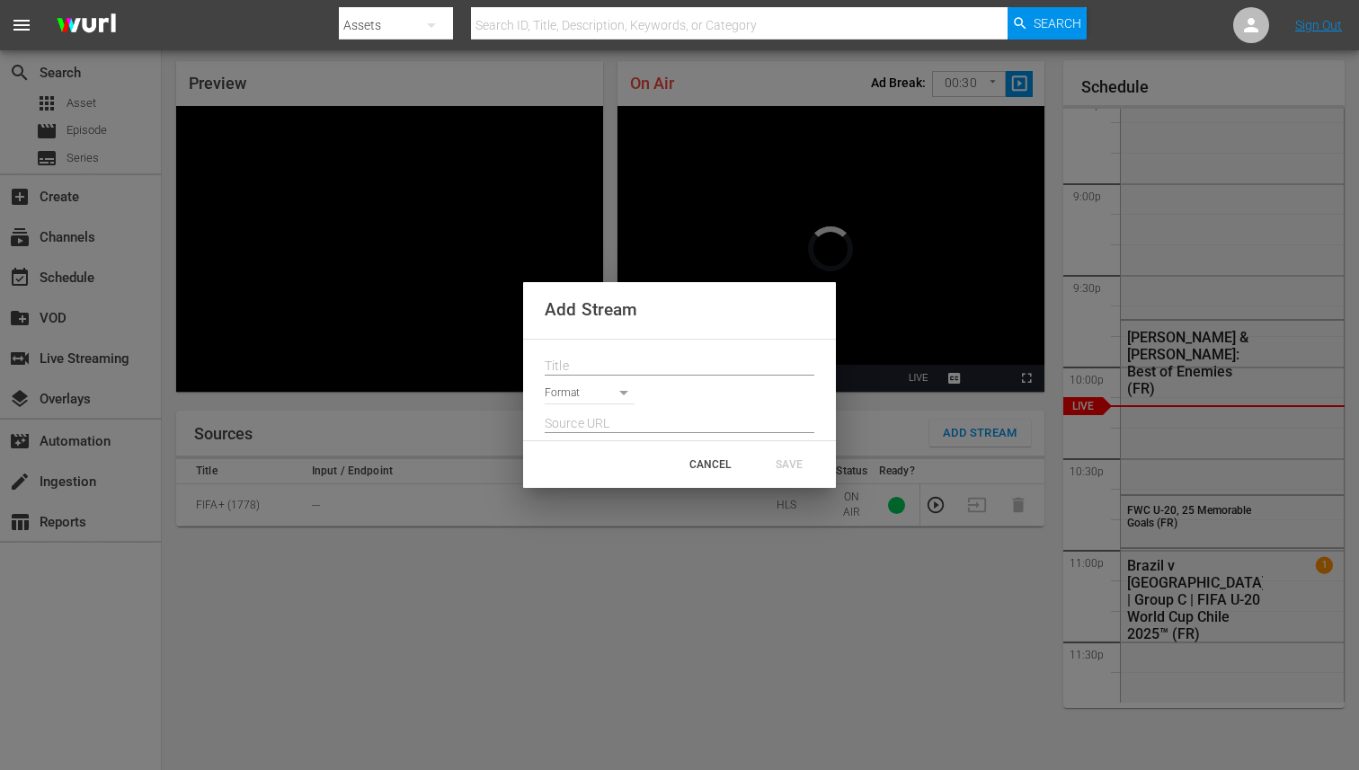
click at [726, 366] on input "text" at bounding box center [680, 366] width 270 height 27
paste input "Live Channel 4b830a97-97d4-4b06-a141-7c9955931129 eng FIFA U-20 World Cup [GEOG…"
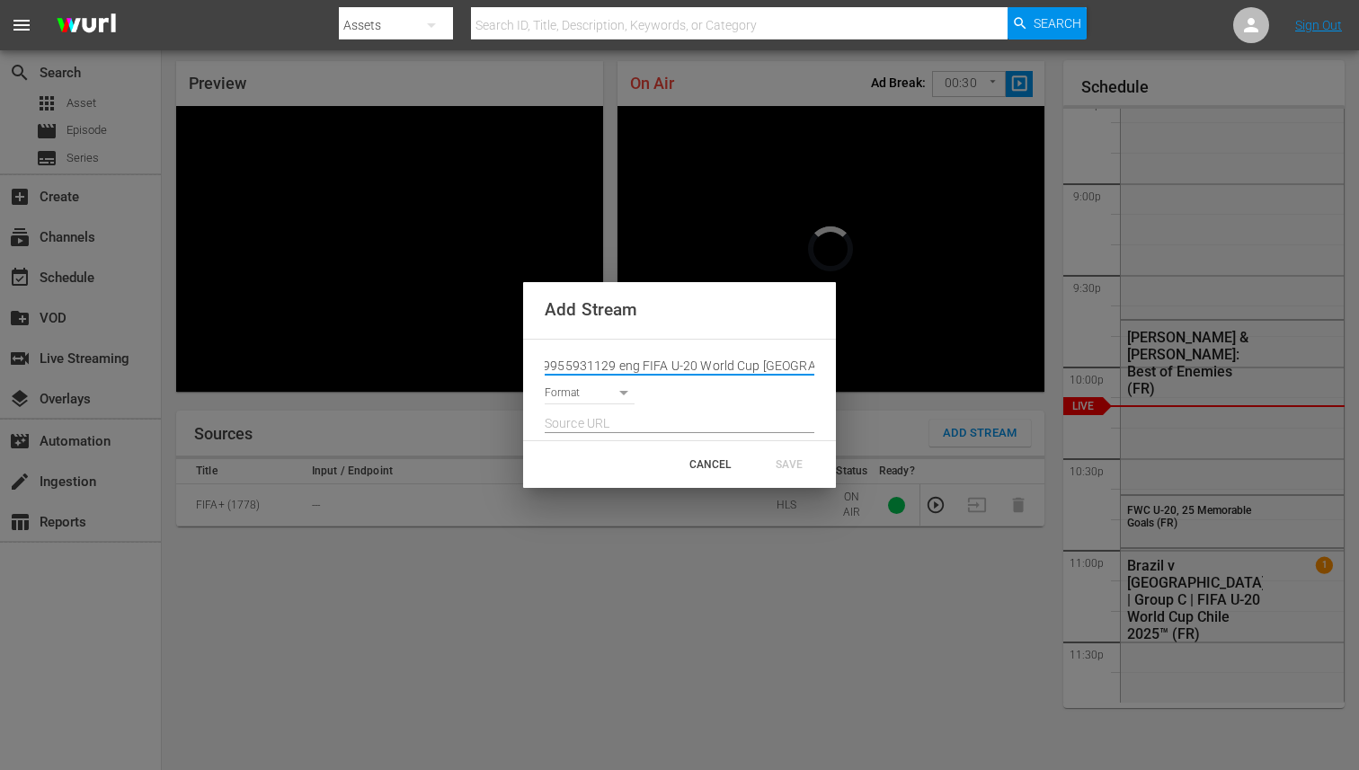
type input "Live Channel 4b830a97-97d4-4b06-a141-7c9955931129 eng FIFA U-20 World Cup [GEOG…"
click at [582, 375] on input "Live Channel 4b830a97-97d4-4b06-a141-7c9955931129 eng FIFA U-20 World Cup [GEOG…" at bounding box center [680, 366] width 270 height 27
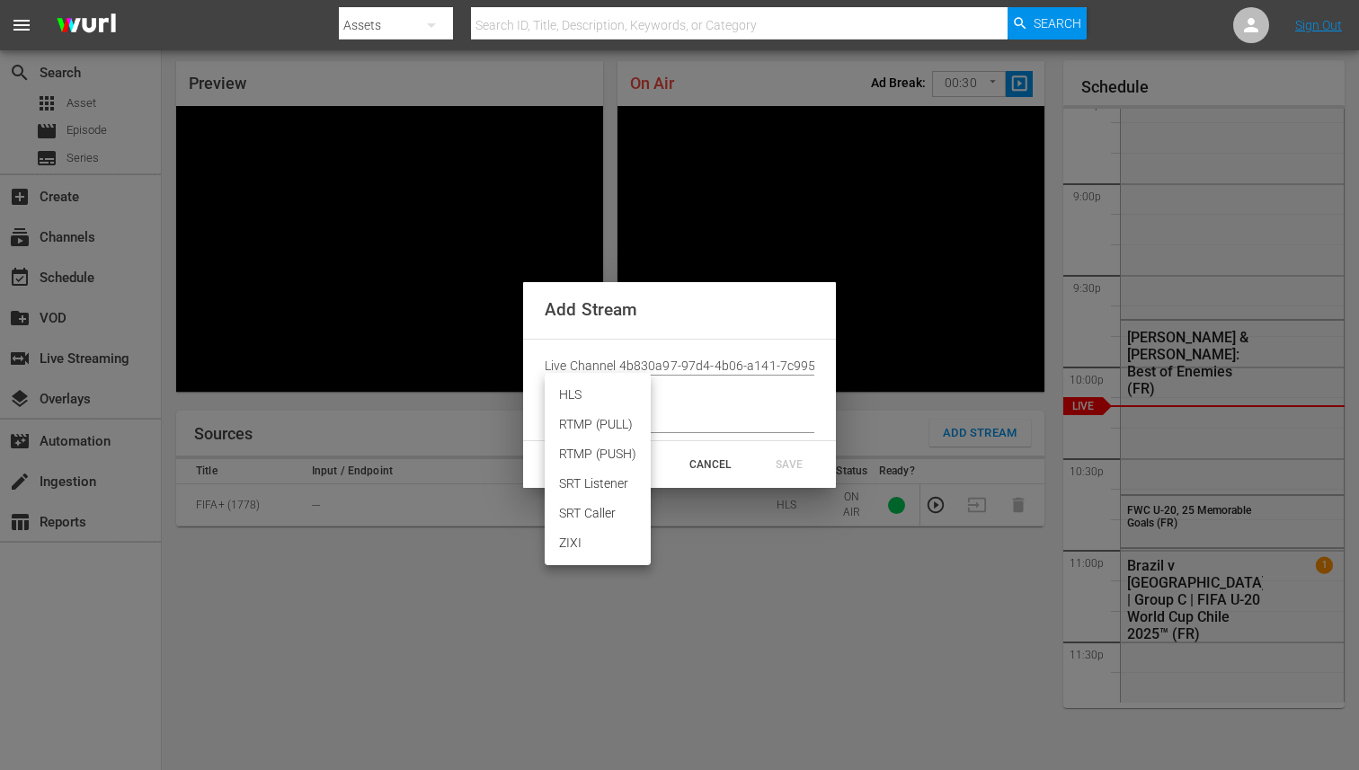
click at [579, 382] on body "menu Search By Assets Search ID, Title, Description, Keywords, or Category Sear…" at bounding box center [679, 327] width 1359 height 770
click at [581, 400] on li "HLS" at bounding box center [598, 395] width 106 height 30
type input "HLS"
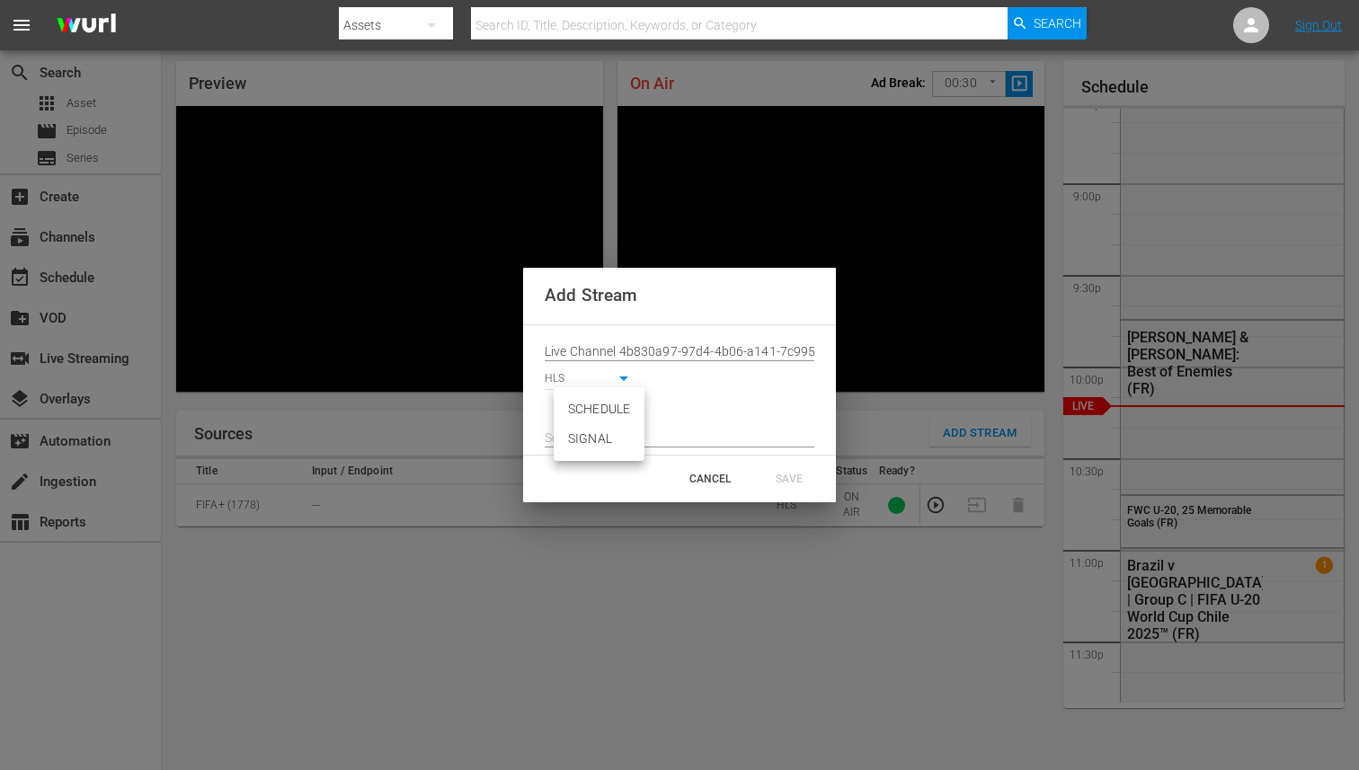
click at [581, 414] on body "menu Search By Assets Search ID, Title, Description, Keywords, or Category Sear…" at bounding box center [679, 327] width 1359 height 770
click at [581, 437] on li "SIGNAL" at bounding box center [599, 439] width 91 height 30
type input "SIGNAL"
click at [581, 437] on input "text" at bounding box center [680, 438] width 270 height 27
paste input "[URL][DOMAIN_NAME][DATE][DATE]"
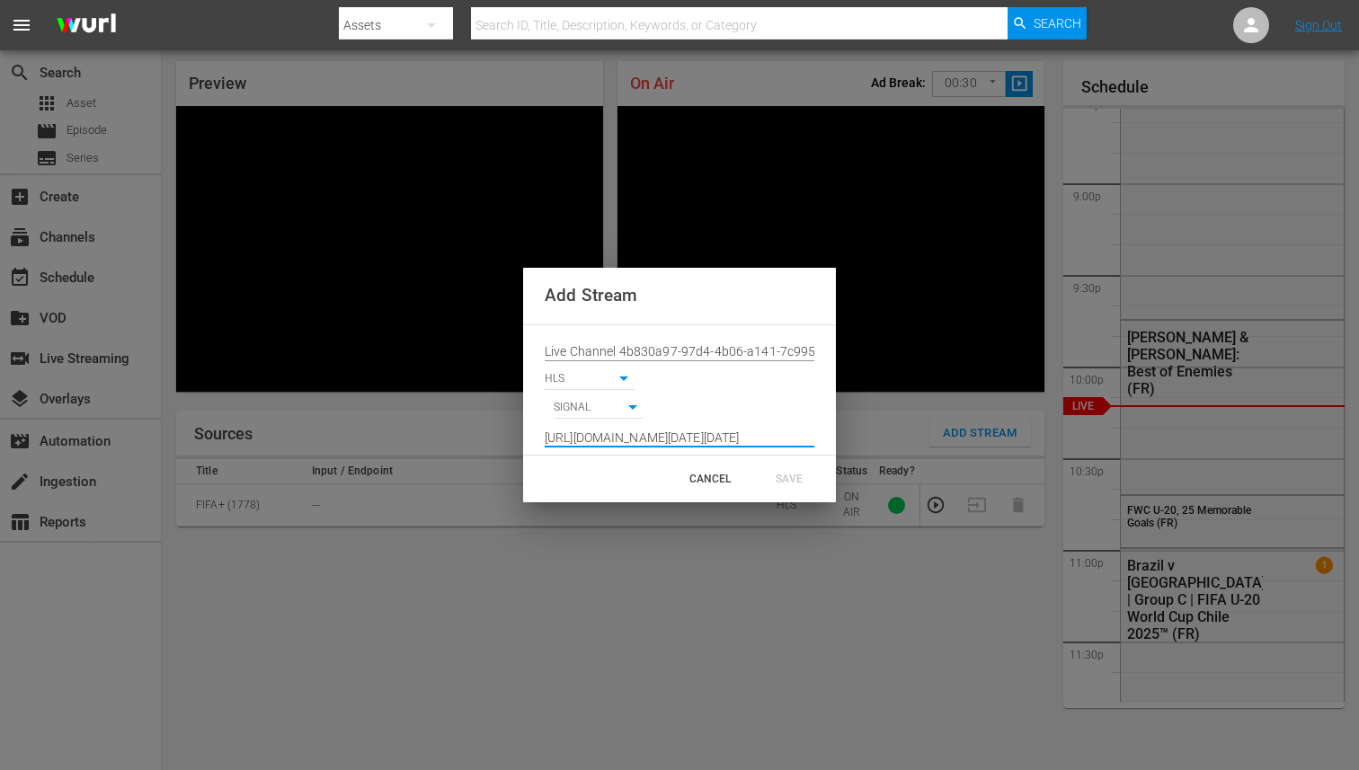
scroll to position [0, 1322]
type input "[URL][DOMAIN_NAME][DATE][DATE]"
click at [778, 461] on div "CANCEL SAVE" at bounding box center [679, 479] width 313 height 47
click at [778, 468] on div "SAVE" at bounding box center [789, 479] width 79 height 32
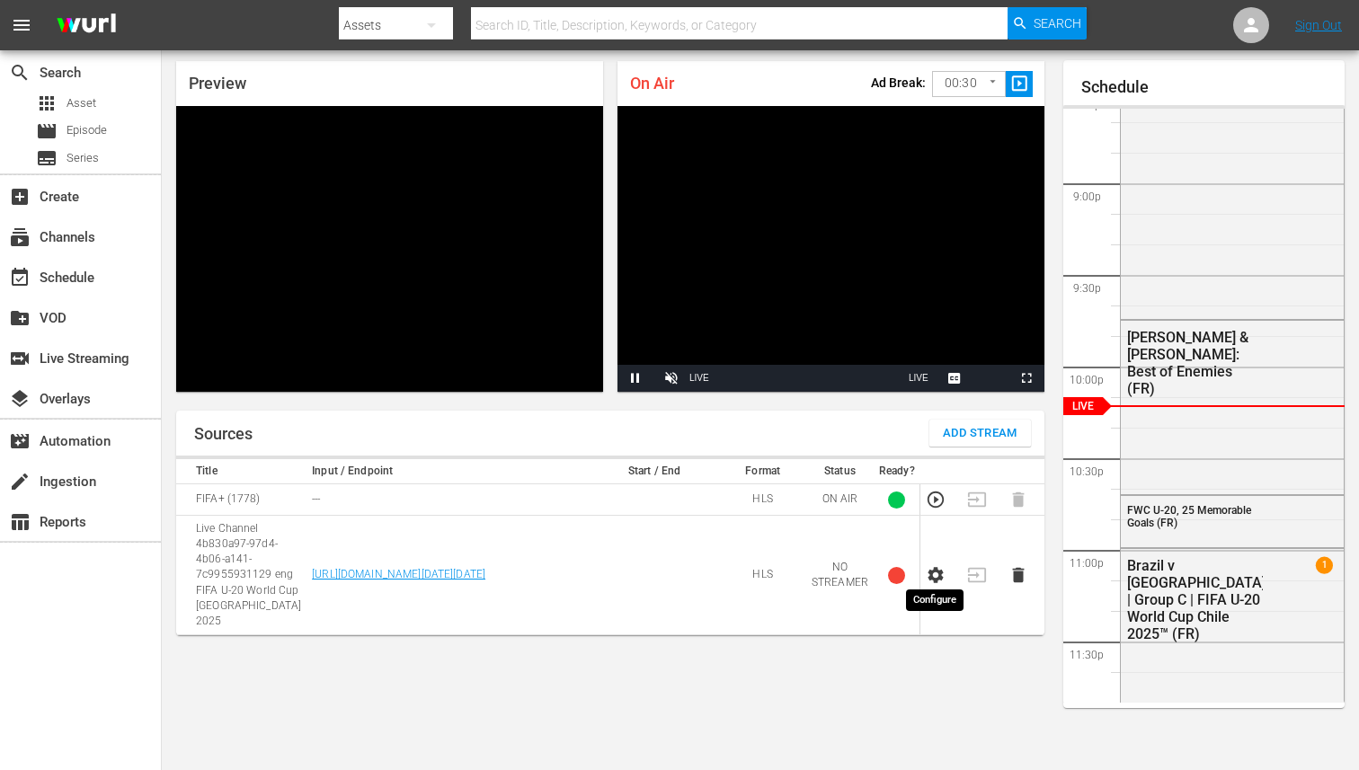
click at [934, 567] on icon "button" at bounding box center [936, 575] width 15 height 16
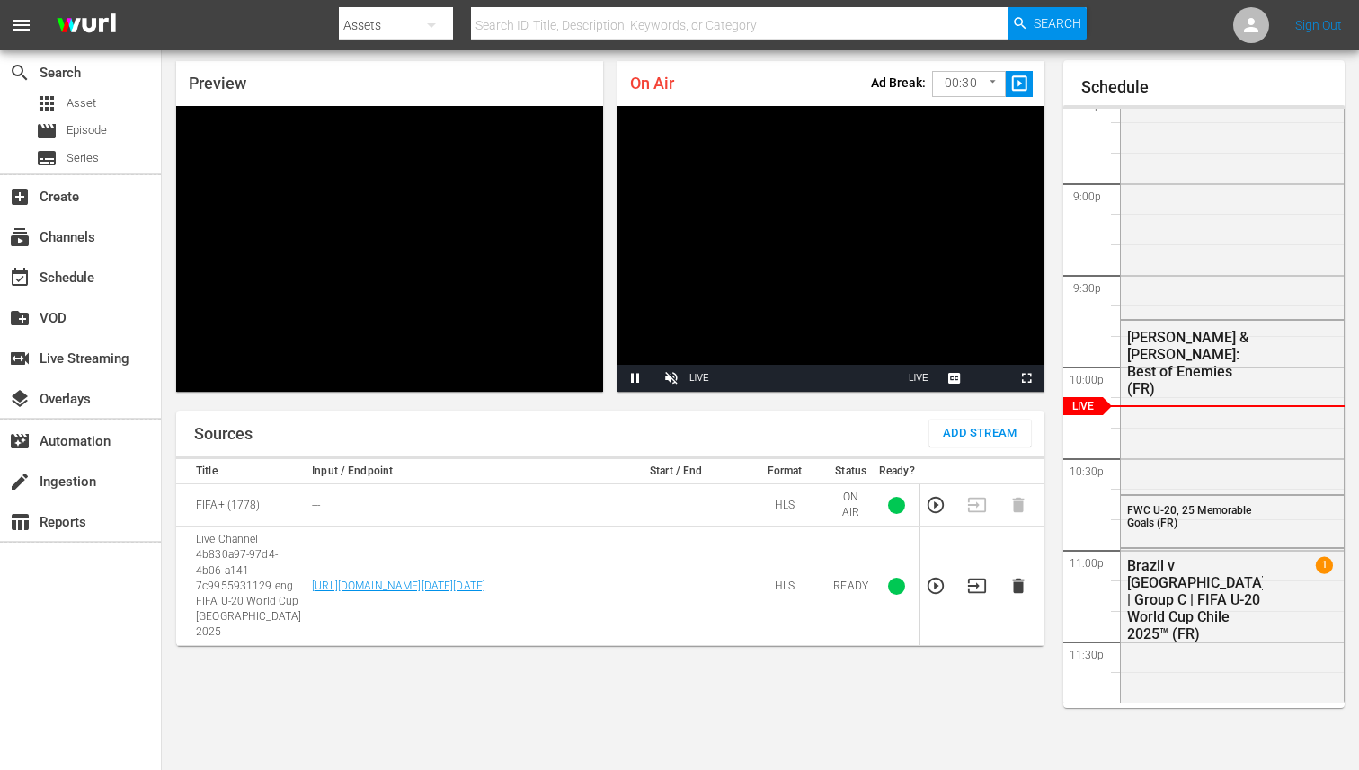
click at [940, 589] on td at bounding box center [941, 587] width 41 height 120
click at [939, 578] on icon "button" at bounding box center [936, 586] width 20 height 20
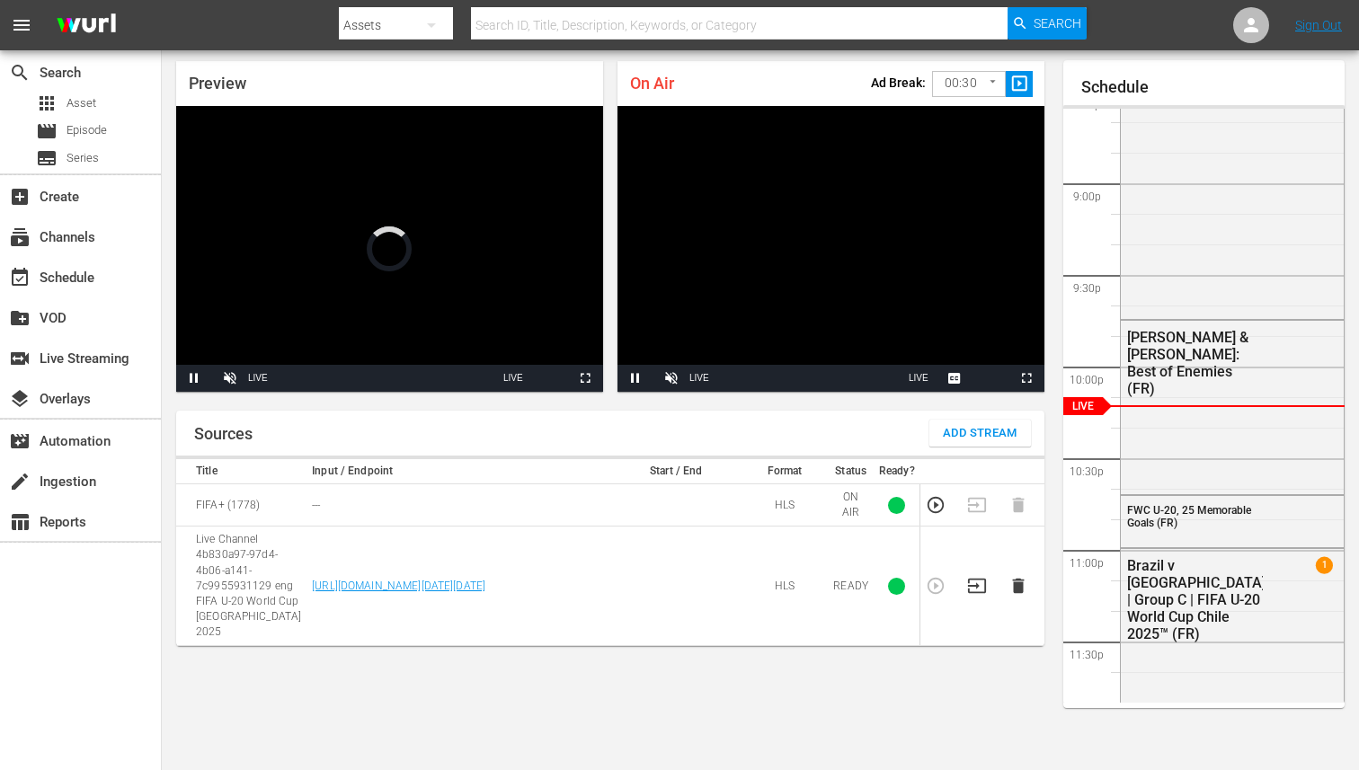
click at [960, 79] on body "menu Search By Assets Search ID, Title, Description, Keywords, or Category Sear…" at bounding box center [679, 327] width 1359 height 770
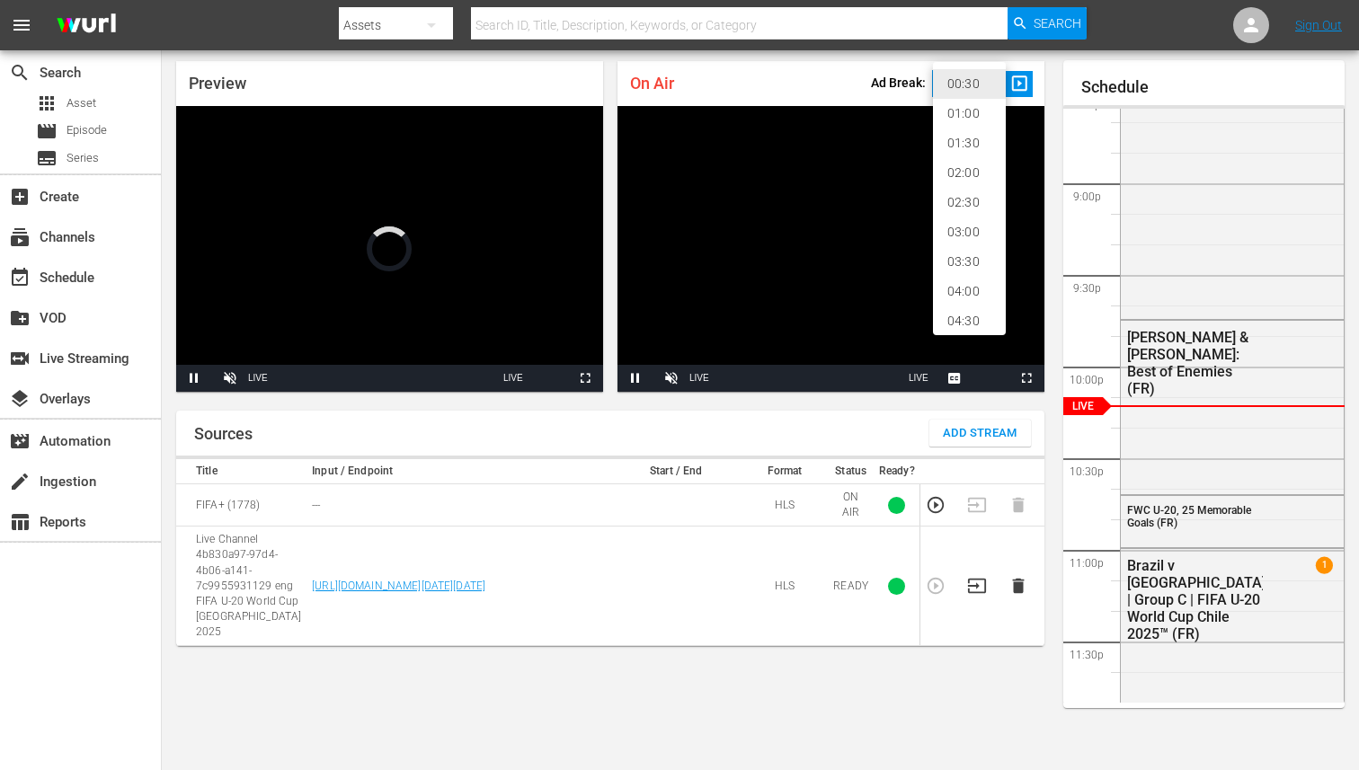
click at [957, 169] on li "02:00" at bounding box center [969, 173] width 73 height 30
type input "120"
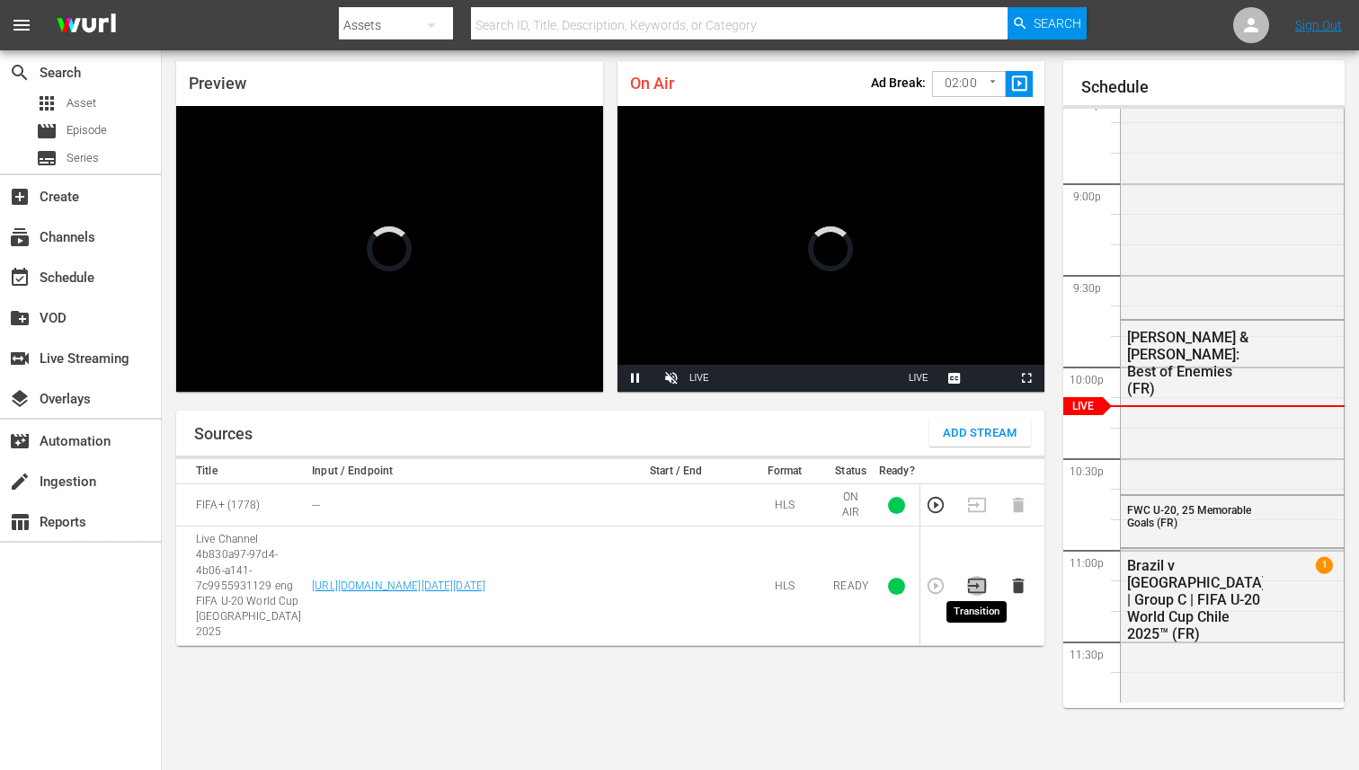
click at [975, 580] on icon "button" at bounding box center [977, 586] width 18 height 14
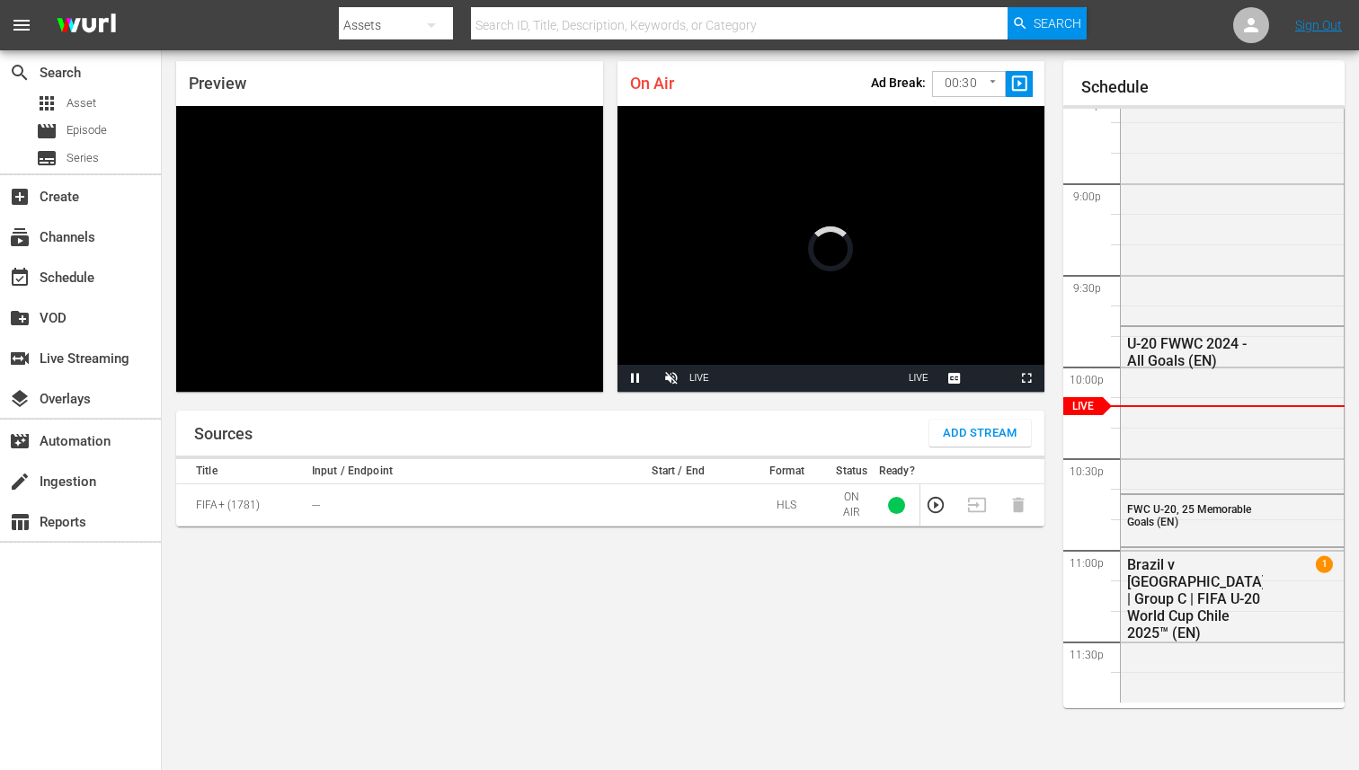
scroll to position [58, 0]
click at [1008, 444] on button "Add Stream" at bounding box center [981, 433] width 102 height 27
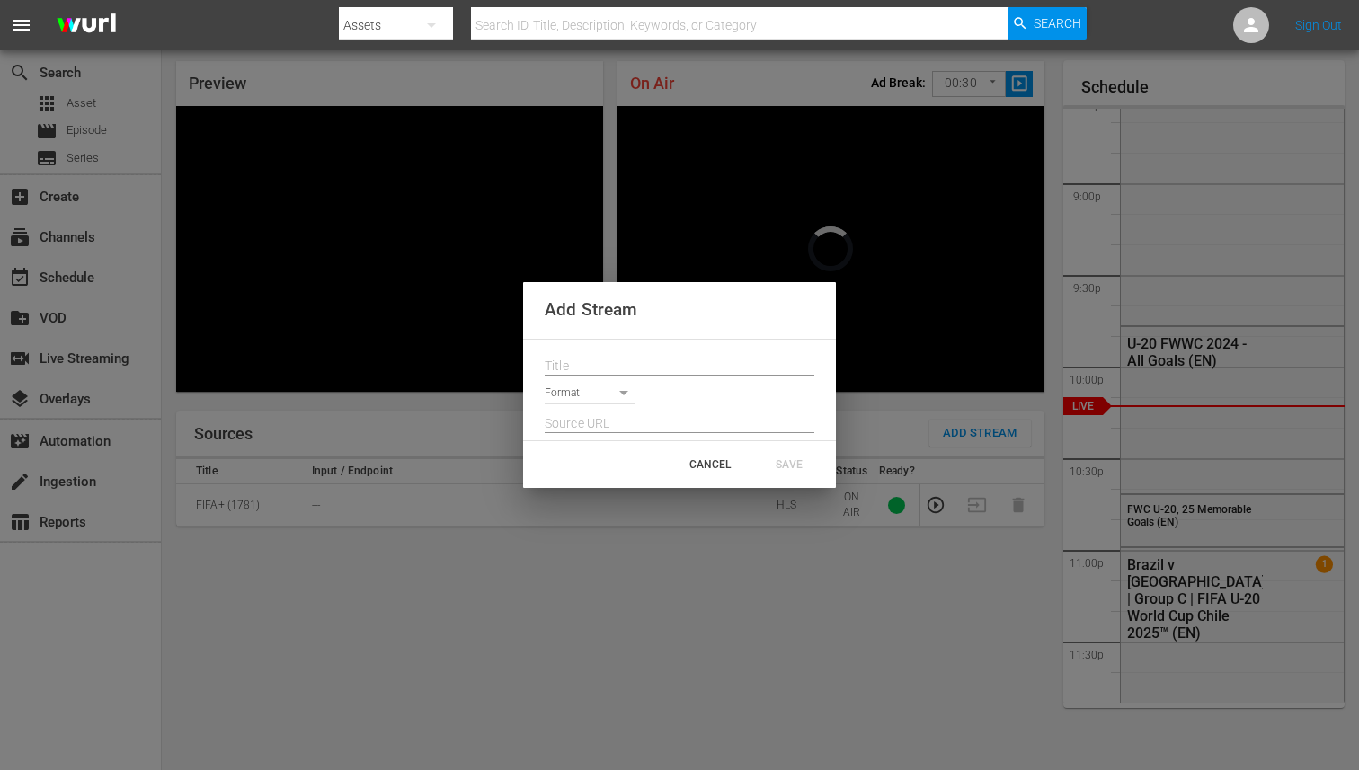
click at [746, 368] on input "text" at bounding box center [680, 366] width 270 height 27
paste input "Live Channel 4b830a97-97d4-4b06-a141-7c9955931129 eng FIFA U-20 World Cup [GEOG…"
type input "Live Channel 4b830a97-97d4-4b06-a141-7c9955931129 eng FIFA U-20 World Cup [GEOG…"
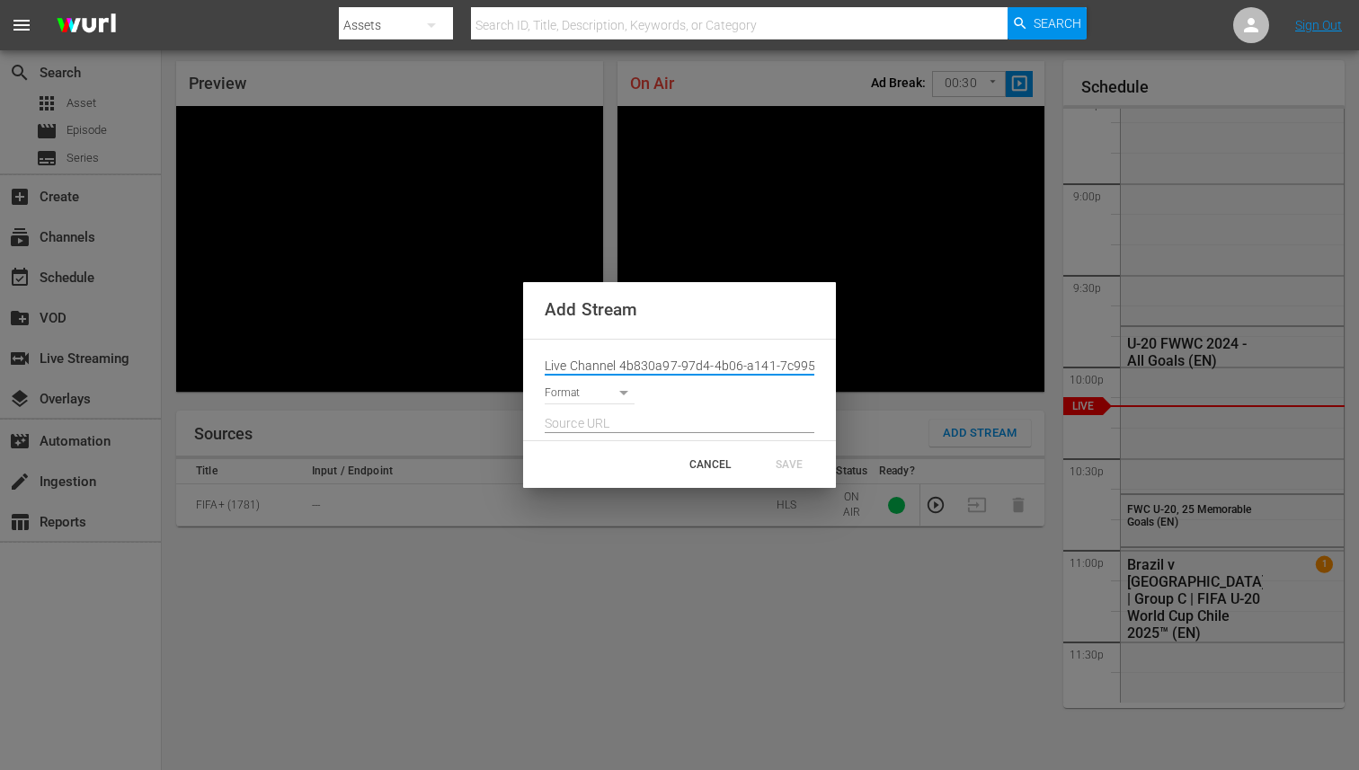
click at [618, 394] on body "menu Search By Assets Search ID, Title, Description, Keywords, or Category Sear…" at bounding box center [679, 327] width 1359 height 770
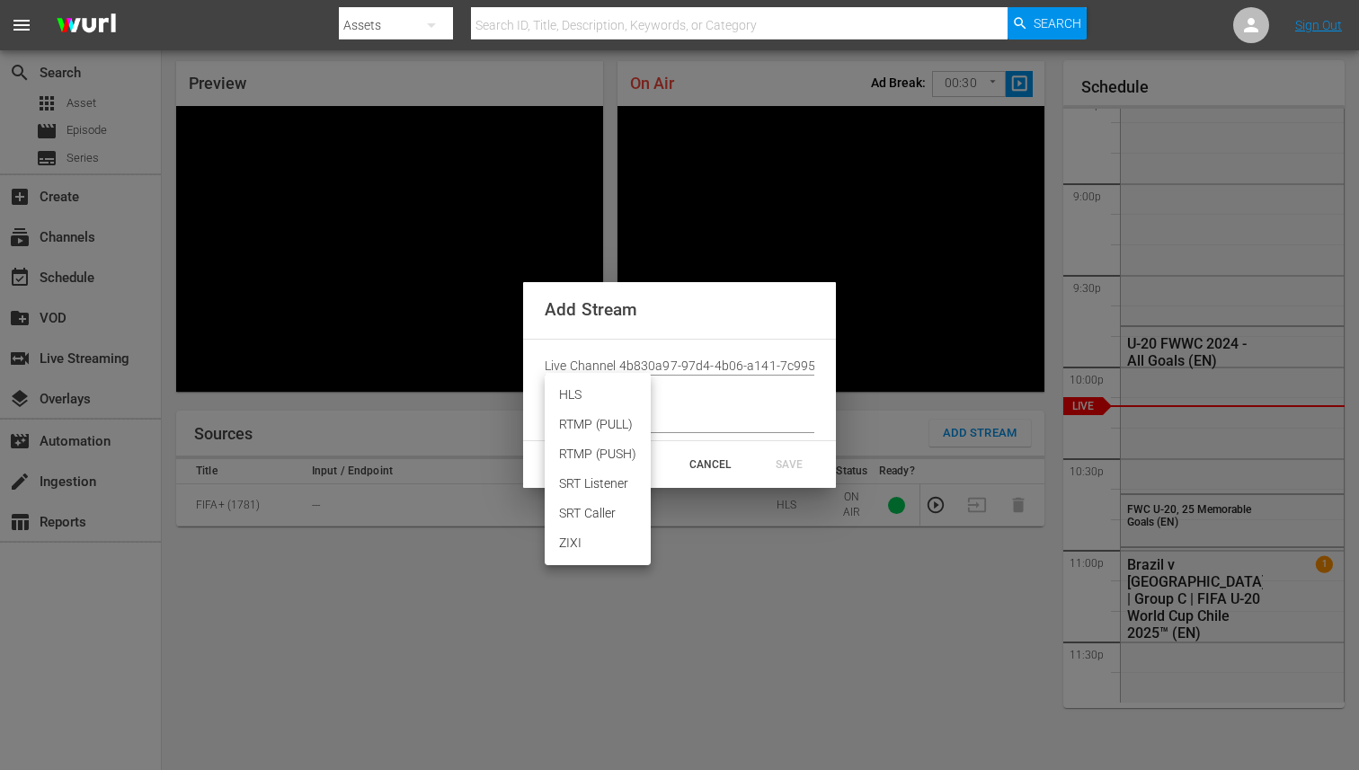
click at [593, 387] on li "HLS" at bounding box center [598, 395] width 106 height 30
type input "HLS"
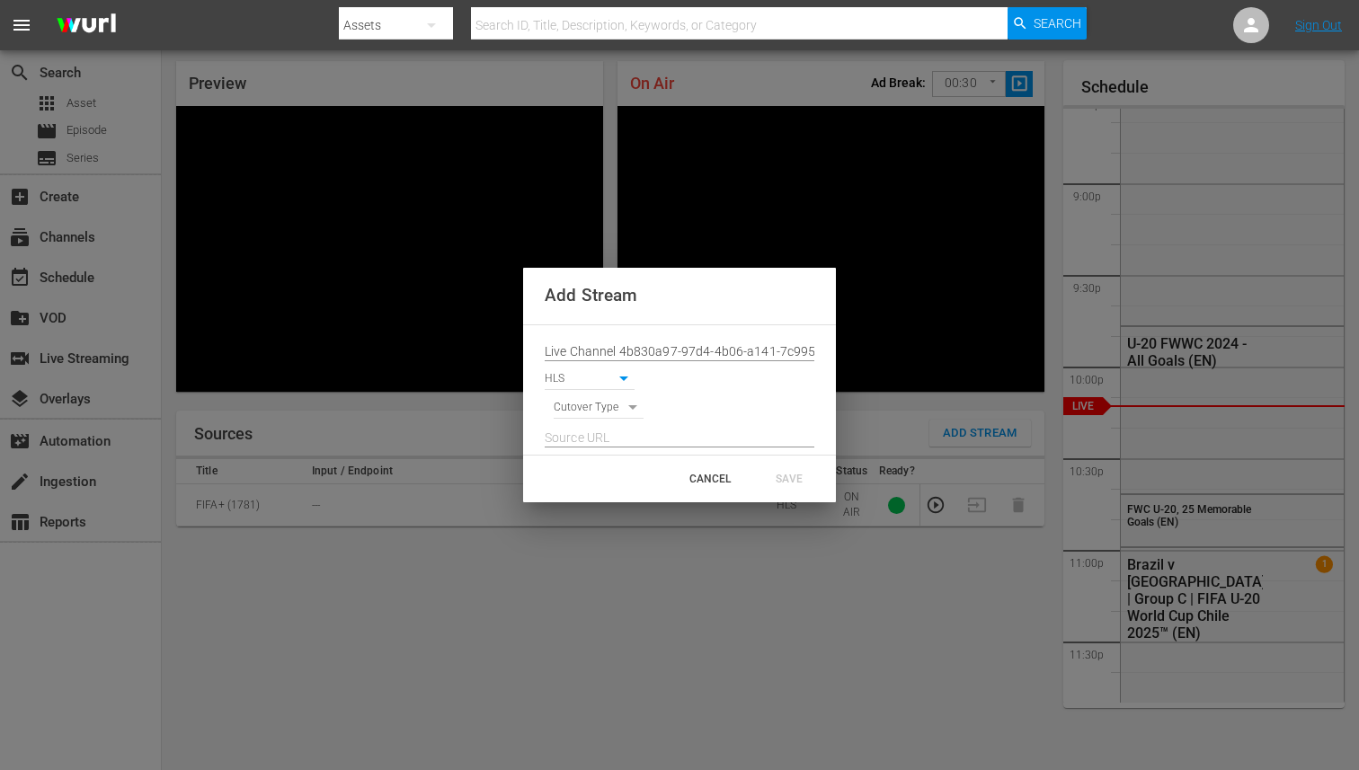
click at [601, 411] on body "menu Search By Assets Search ID, Title, Description, Keywords, or Category Sear…" at bounding box center [679, 327] width 1359 height 770
click at [597, 439] on li "SIGNAL" at bounding box center [599, 439] width 91 height 30
type input "SIGNAL"
click at [603, 439] on input "text" at bounding box center [680, 438] width 270 height 27
paste input "[URL][DOMAIN_NAME][DATE][DATE]"
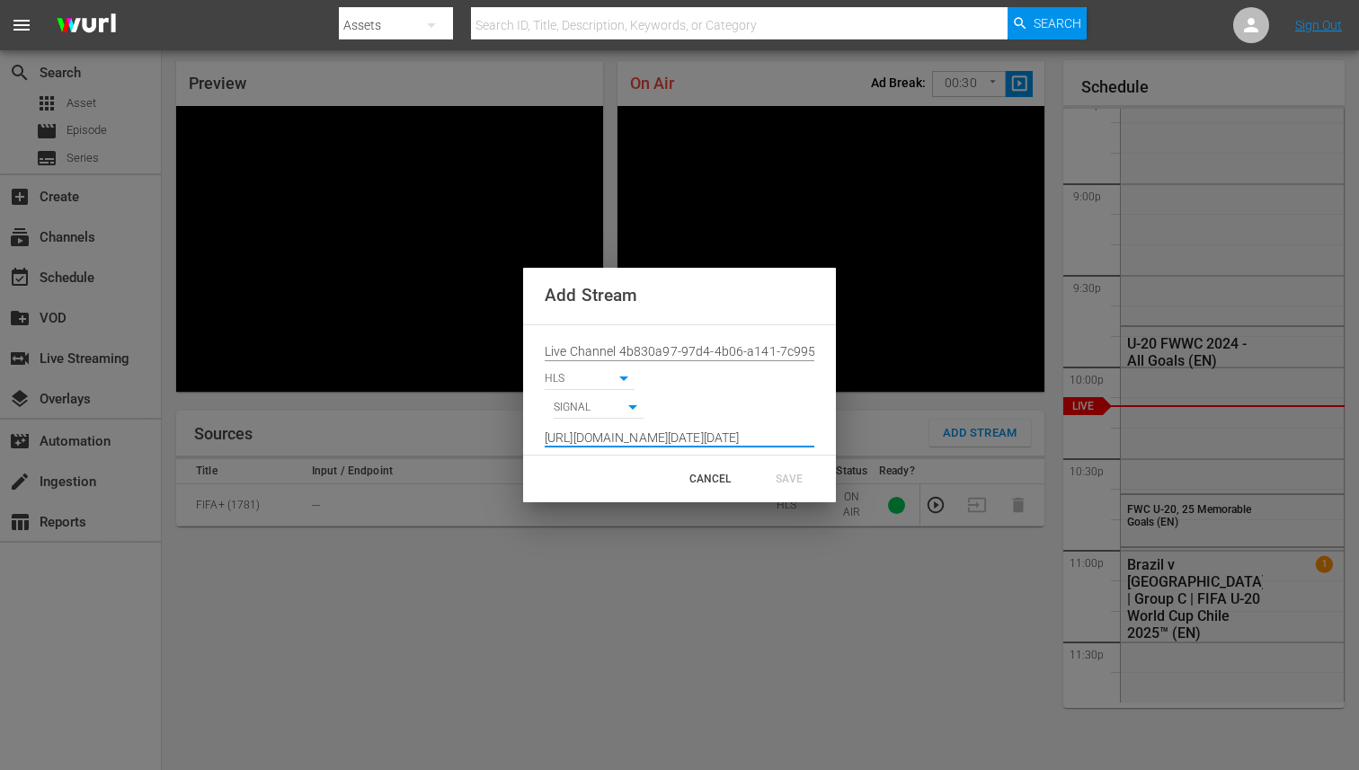
scroll to position [0, 1322]
type input "[URL][DOMAIN_NAME][DATE][DATE]"
click at [790, 472] on div "SAVE" at bounding box center [789, 479] width 79 height 32
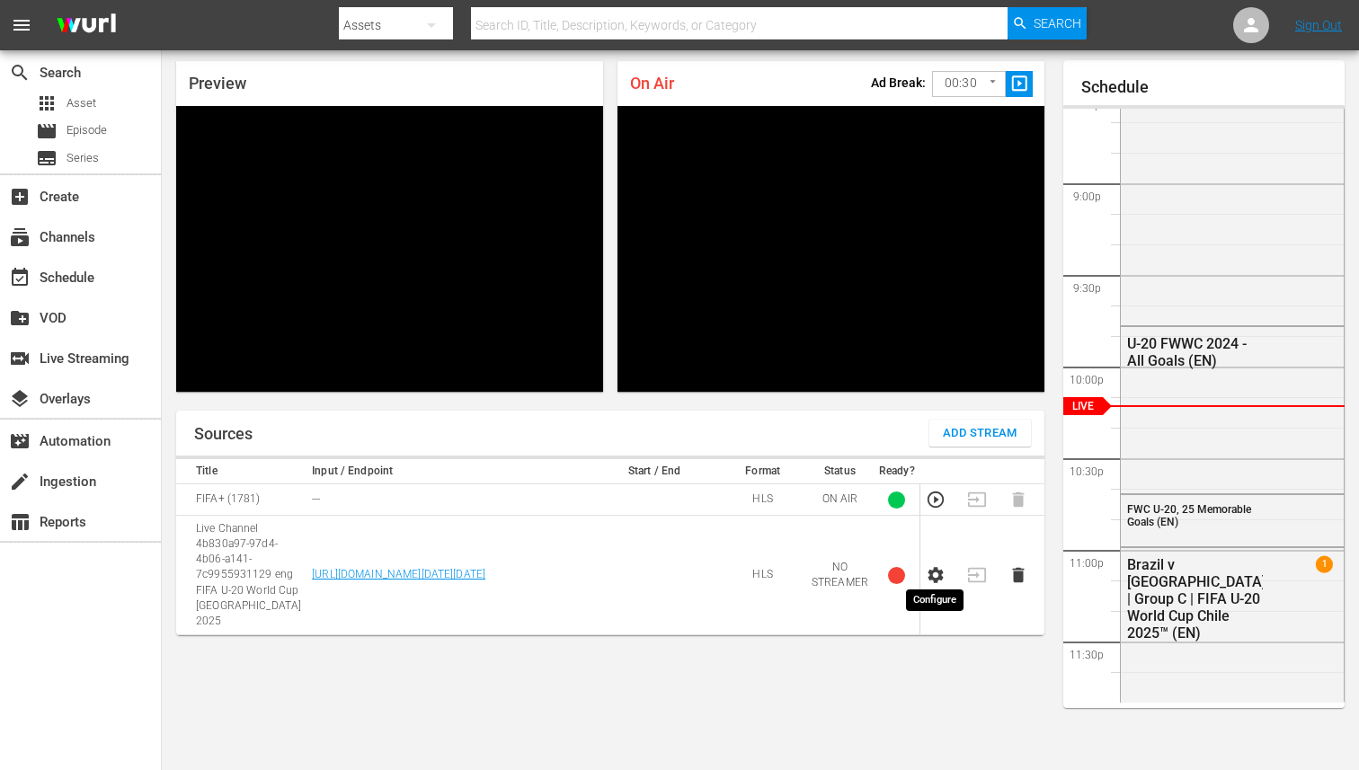
click at [932, 567] on icon "button" at bounding box center [936, 575] width 15 height 16
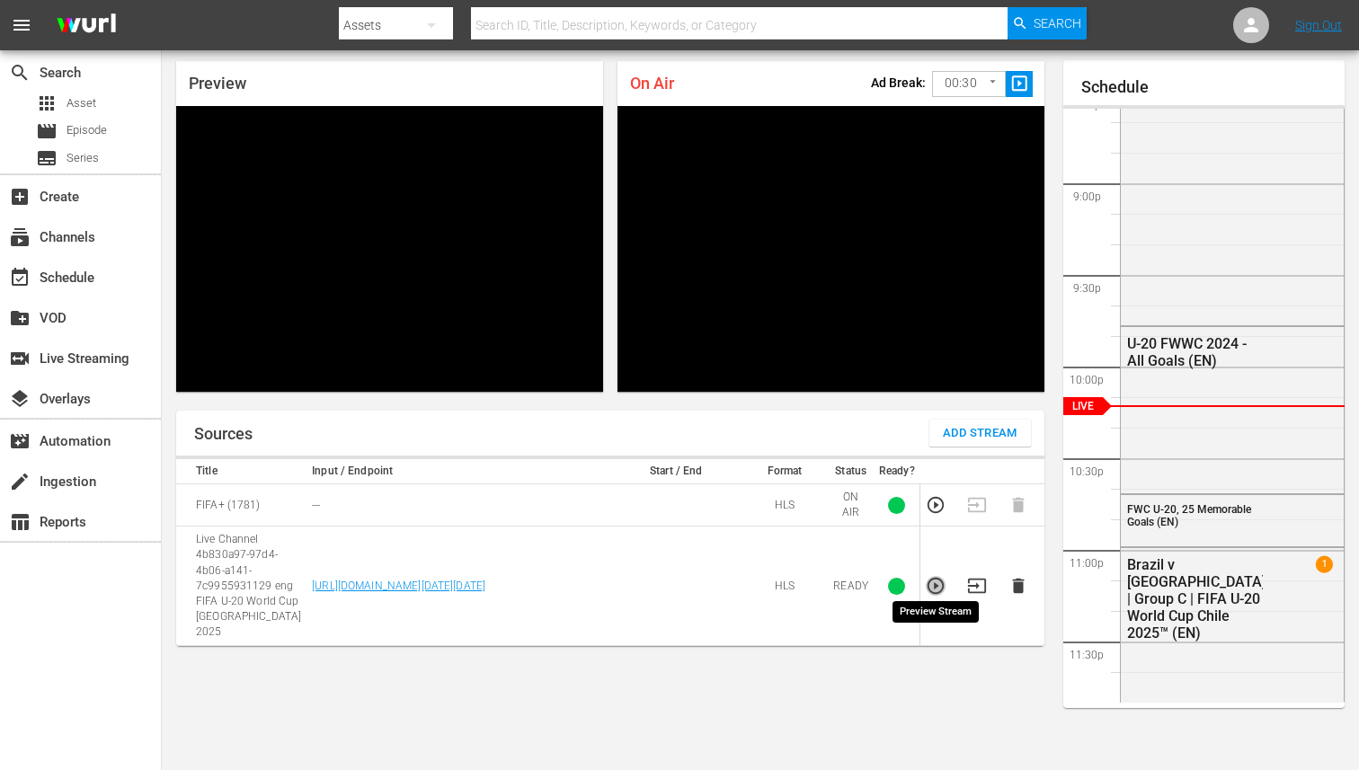
click at [936, 583] on icon "button" at bounding box center [936, 586] width 20 height 20
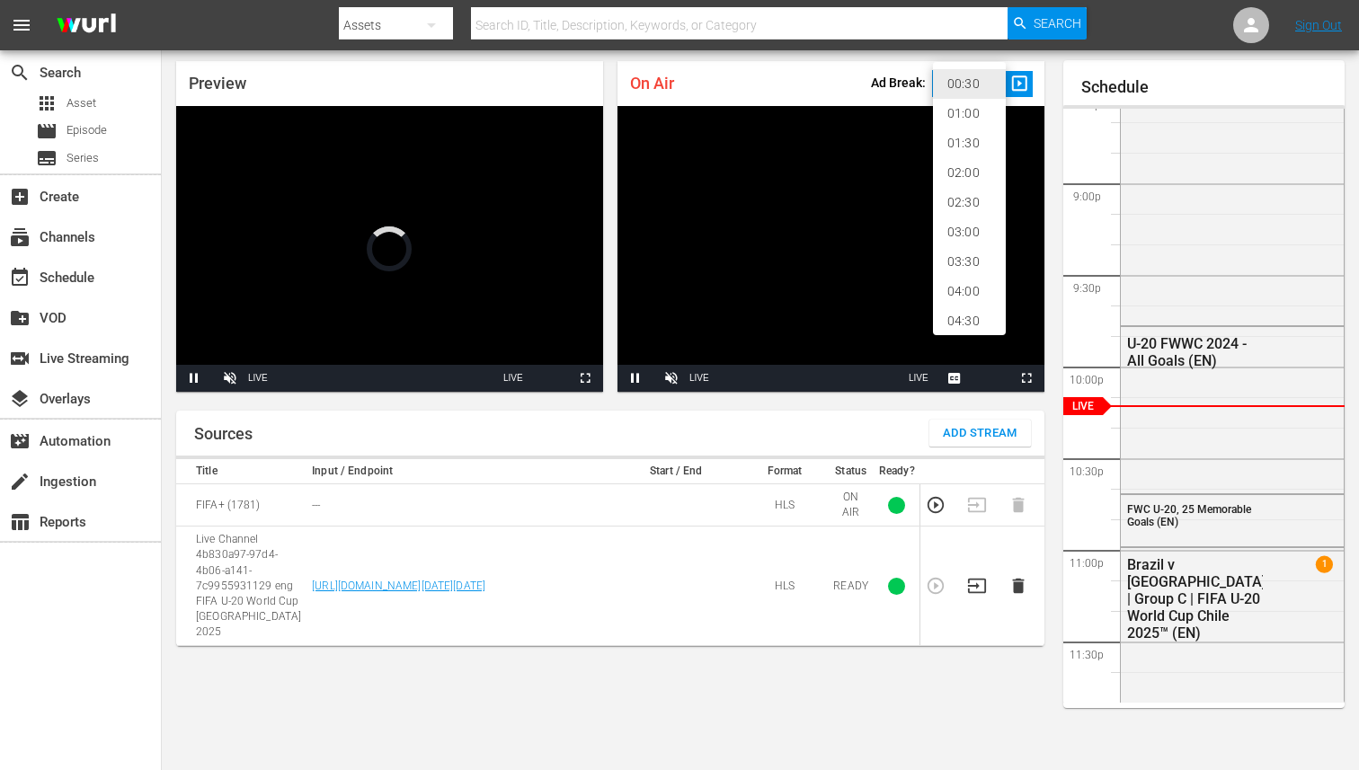
click at [981, 86] on body "menu Search By Assets Search ID, Title, Description, Keywords, or Category Sear…" at bounding box center [679, 327] width 1359 height 770
click at [949, 163] on li "02:00" at bounding box center [969, 173] width 73 height 30
type input "120"
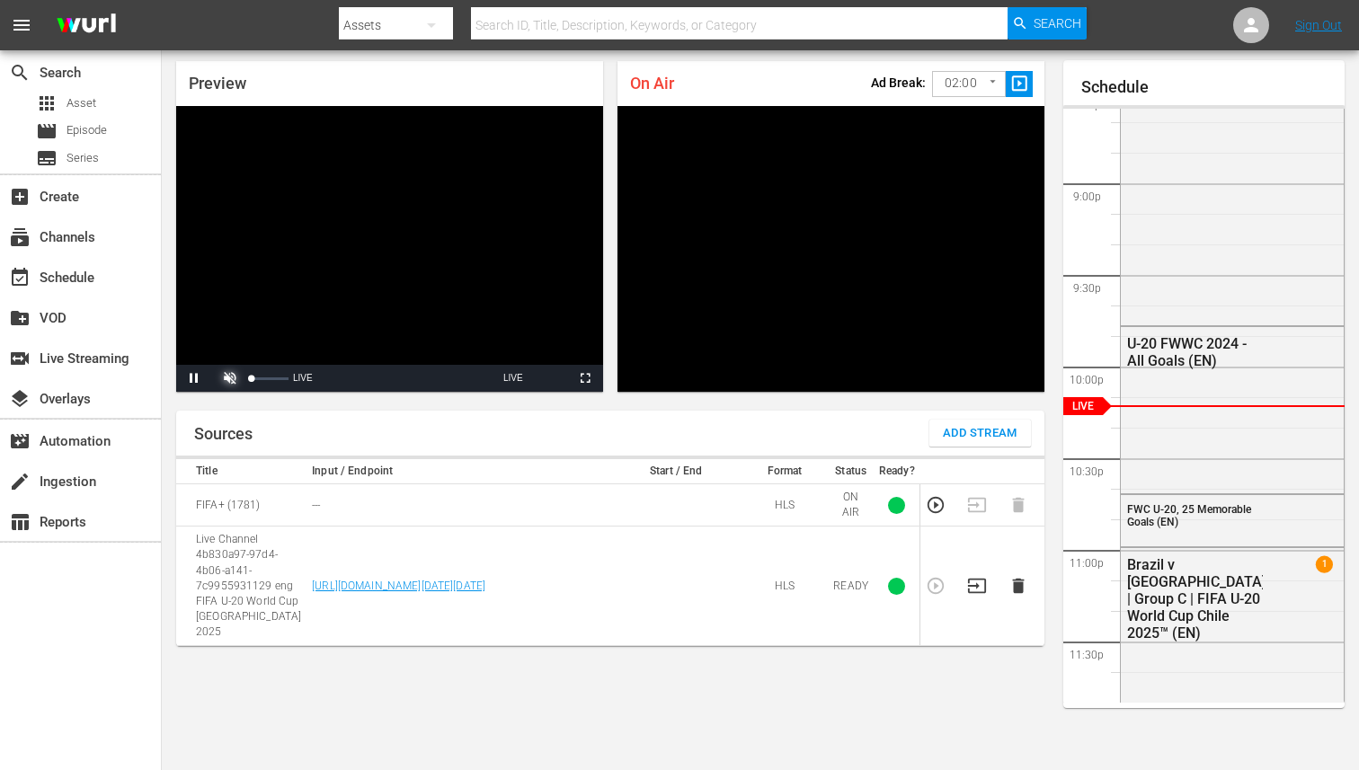
click at [230, 378] on span "Video Player" at bounding box center [230, 378] width 0 height 0
click at [535, 665] on div "Sources Add Stream Title Input / Endpoint Start / End Format Status Ready? FIFA…" at bounding box center [610, 583] width 868 height 345
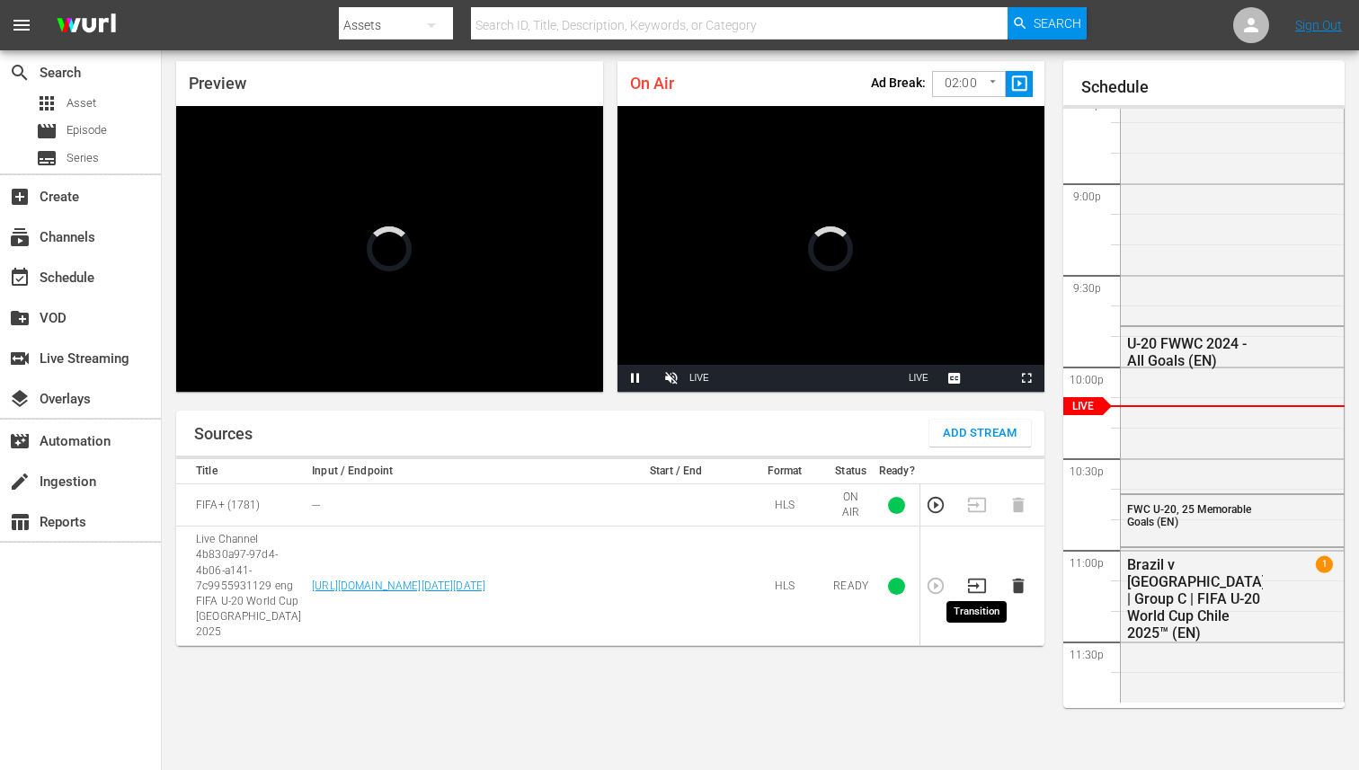
click at [979, 582] on icon "button" at bounding box center [977, 586] width 20 height 20
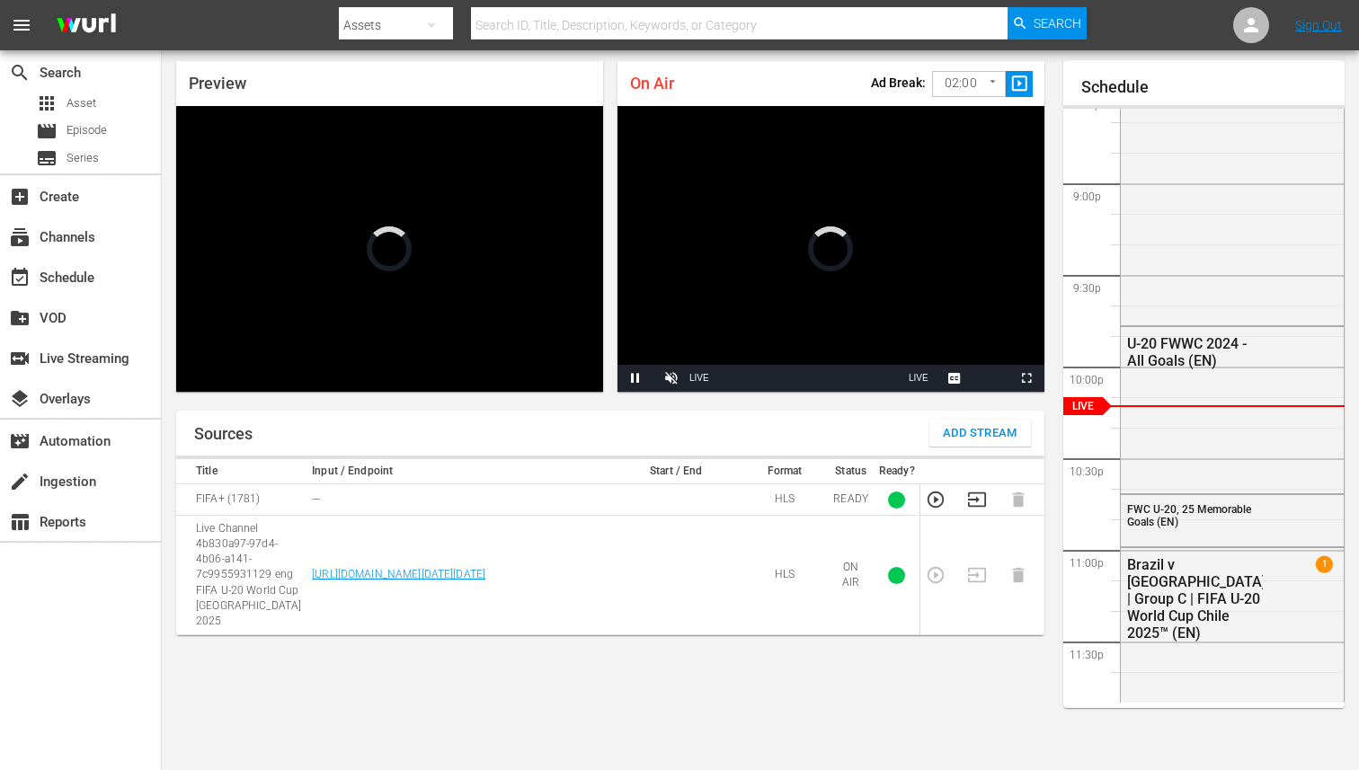
click at [645, 412] on div "Sources Add Stream" at bounding box center [610, 433] width 868 height 45
click at [672, 378] on span "Video Player" at bounding box center [672, 378] width 0 height 0
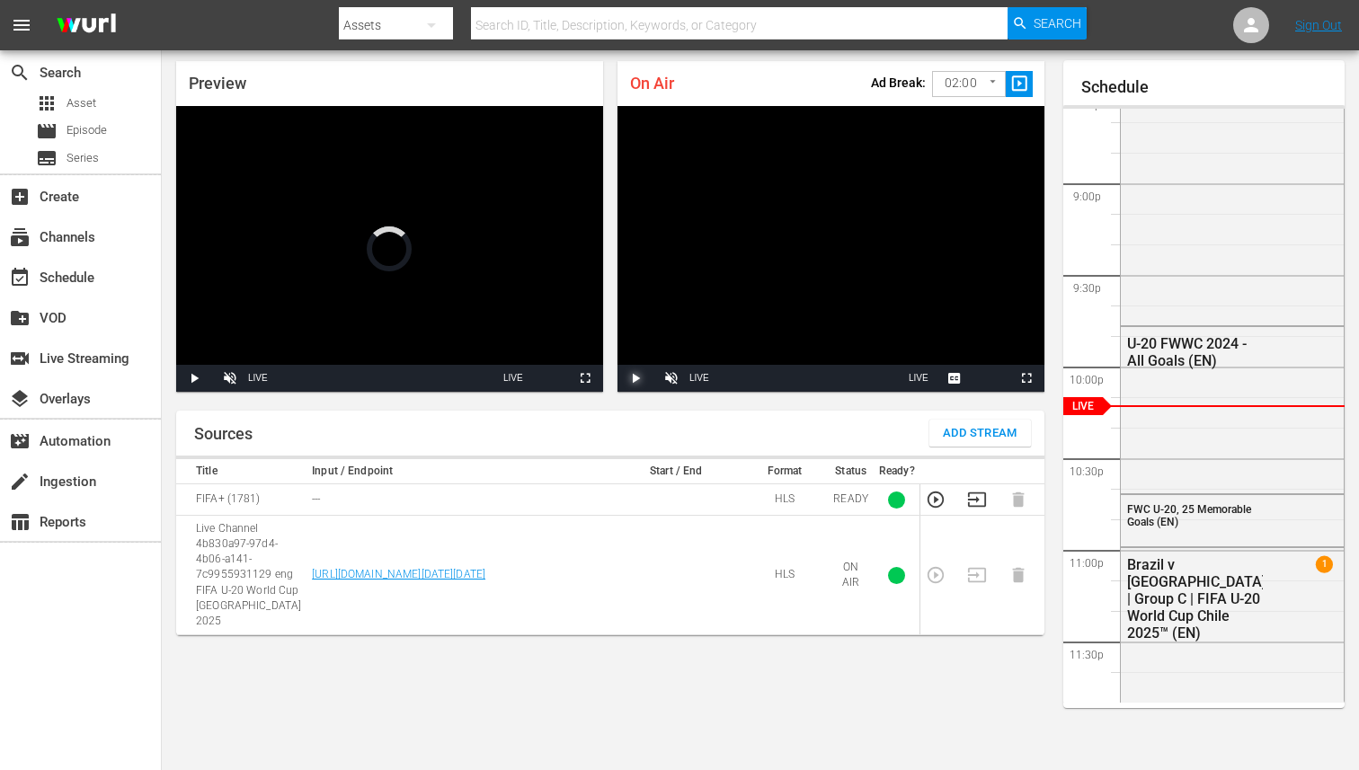
click at [636, 378] on span "Video Player" at bounding box center [636, 378] width 0 height 0
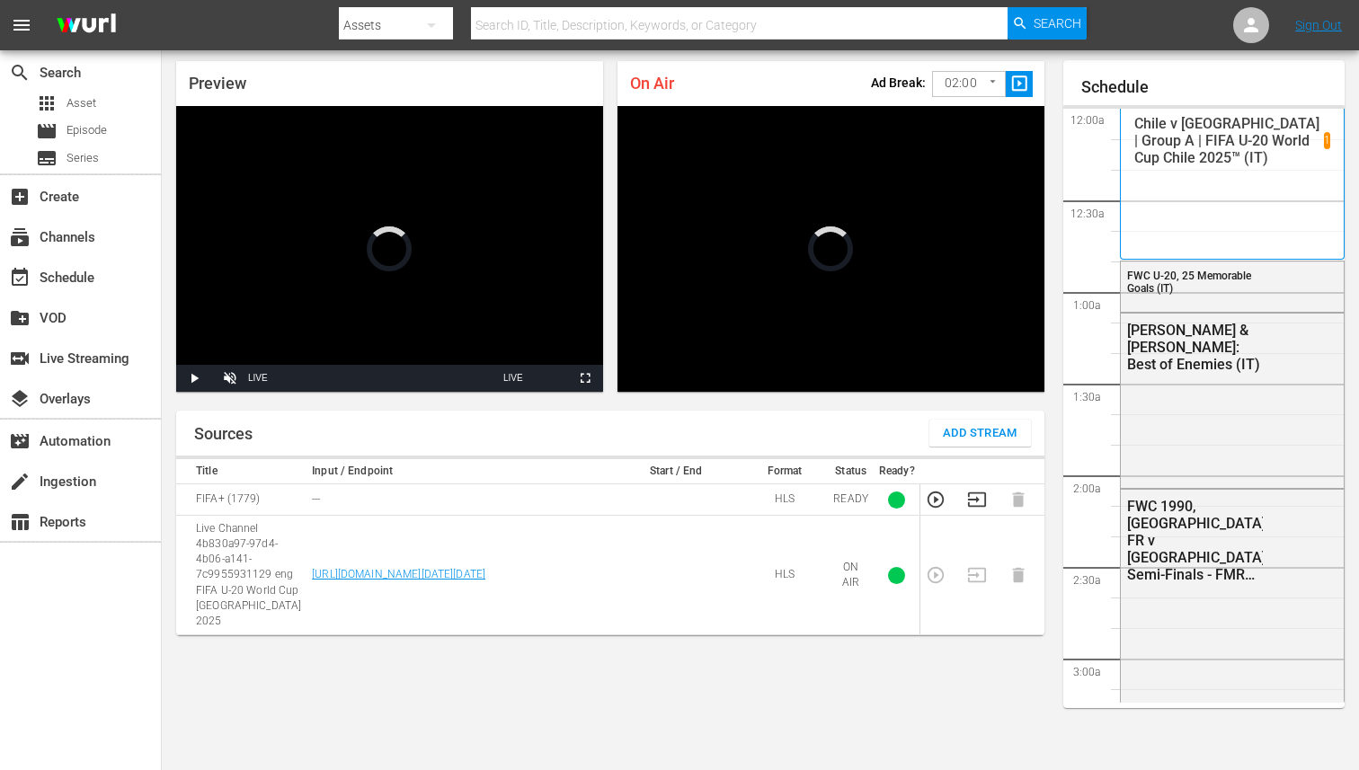
scroll to position [3777, 0]
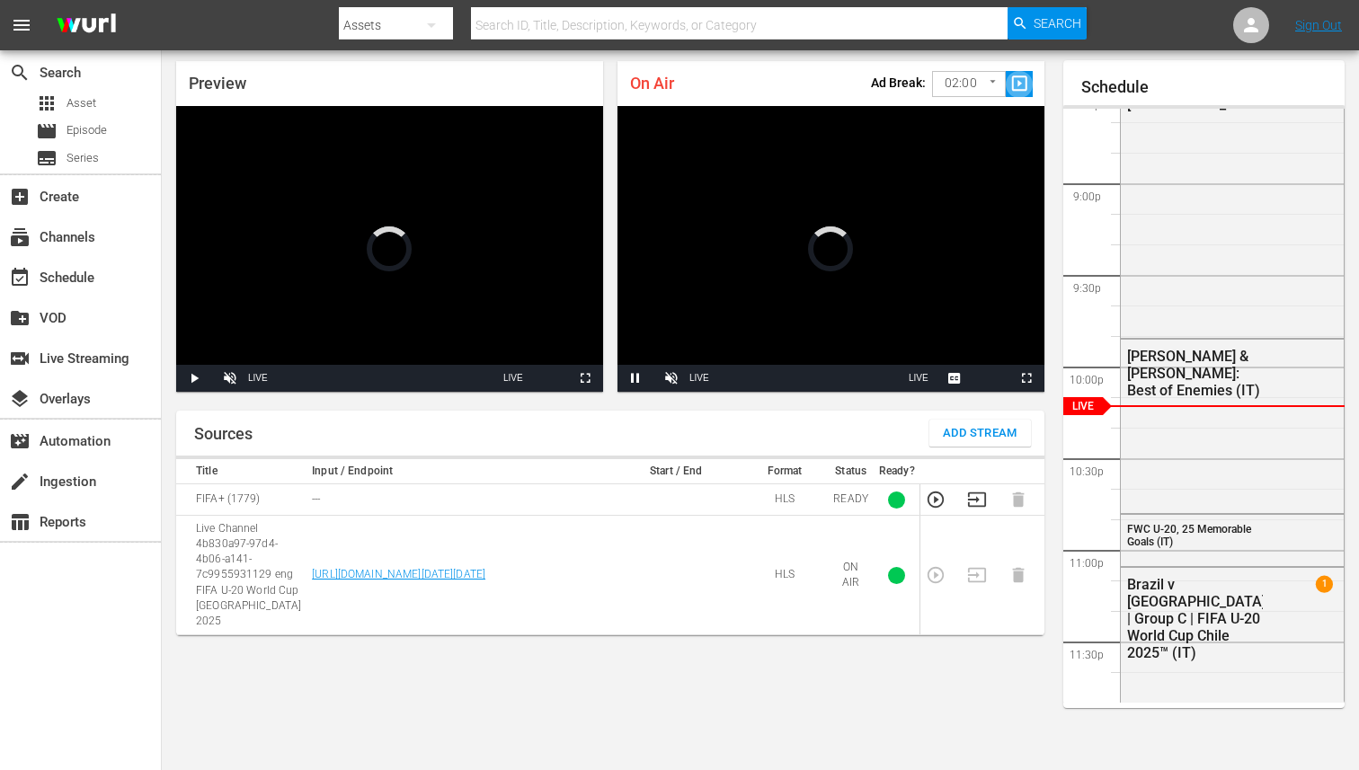
click at [1027, 93] on span "slideshow_sharp" at bounding box center [1020, 84] width 21 height 21
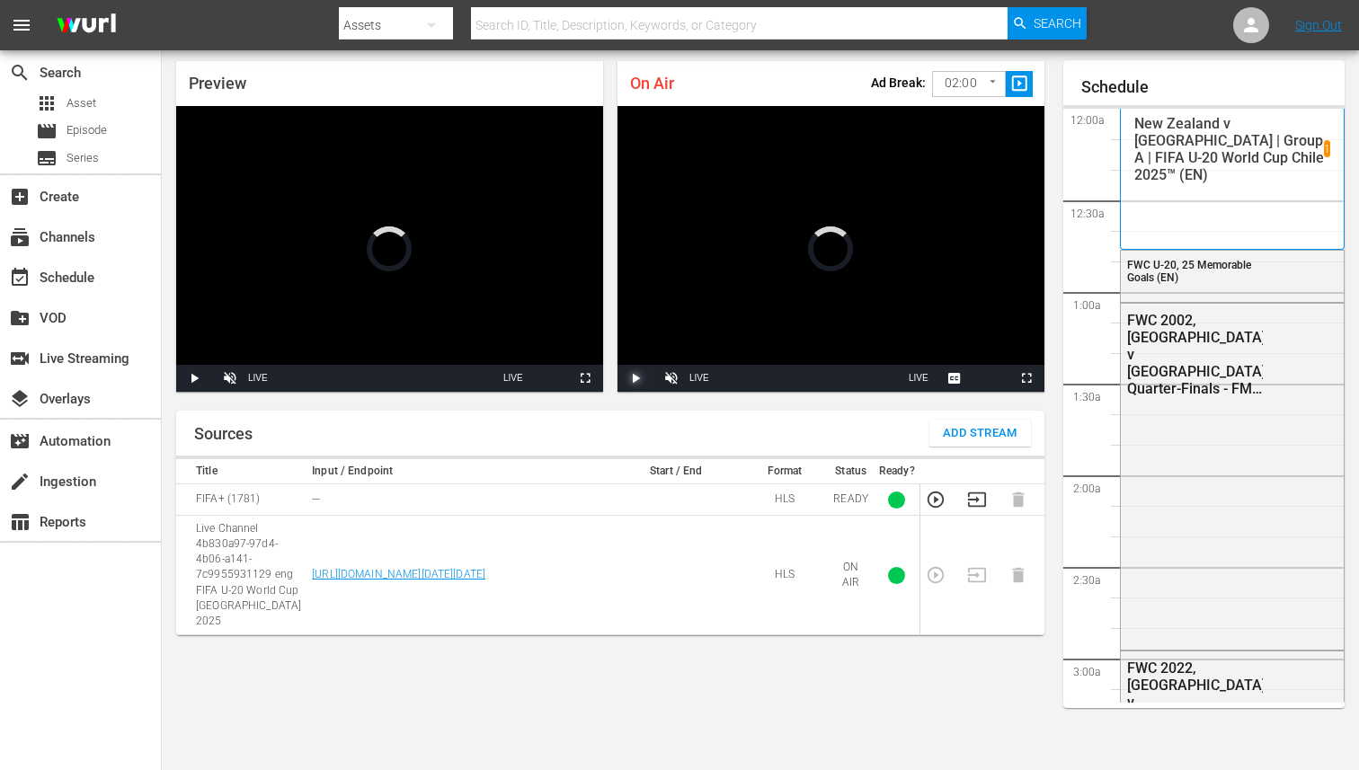
scroll to position [3777, 0]
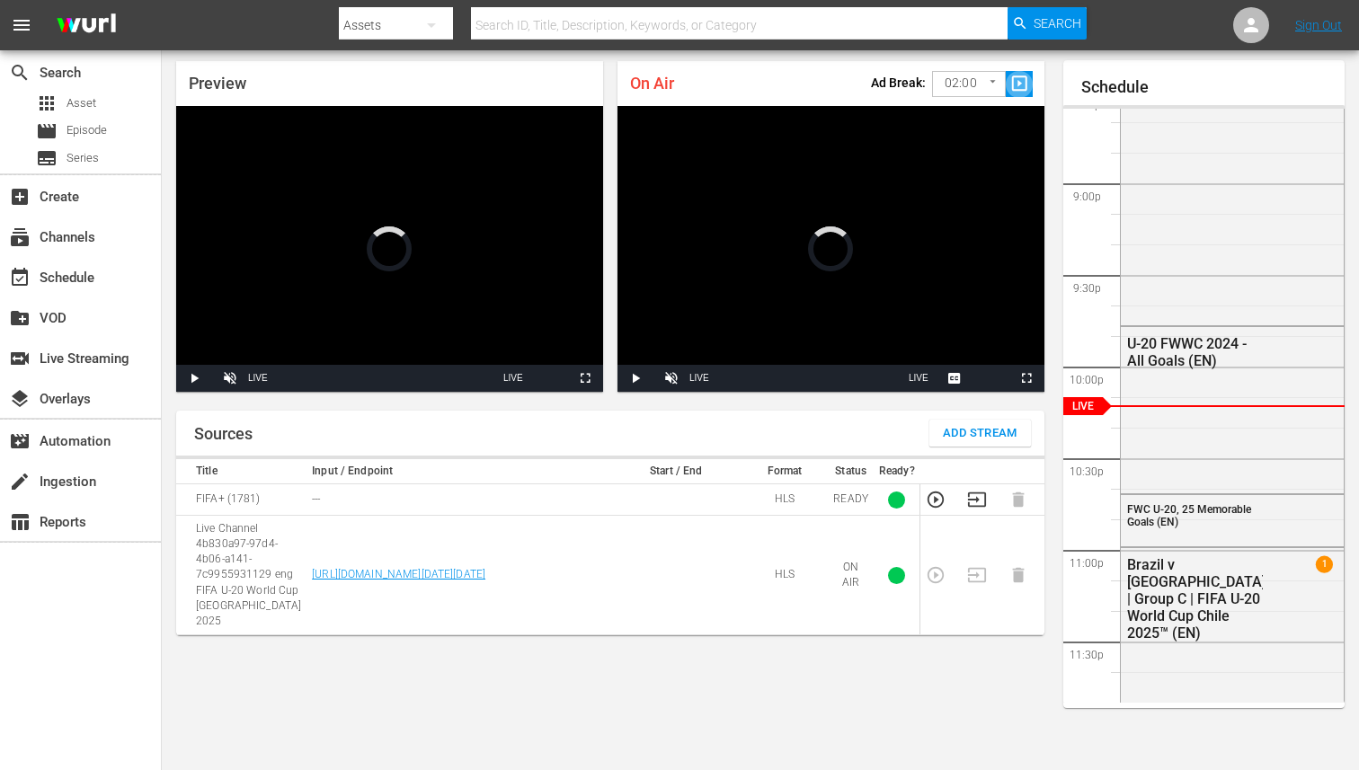
click at [1020, 78] on span "slideshow_sharp" at bounding box center [1020, 84] width 21 height 21
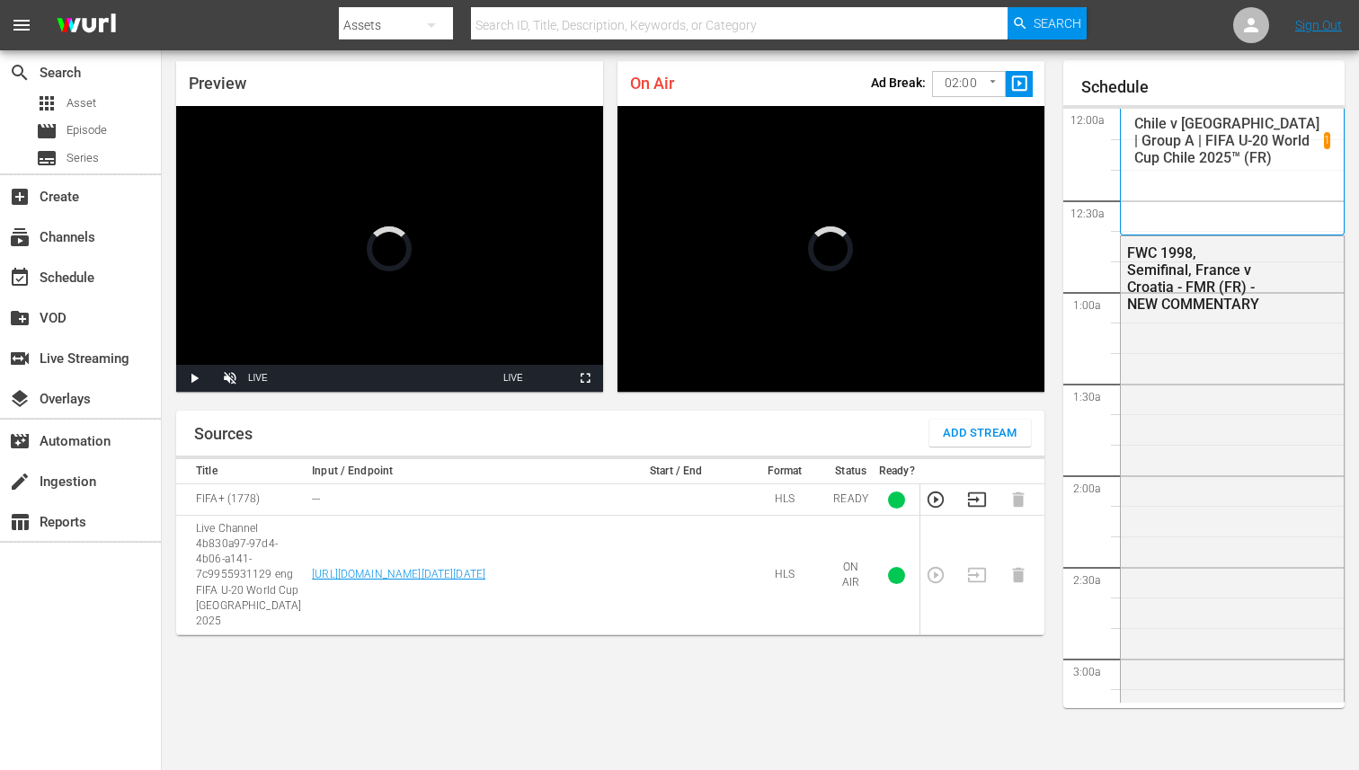
scroll to position [3777, 0]
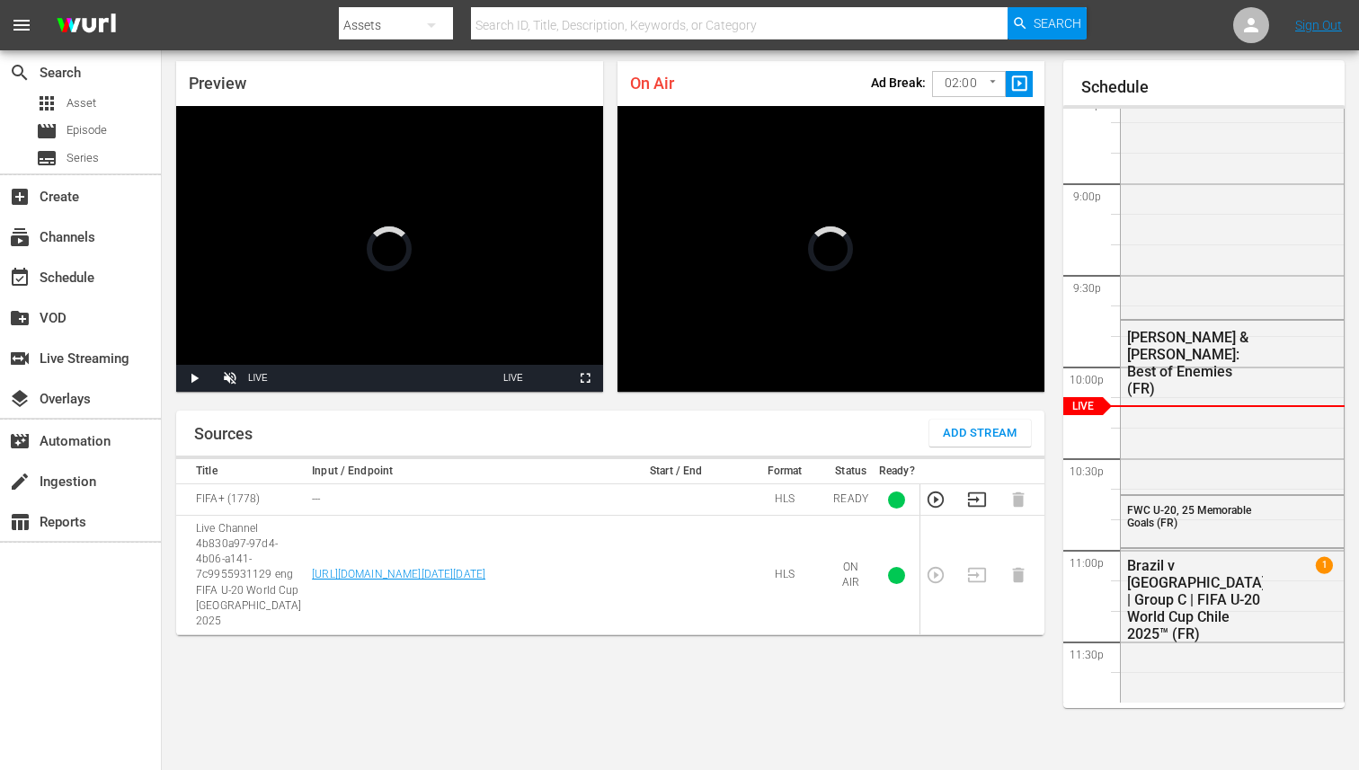
click at [1016, 76] on span "slideshow_sharp" at bounding box center [1020, 84] width 21 height 21
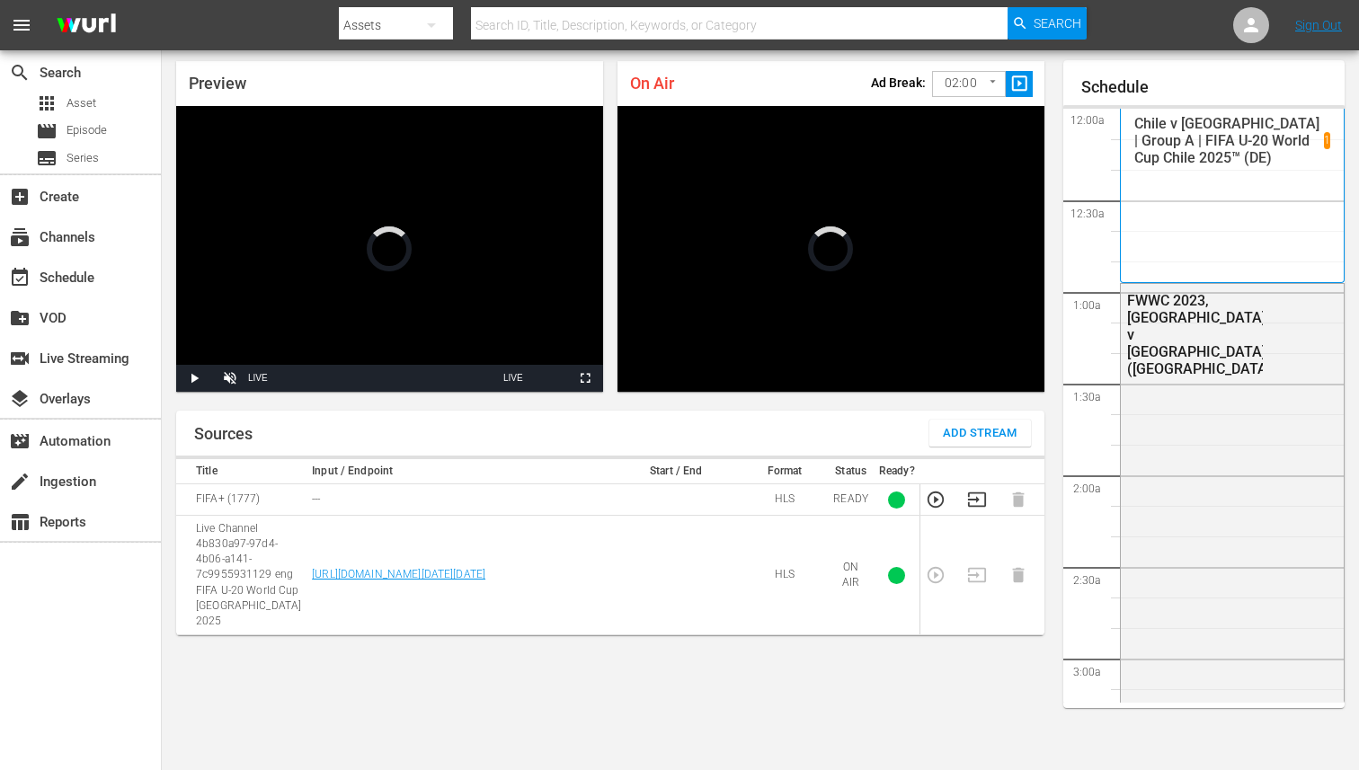
scroll to position [3777, 0]
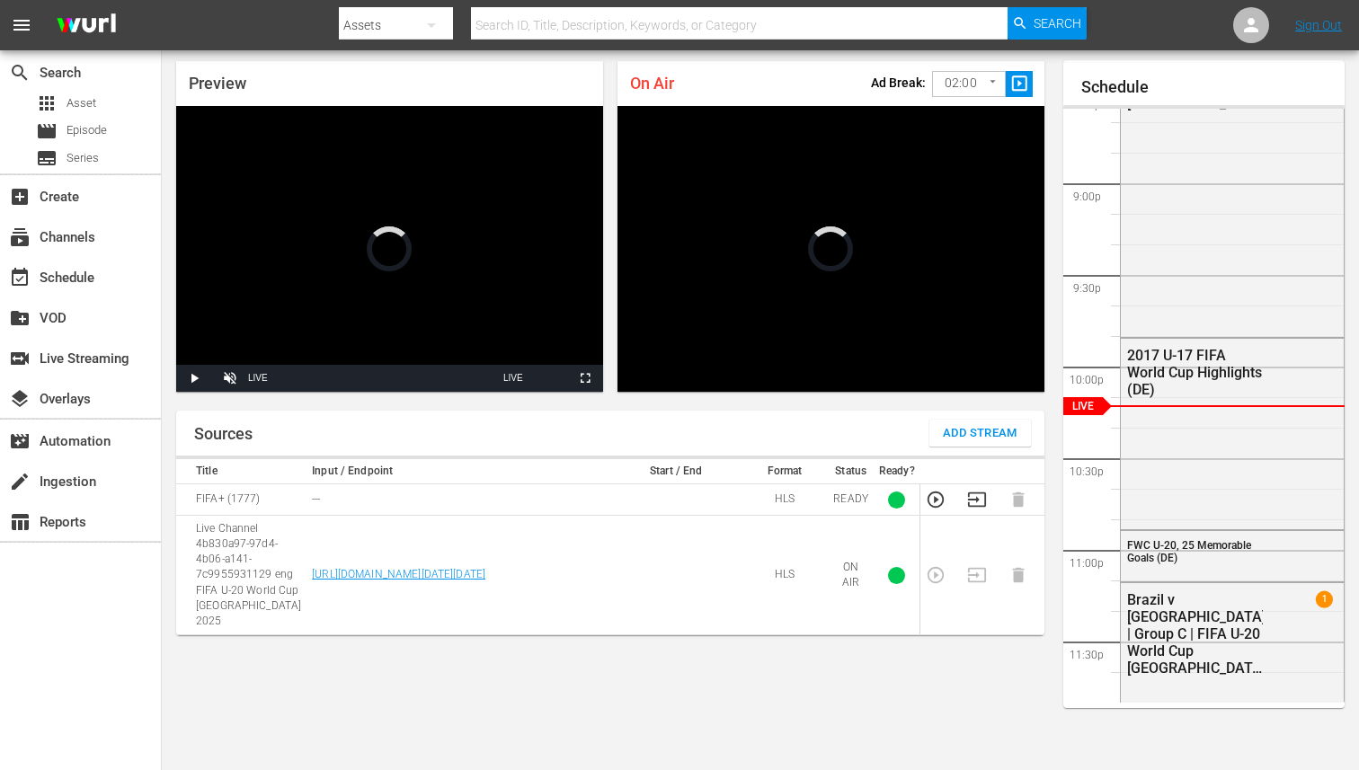
click at [1016, 87] on span "slideshow_sharp" at bounding box center [1020, 84] width 21 height 21
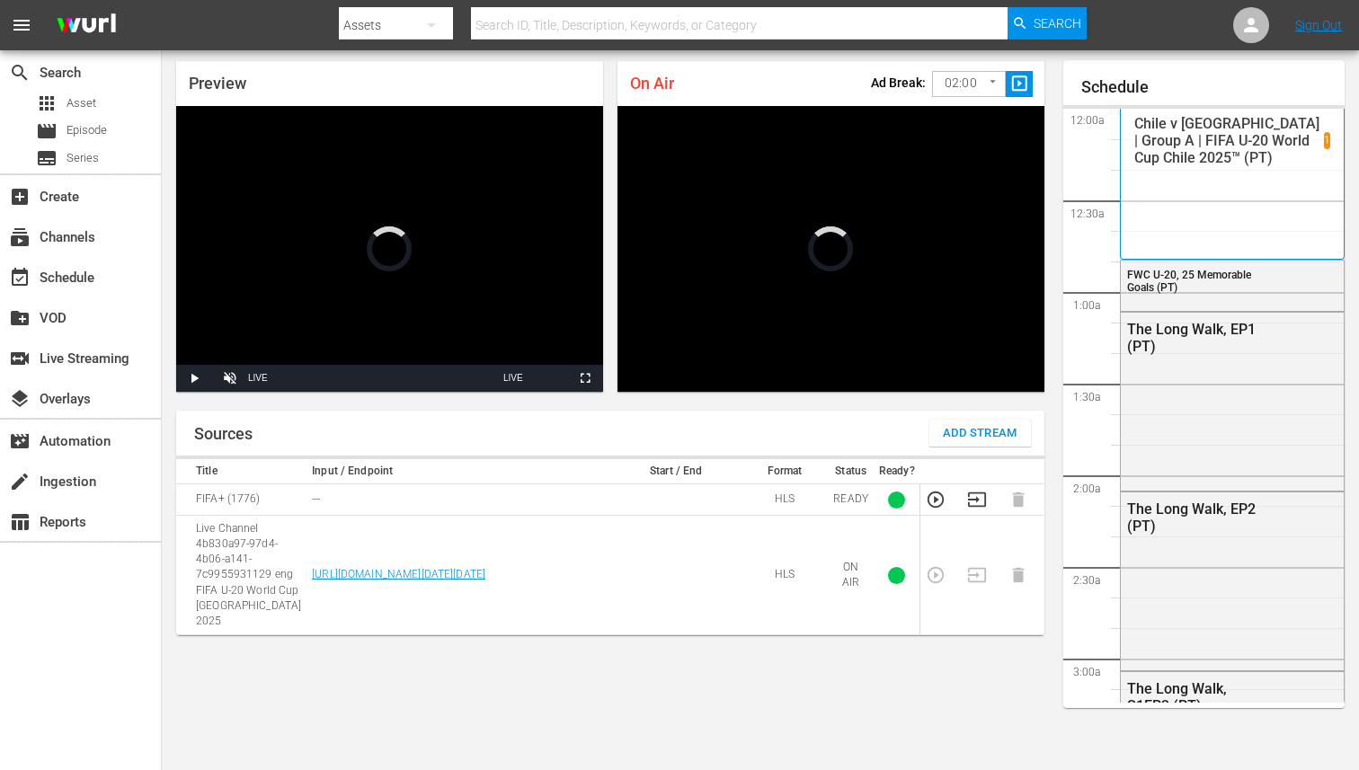
scroll to position [3777, 0]
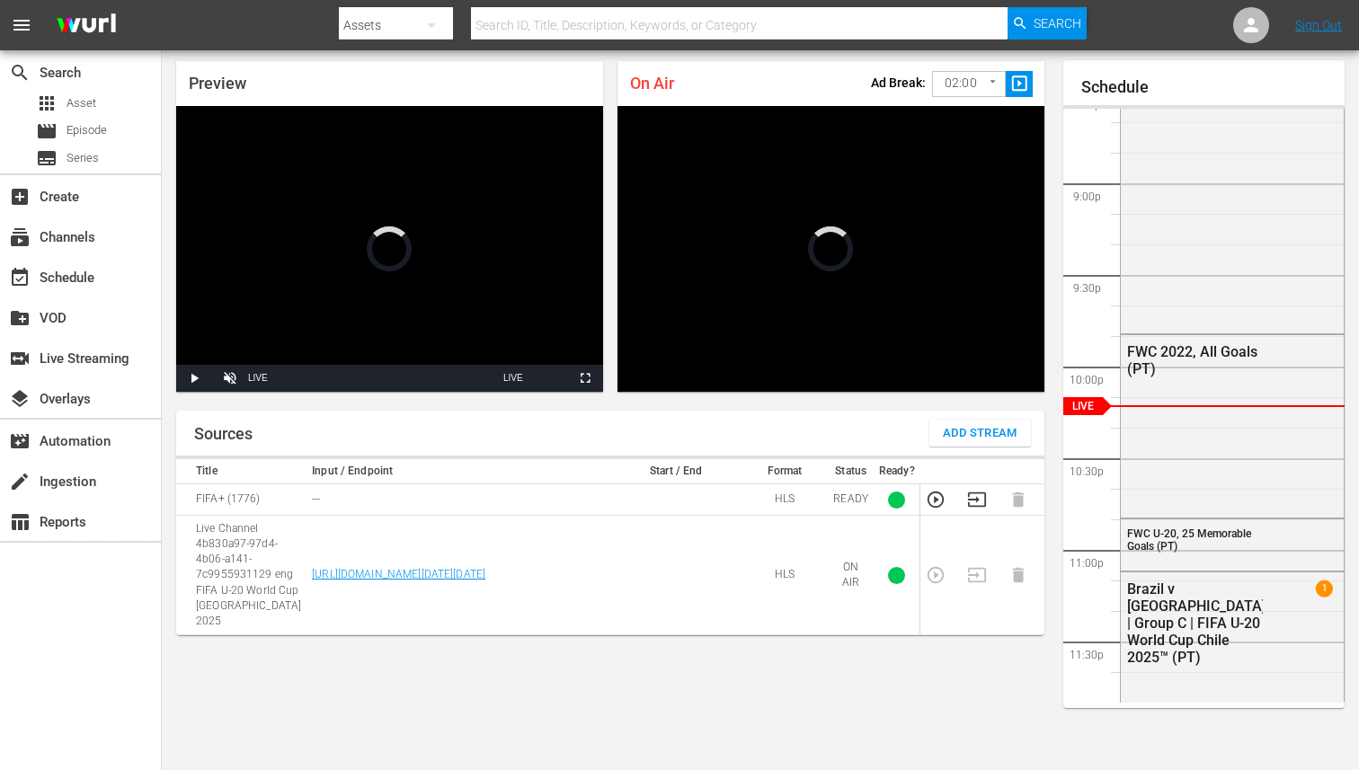
click at [1032, 81] on button "slideshow_sharp" at bounding box center [1019, 84] width 27 height 26
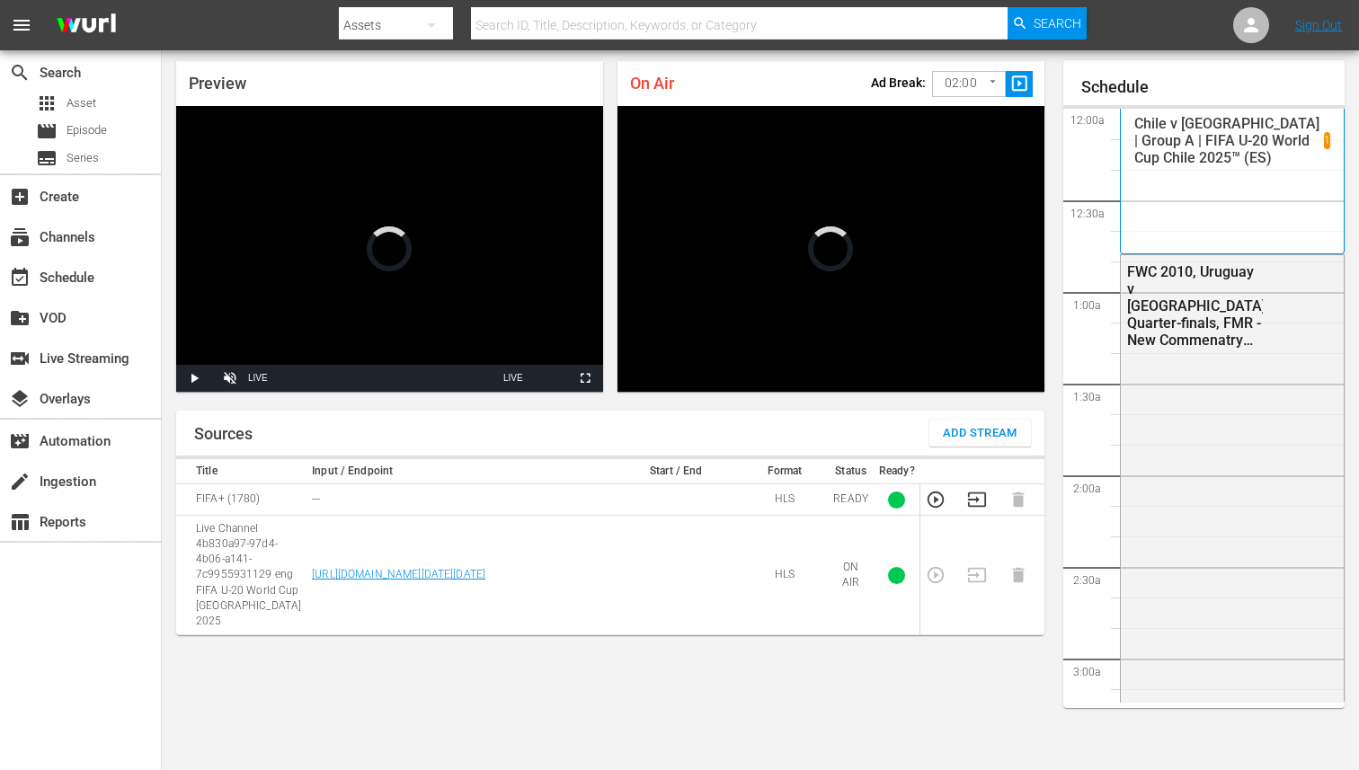
scroll to position [3777, 0]
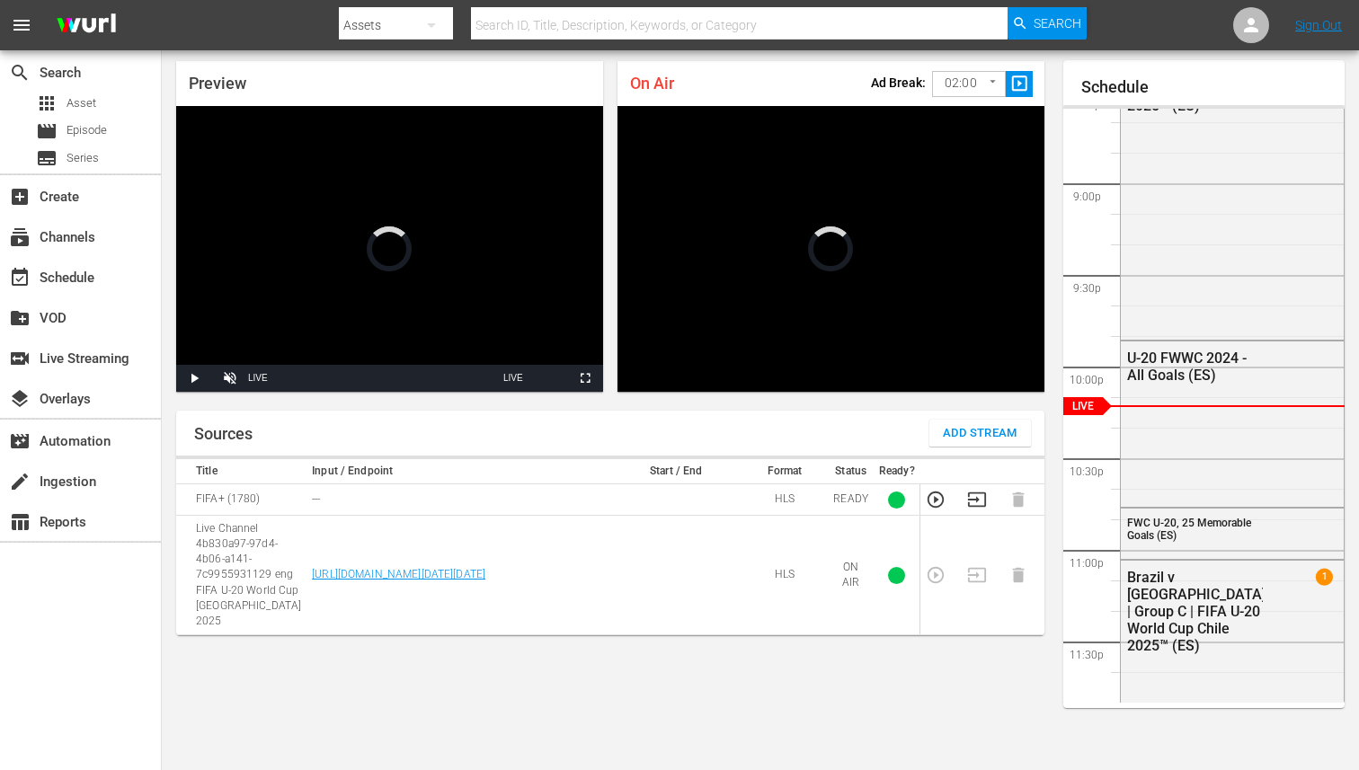
click at [1011, 85] on span "slideshow_sharp" at bounding box center [1020, 84] width 21 height 21
